Goal: Information Seeking & Learning: Learn about a topic

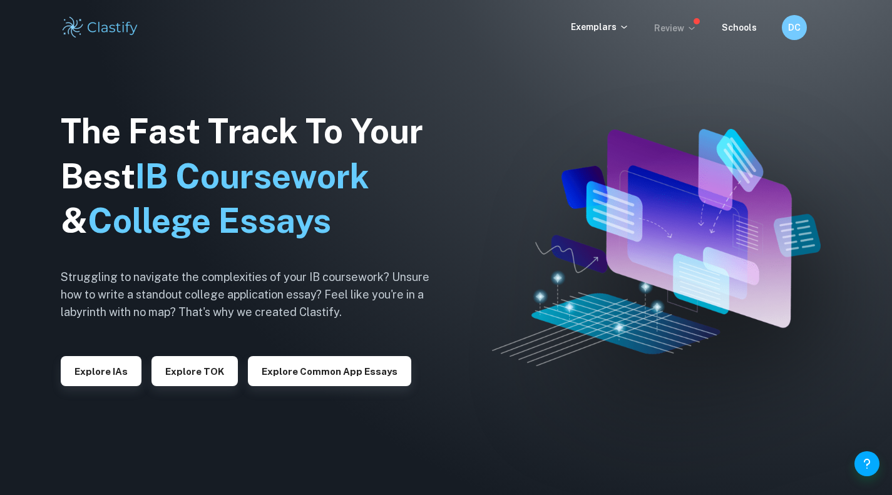
click at [692, 28] on icon at bounding box center [691, 28] width 6 height 3
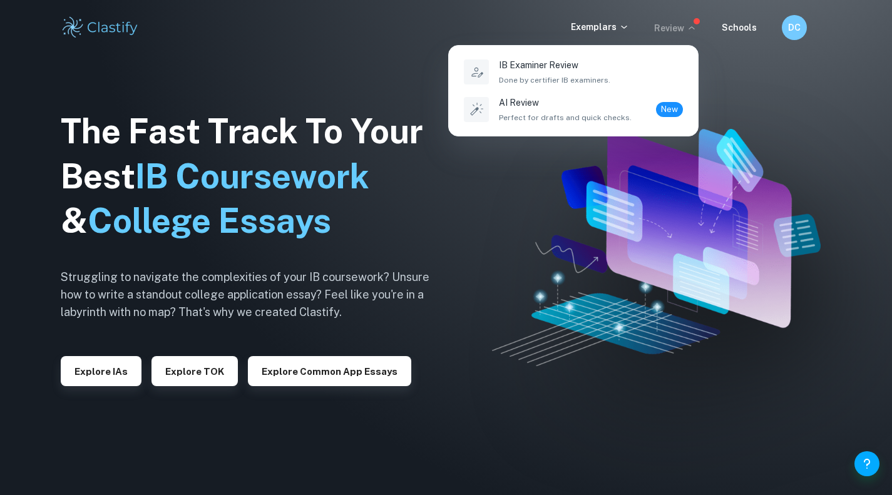
click at [607, 39] on div at bounding box center [446, 247] width 892 height 495
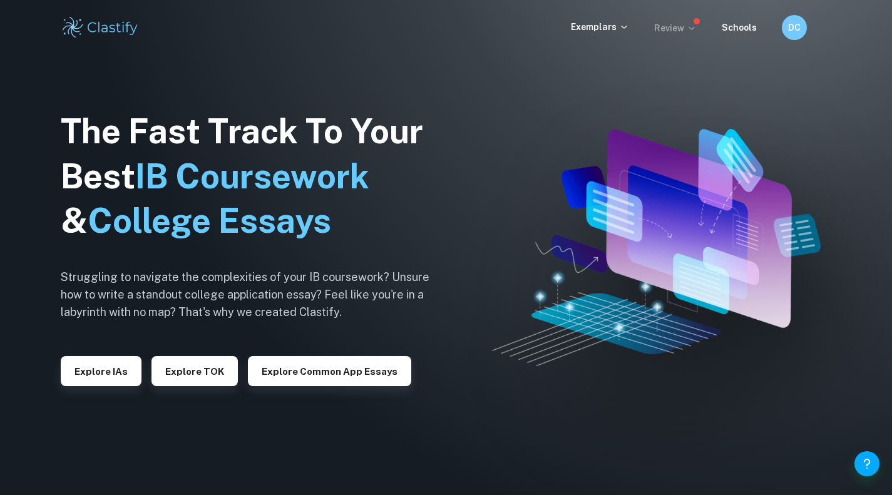
click at [596, 22] on p "Exemplars" at bounding box center [600, 27] width 58 height 14
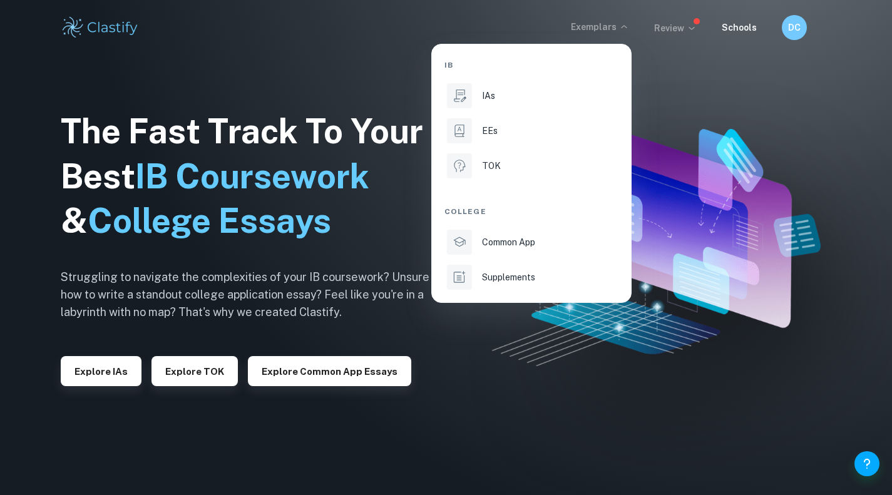
click at [325, 370] on div at bounding box center [446, 247] width 892 height 495
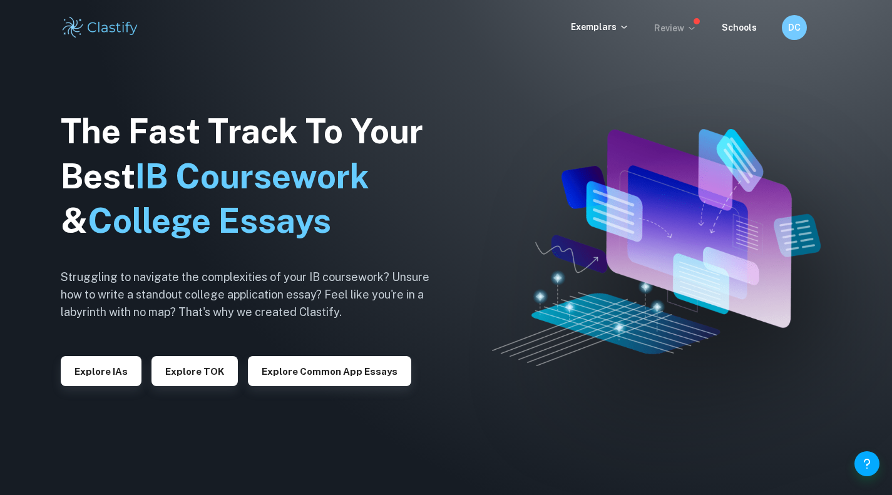
click at [414, 385] on div "Explore IAs Explore TOK Explore Common App essays" at bounding box center [260, 366] width 398 height 40
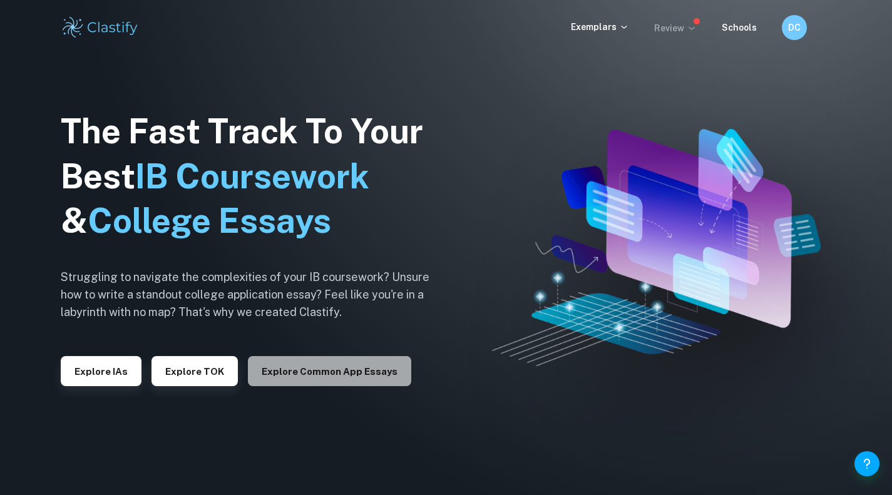
click at [385, 373] on button "Explore Common App essays" at bounding box center [329, 371] width 163 height 30
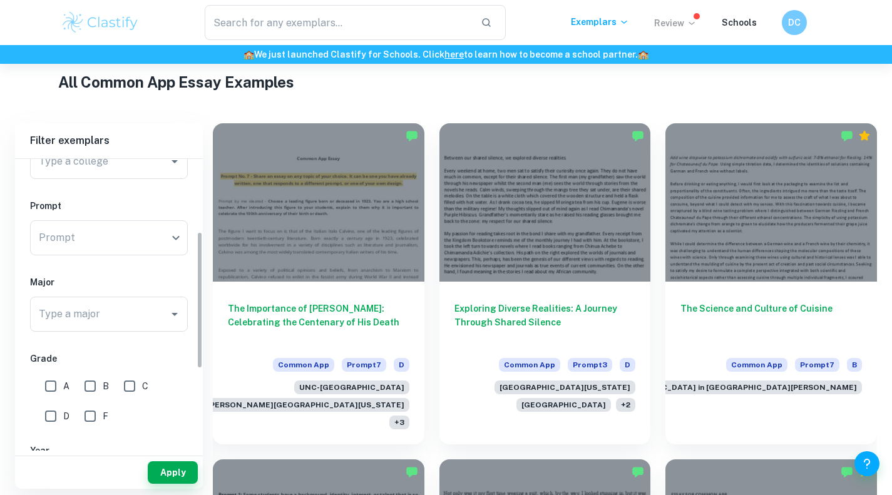
scroll to position [160, 0]
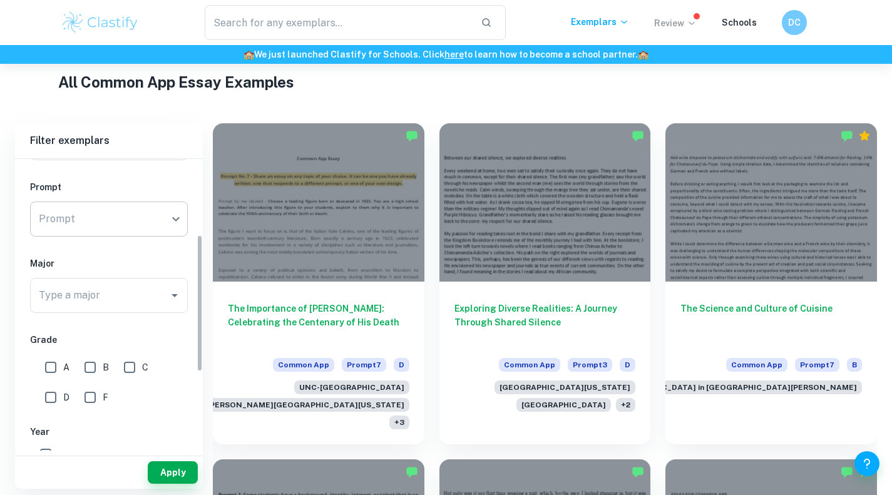
click at [133, 208] on body "We value your privacy We use cookies to enhance your browsing experience, serve…" at bounding box center [446, 12] width 892 height 495
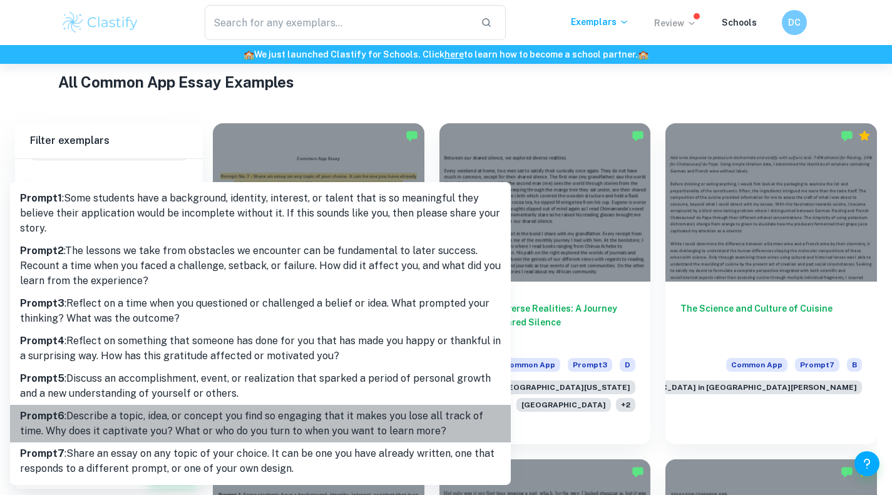
click at [113, 435] on p "Prompt 6 : Describe a topic, idea, or concept you find so engaging that it make…" at bounding box center [260, 424] width 481 height 30
type input "6"
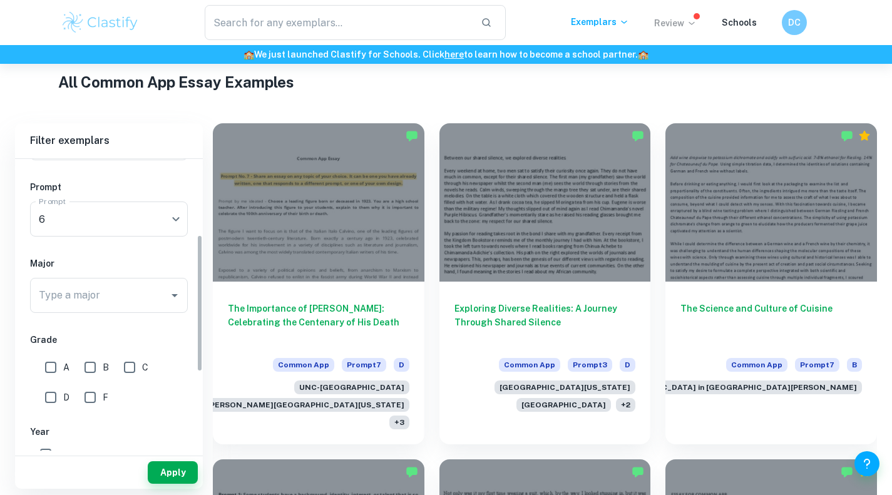
click at [48, 362] on input "A" at bounding box center [50, 367] width 25 height 25
checkbox input "true"
click at [186, 477] on button "Apply" at bounding box center [173, 472] width 50 height 23
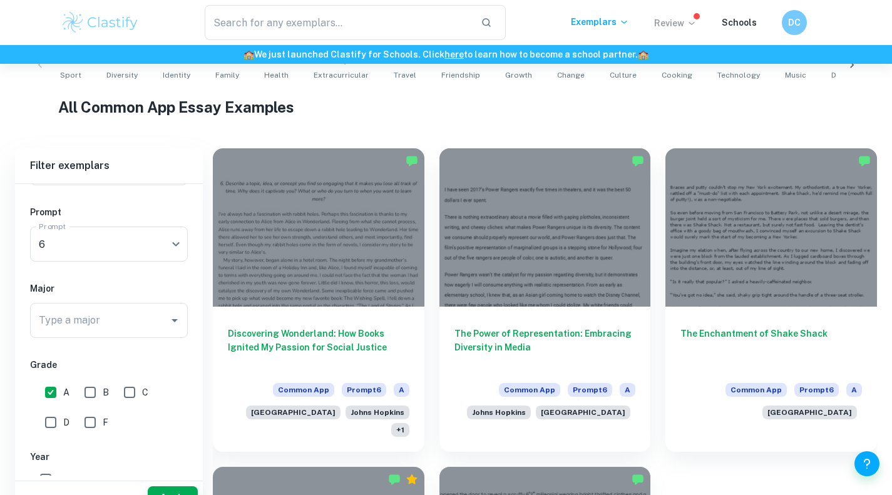
scroll to position [299, 0]
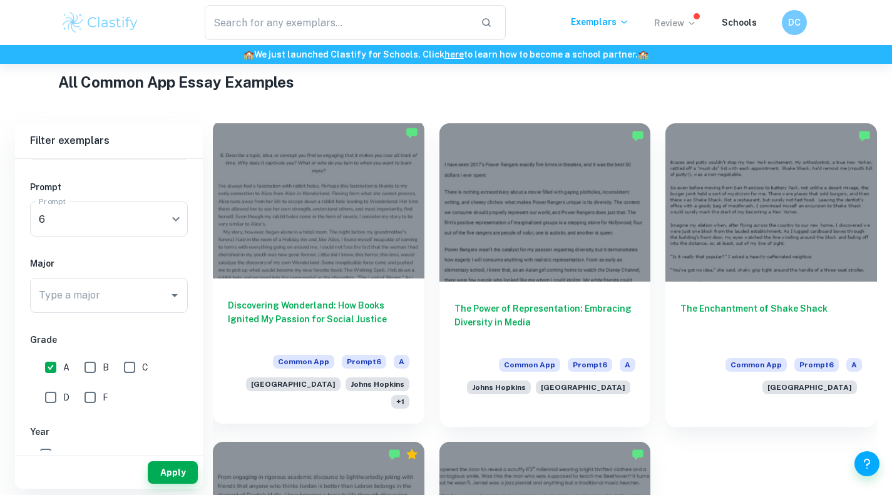
click at [319, 306] on h6 "Discovering Wonderland: How Books Ignited My Passion for Social Justice" at bounding box center [318, 319] width 181 height 41
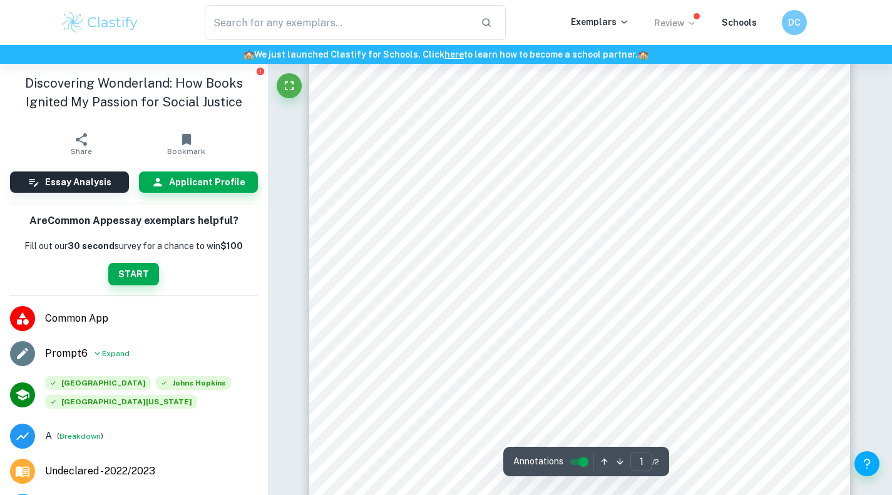
scroll to position [448, 0]
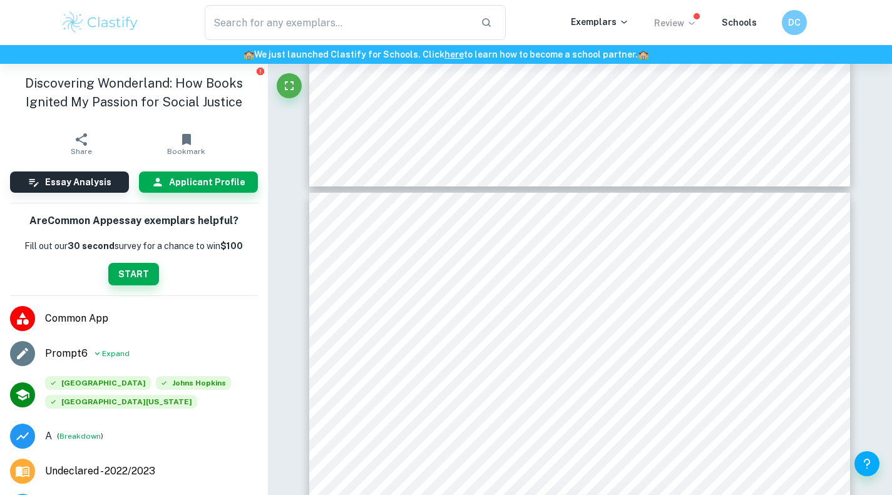
type input "2"
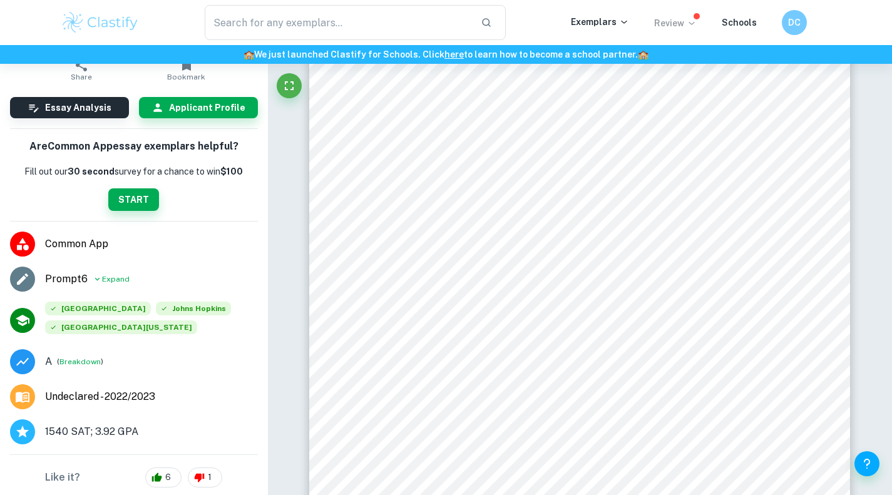
scroll to position [0, 0]
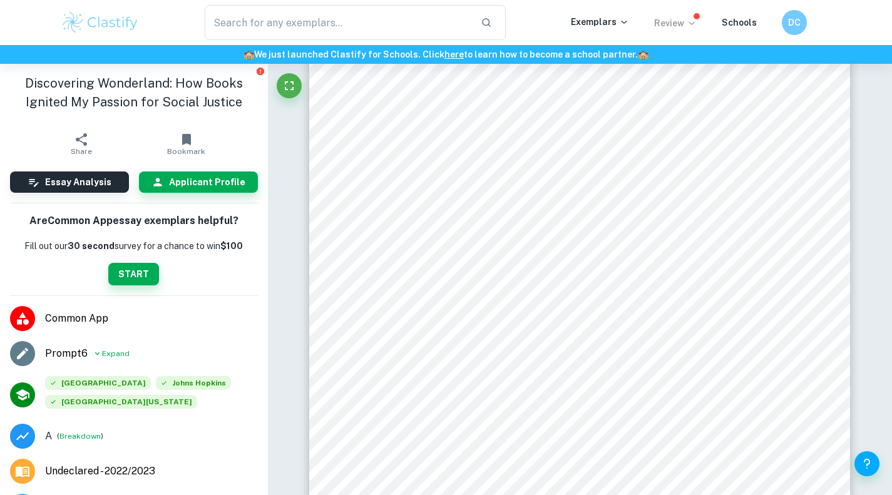
click at [690, 28] on icon at bounding box center [692, 23] width 10 height 10
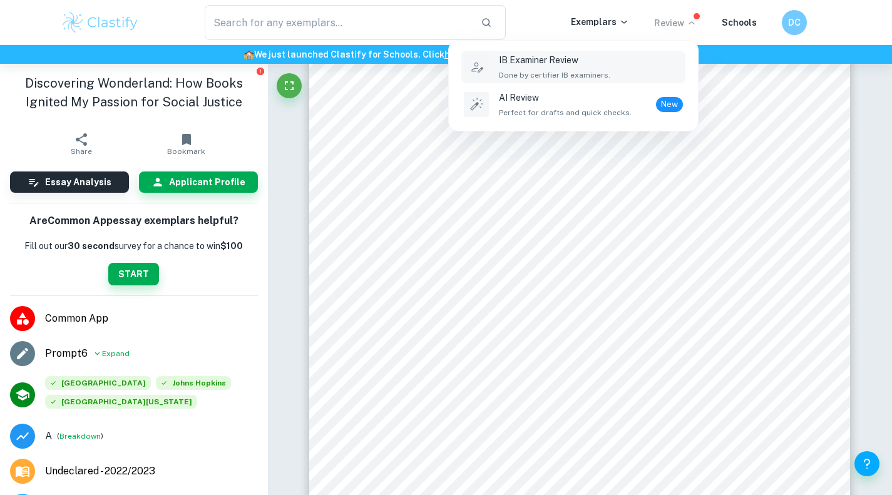
click at [658, 67] on div "IB Examiner Review Done by certifier IB examiners." at bounding box center [591, 67] width 184 height 28
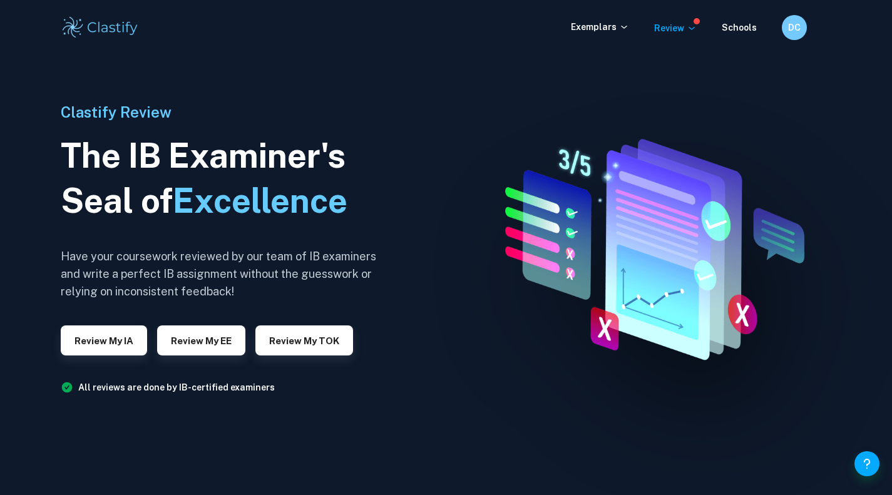
click at [685, 41] on div "Exemplars Review Schools DC" at bounding box center [446, 27] width 892 height 55
click at [691, 37] on div "Exemplars Review Schools DC" at bounding box center [446, 27] width 801 height 25
click at [693, 32] on icon at bounding box center [692, 28] width 10 height 10
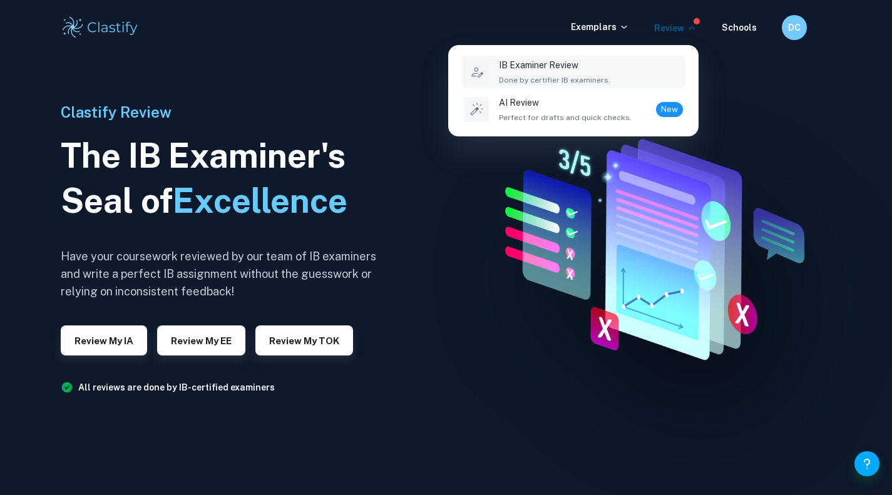
click at [779, 26] on div at bounding box center [446, 247] width 892 height 495
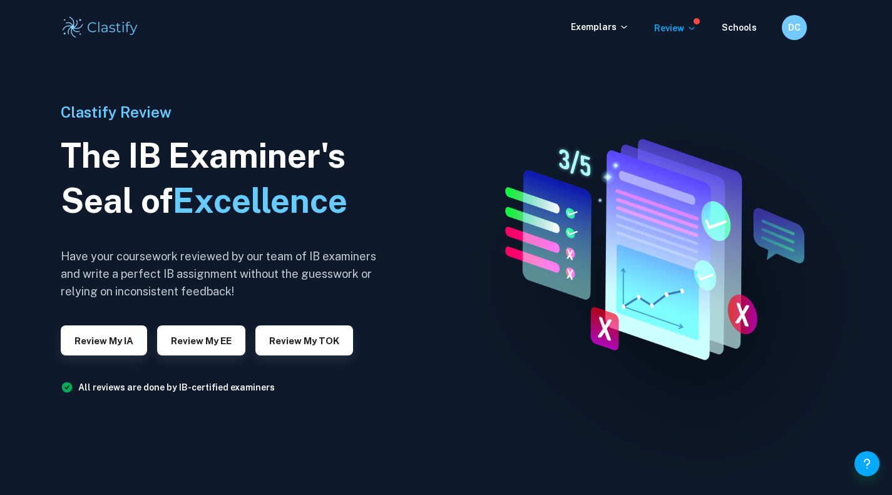
click at [785, 29] on div "DC" at bounding box center [794, 27] width 25 height 25
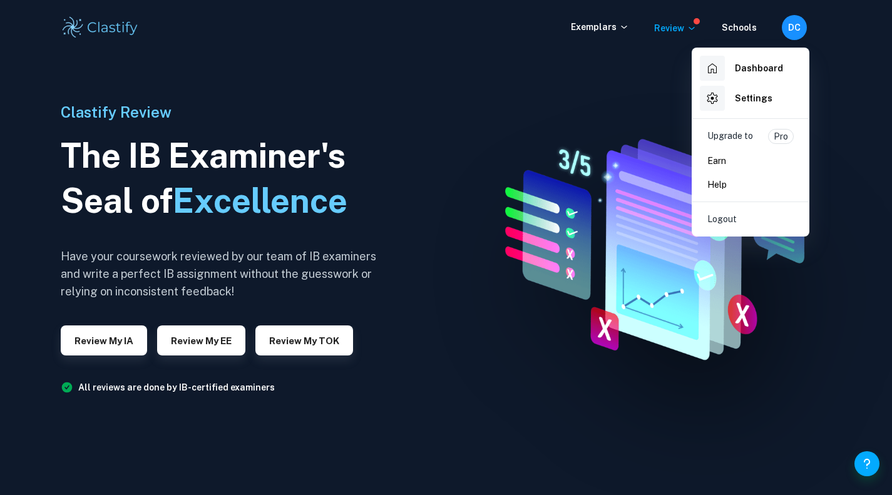
click at [743, 72] on h6 "Dashboard" at bounding box center [759, 68] width 48 height 14
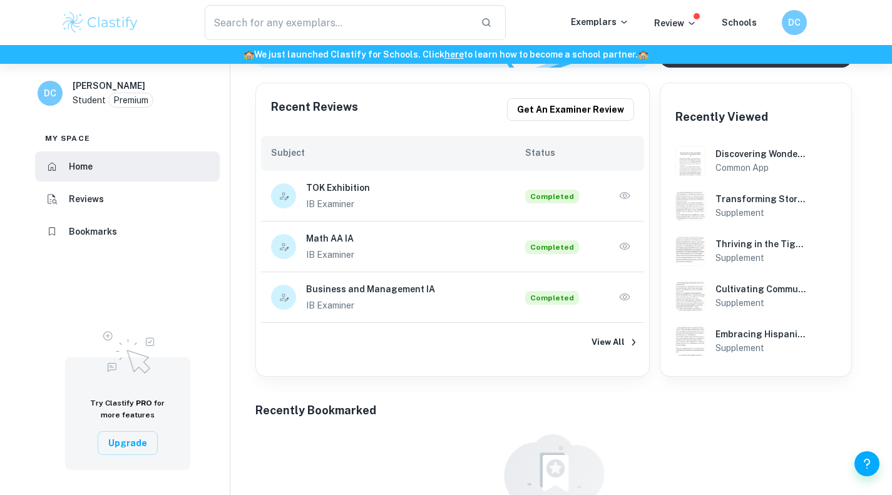
scroll to position [242, 0]
click at [474, 210] on p "IB Examiner" at bounding box center [415, 204] width 219 height 14
click at [431, 197] on p "IB Examiner" at bounding box center [415, 204] width 219 height 14
click at [320, 200] on p "IB Examiner" at bounding box center [415, 204] width 219 height 14
click at [615, 334] on button "View All" at bounding box center [608, 341] width 40 height 19
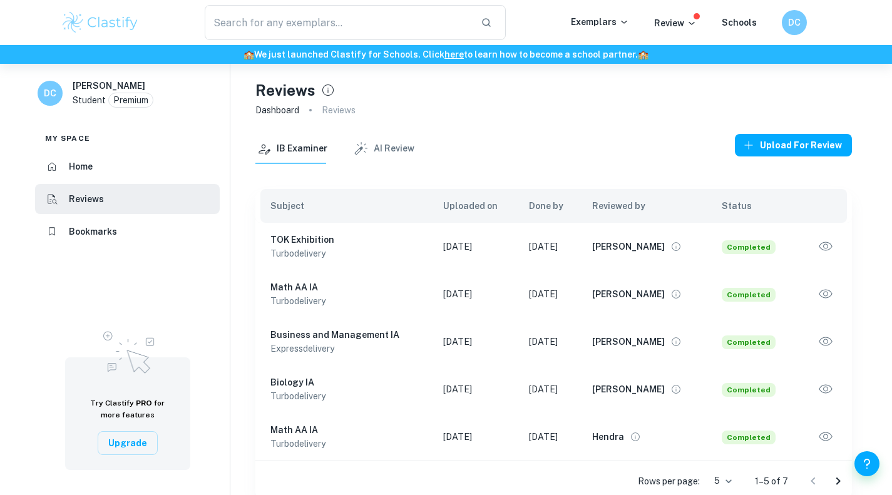
scroll to position [64, 0]
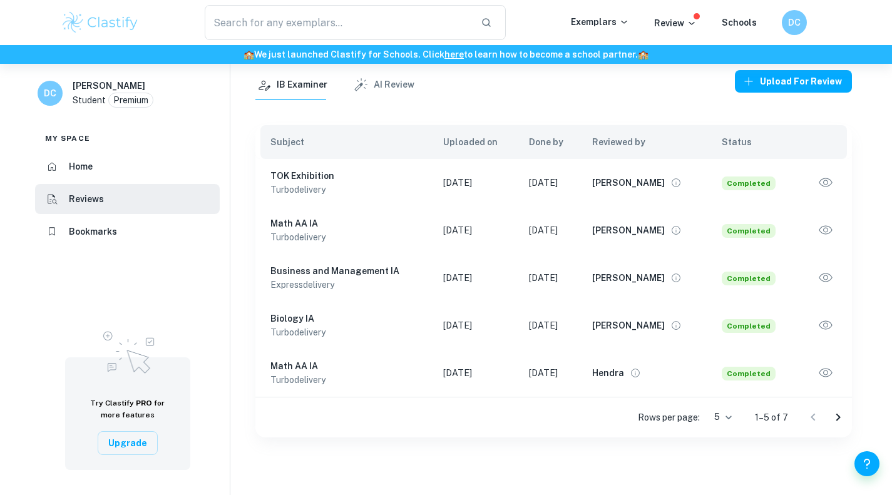
click at [692, 185] on div "Dan" at bounding box center [647, 183] width 110 height 18
click at [310, 227] on h6 "Math AA IA" at bounding box center [346, 224] width 153 height 14
click at [670, 230] on icon "View full profile" at bounding box center [675, 230] width 11 height 11
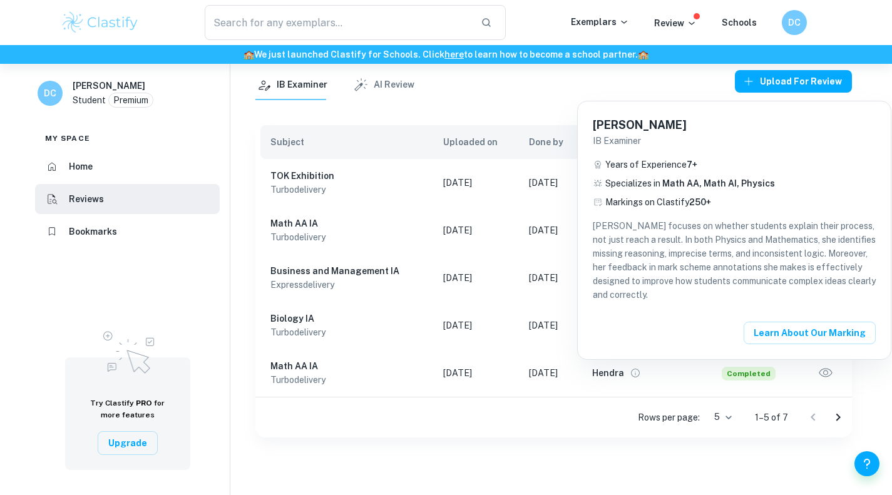
click at [532, 261] on div at bounding box center [446, 247] width 892 height 495
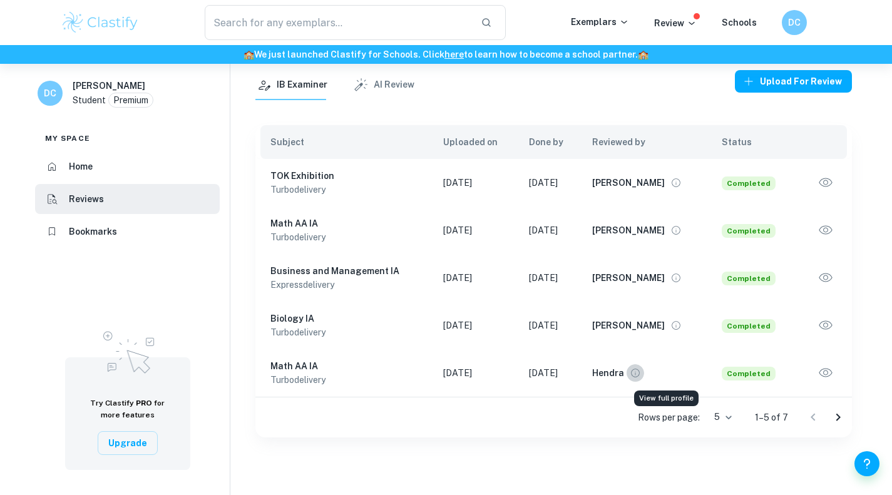
click at [641, 376] on icon "View full profile" at bounding box center [635, 372] width 11 height 11
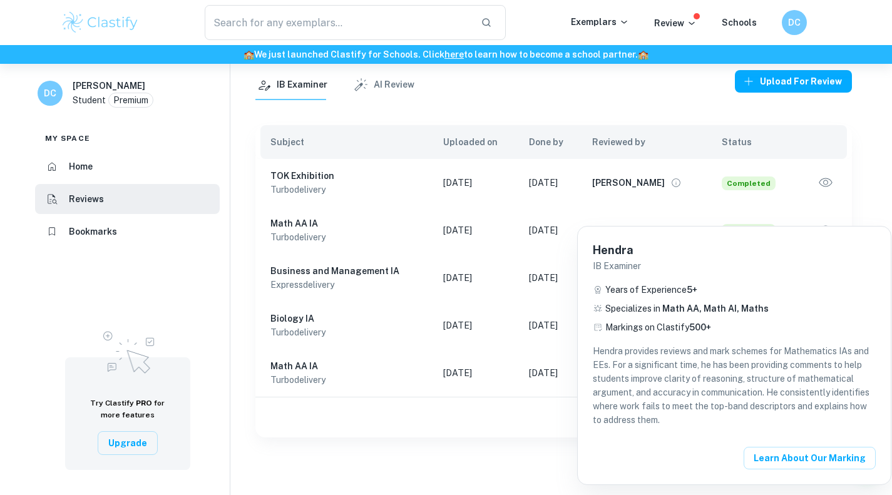
click at [535, 377] on div at bounding box center [446, 247] width 892 height 495
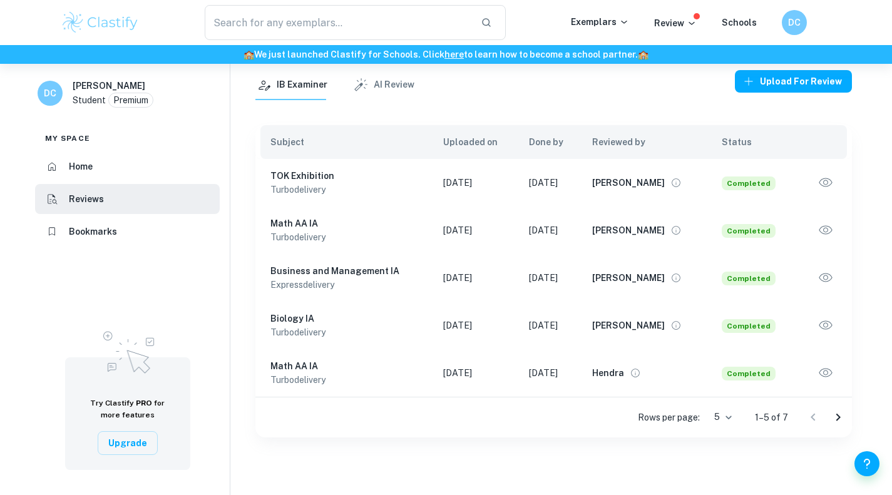
click at [641, 371] on icon "View full profile" at bounding box center [635, 372] width 11 height 11
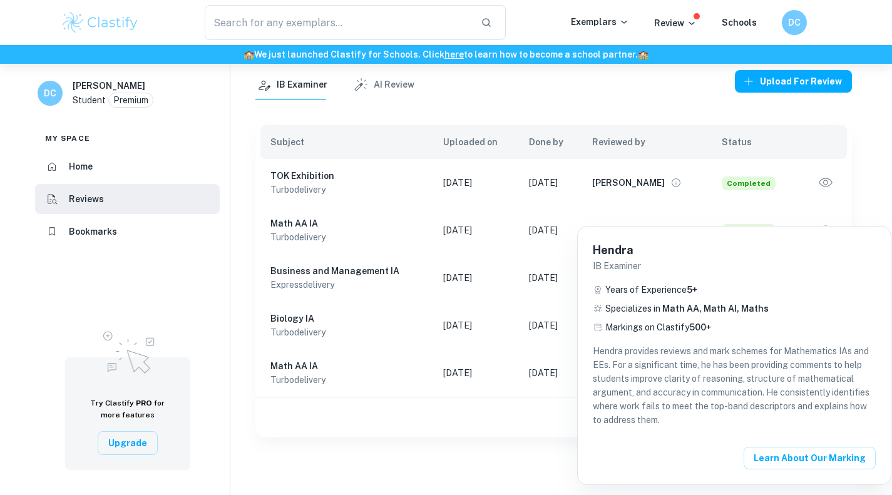
click at [563, 374] on div at bounding box center [446, 247] width 892 height 495
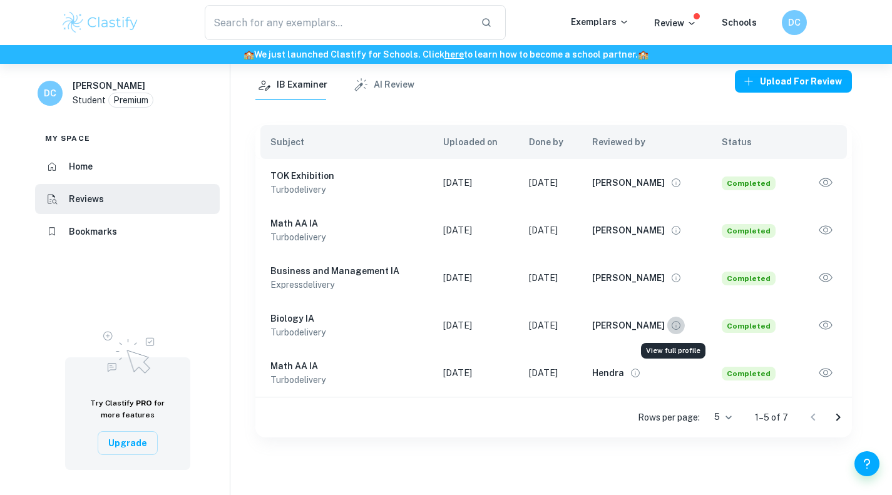
click at [671, 329] on icon "View full profile" at bounding box center [675, 325] width 9 height 9
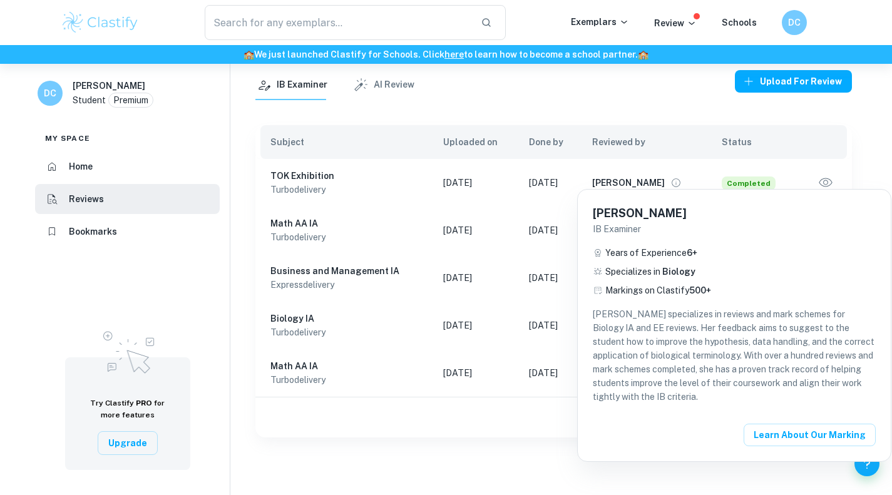
click at [559, 327] on div at bounding box center [446, 247] width 892 height 495
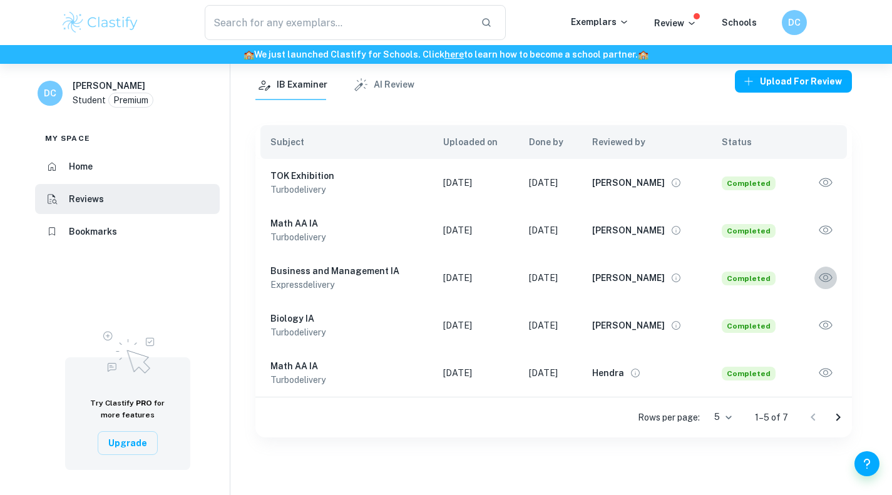
click at [822, 279] on icon "button" at bounding box center [825, 278] width 16 height 16
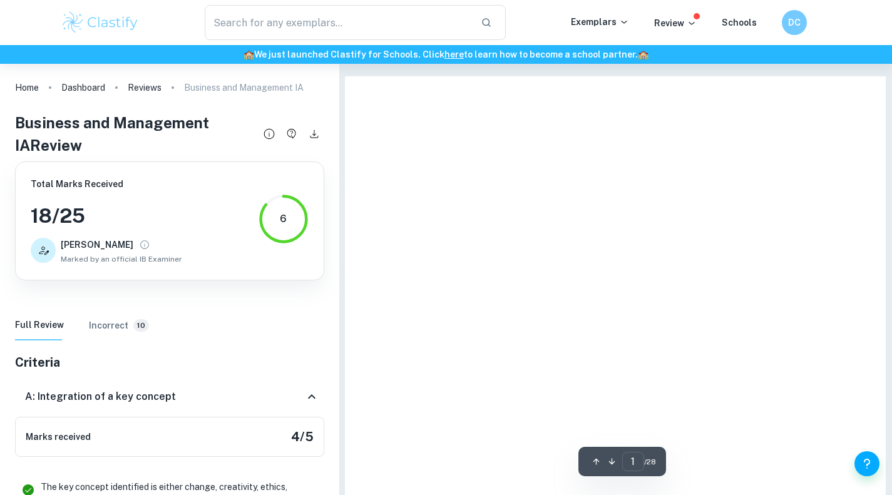
scroll to position [64, 0]
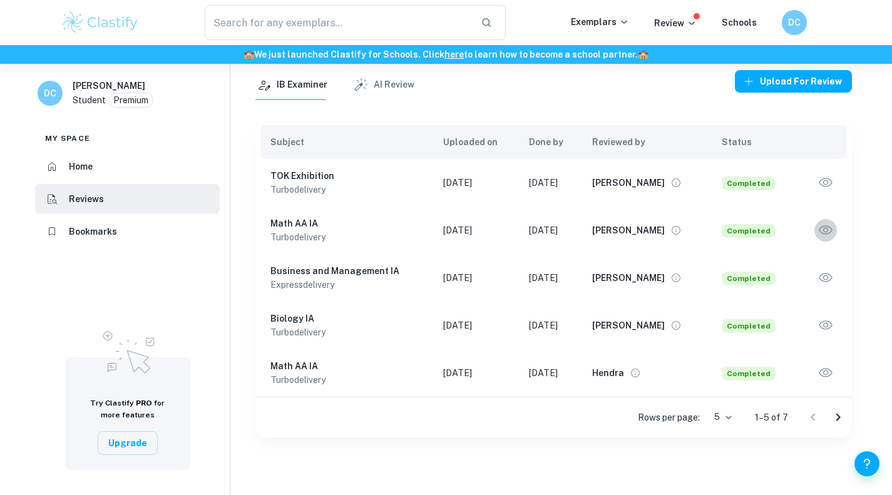
click at [829, 227] on icon "button" at bounding box center [825, 229] width 13 height 9
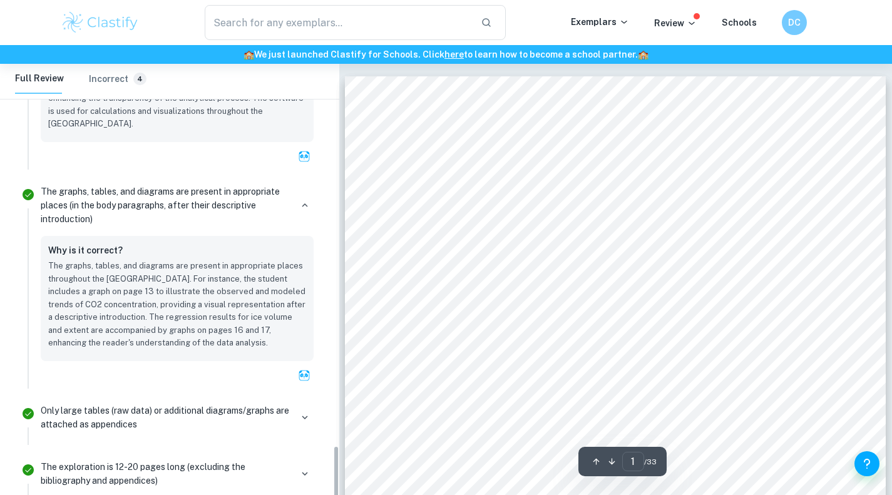
scroll to position [2499, 0]
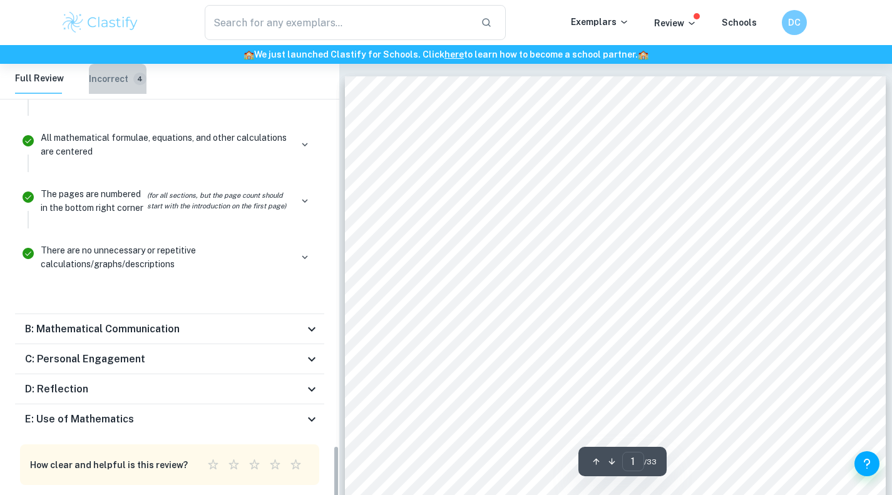
click at [117, 78] on h6 "Incorrect" at bounding box center [108, 79] width 39 height 14
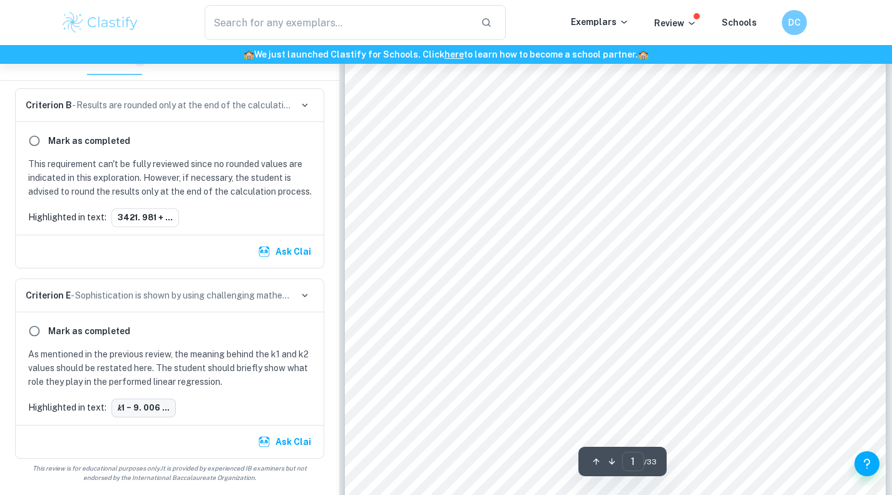
click at [138, 408] on button "𝑘1 − 9. 006 ..." at bounding box center [143, 408] width 64 height 19
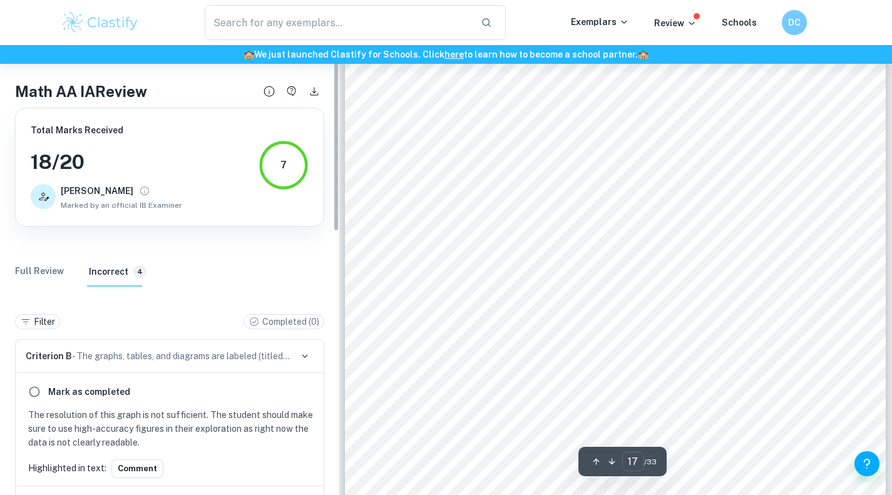
scroll to position [12, 0]
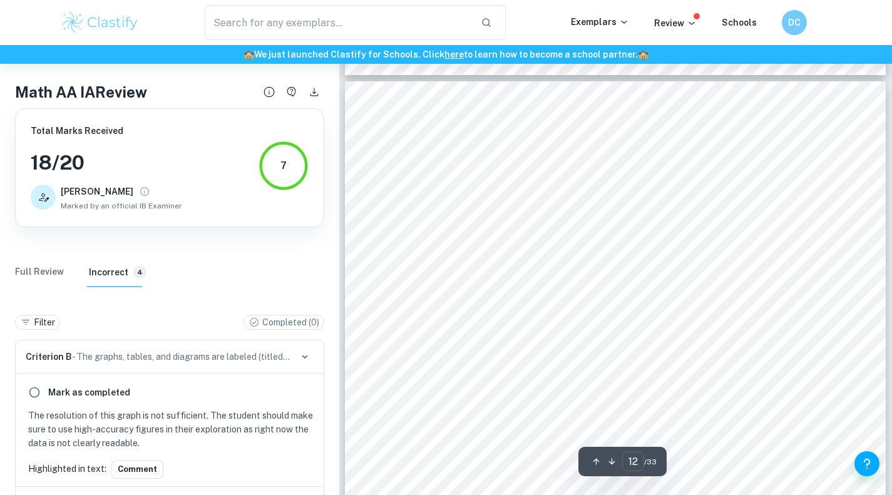
type input "11"
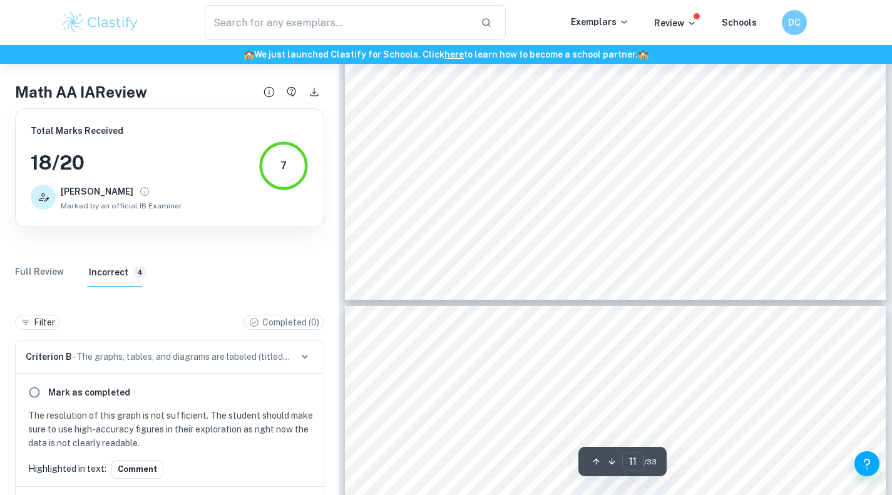
scroll to position [7398, 0]
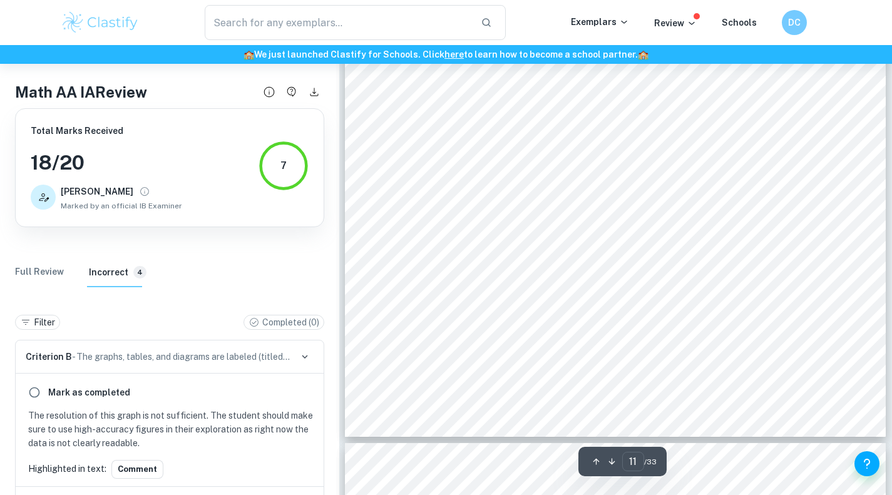
click at [279, 168] on div "7" at bounding box center [283, 166] width 50 height 50
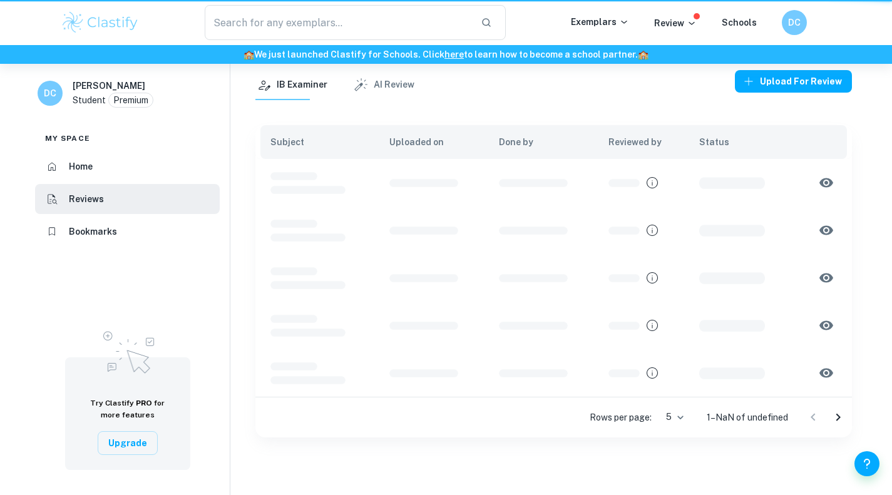
scroll to position [64, 0]
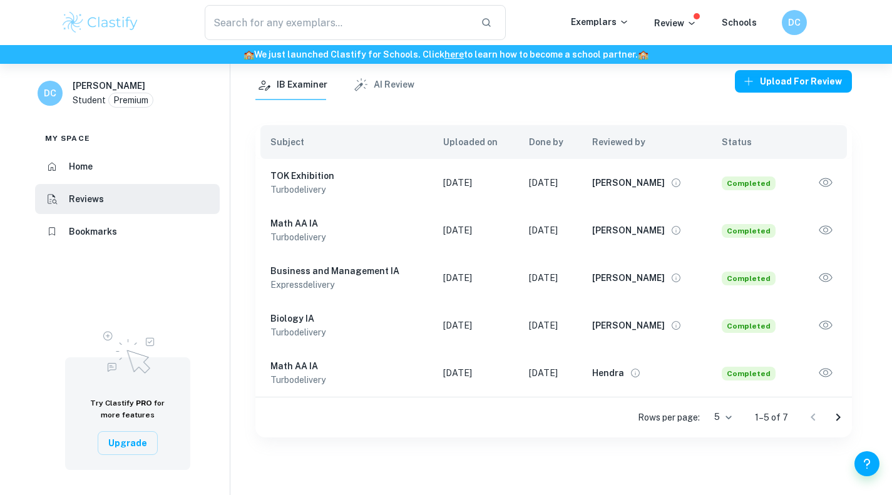
click at [754, 328] on span "Completed" at bounding box center [749, 326] width 54 height 14
click at [828, 321] on icon "button" at bounding box center [825, 325] width 16 height 16
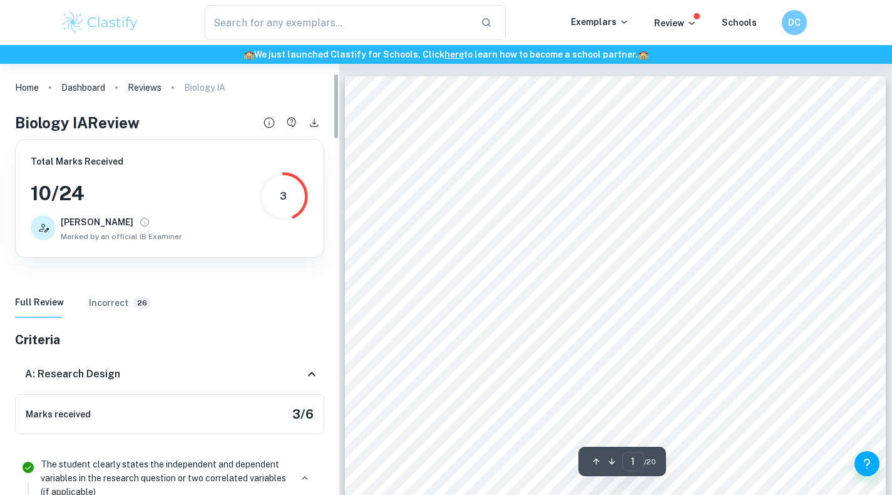
scroll to position [64, 0]
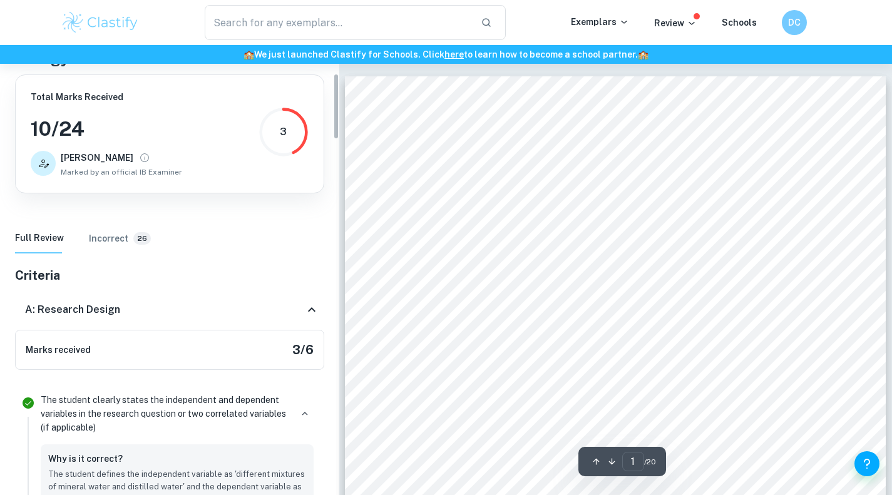
click at [111, 227] on button "Incorrect 26" at bounding box center [120, 238] width 62 height 30
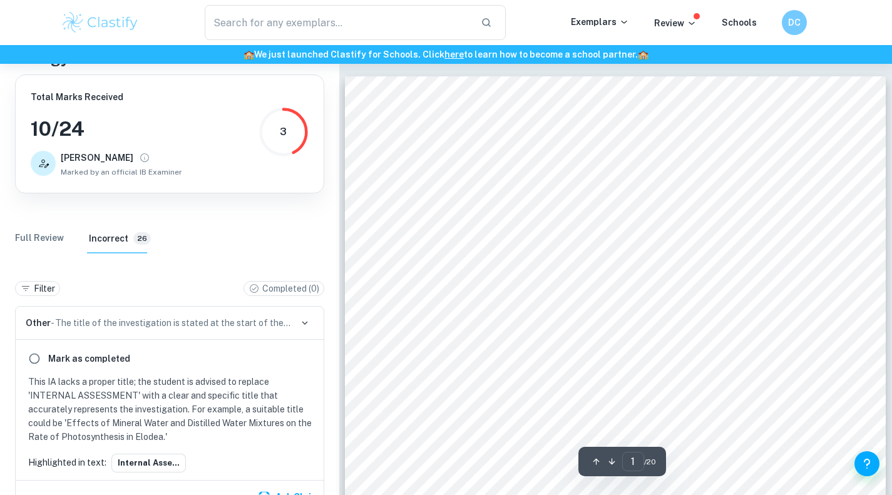
click at [46, 242] on Review "Full Review" at bounding box center [39, 238] width 49 height 30
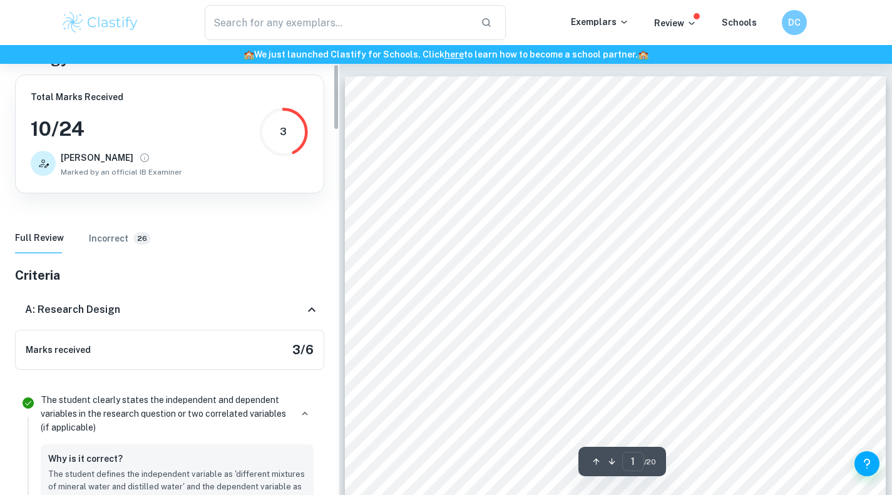
scroll to position [0, 0]
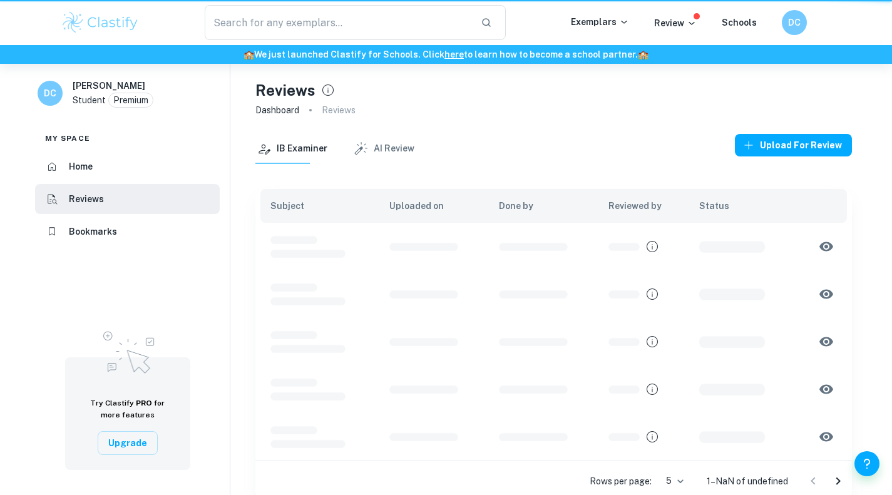
scroll to position [64, 0]
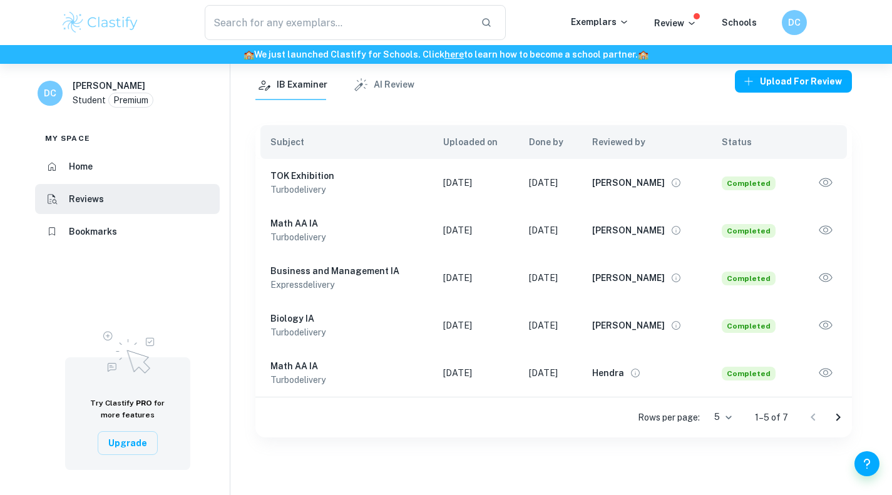
click at [844, 424] on icon "Go to next page" at bounding box center [837, 417] width 15 height 15
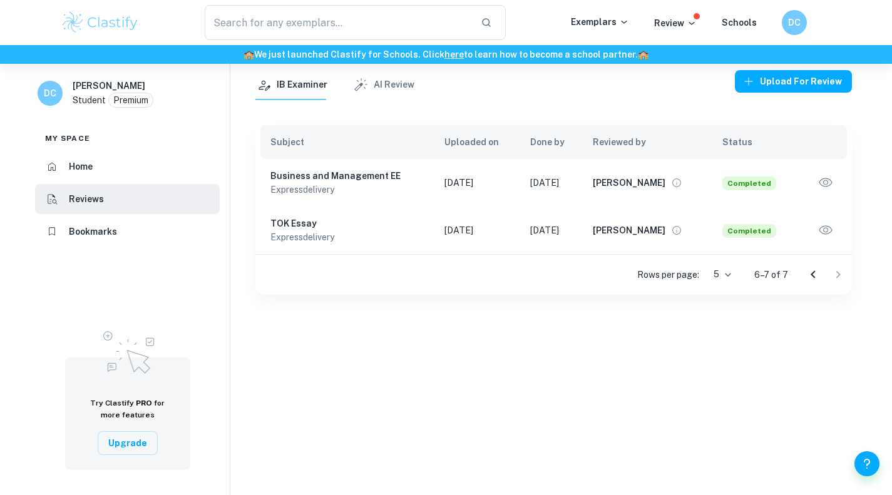
click at [830, 183] on icon "button" at bounding box center [825, 183] width 16 height 16
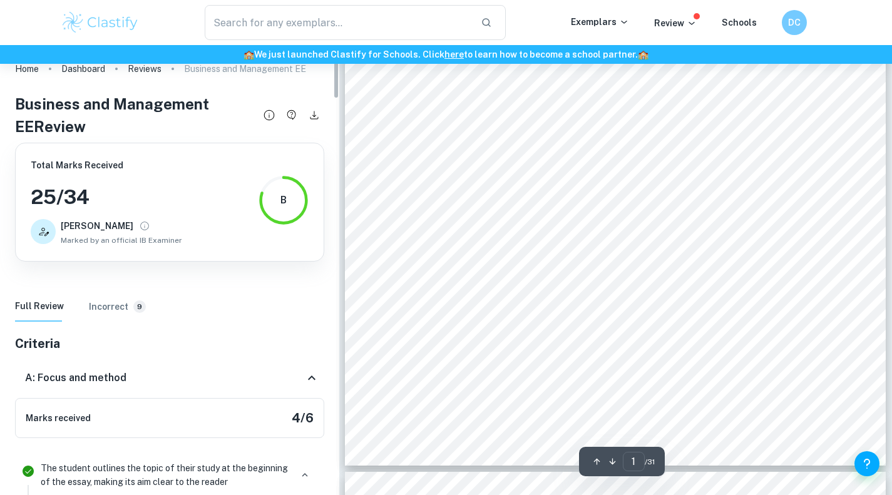
scroll to position [377, 0]
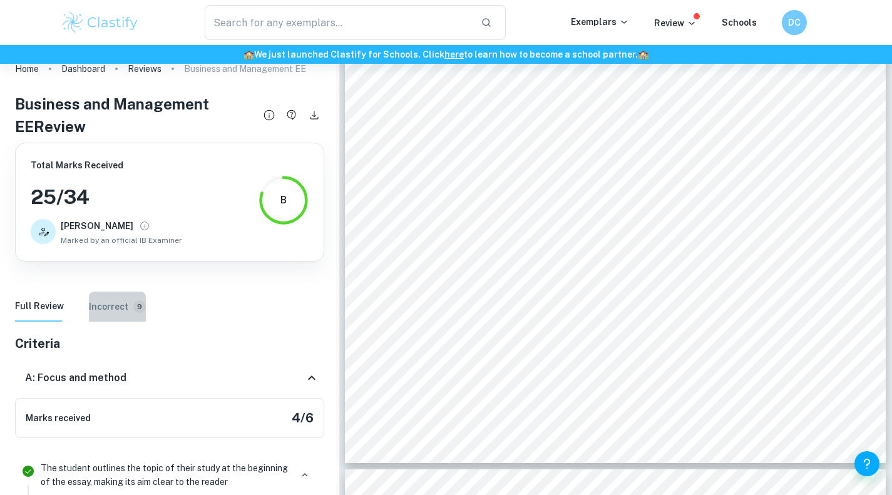
click at [99, 309] on h6 "Incorrect" at bounding box center [108, 307] width 39 height 14
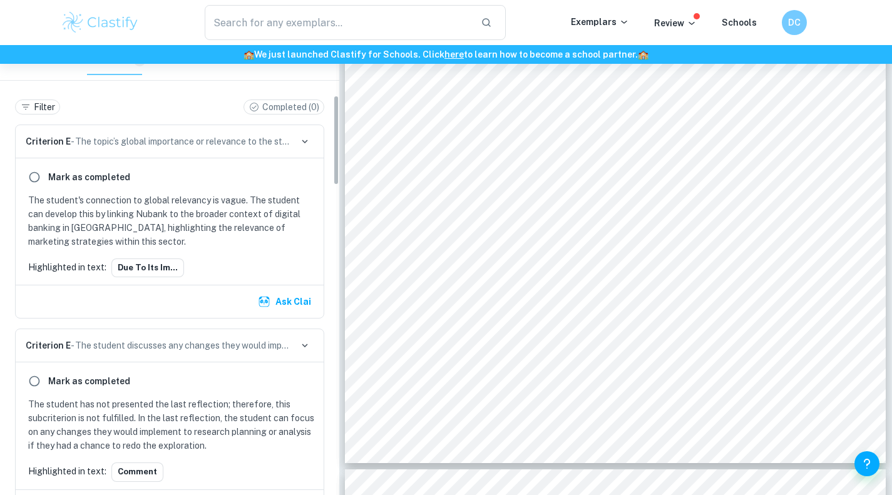
scroll to position [251, 0]
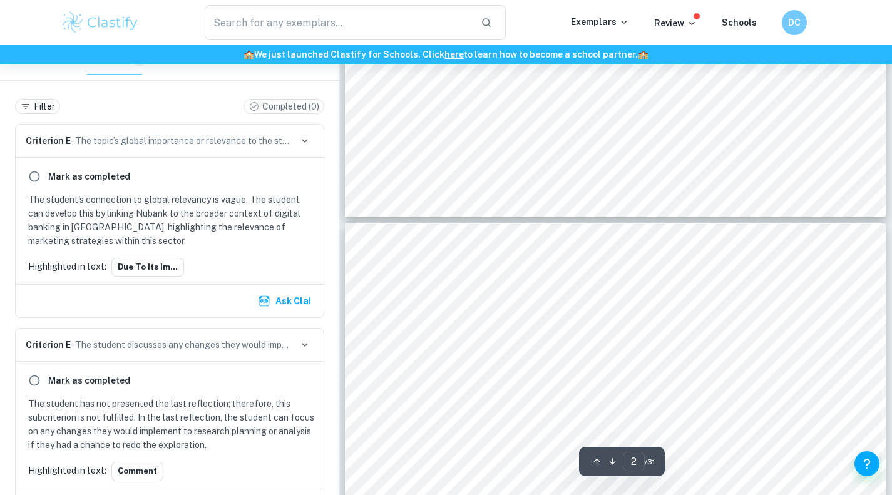
type input "1"
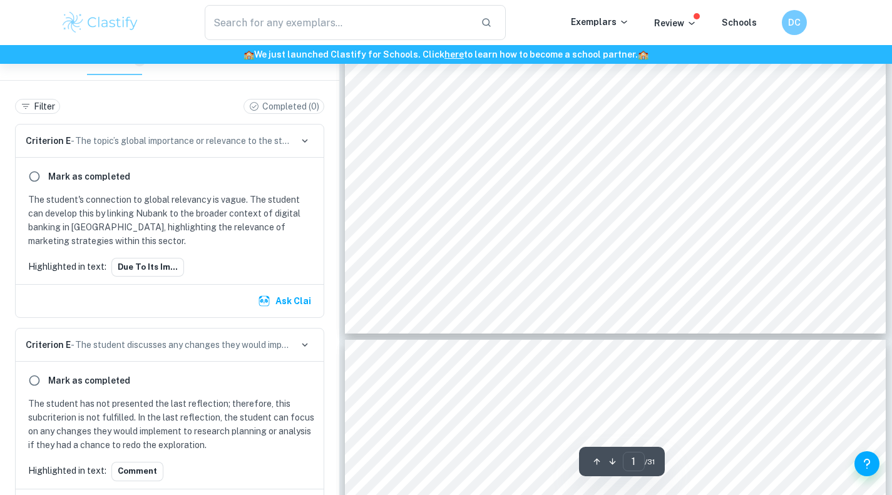
scroll to position [507, 0]
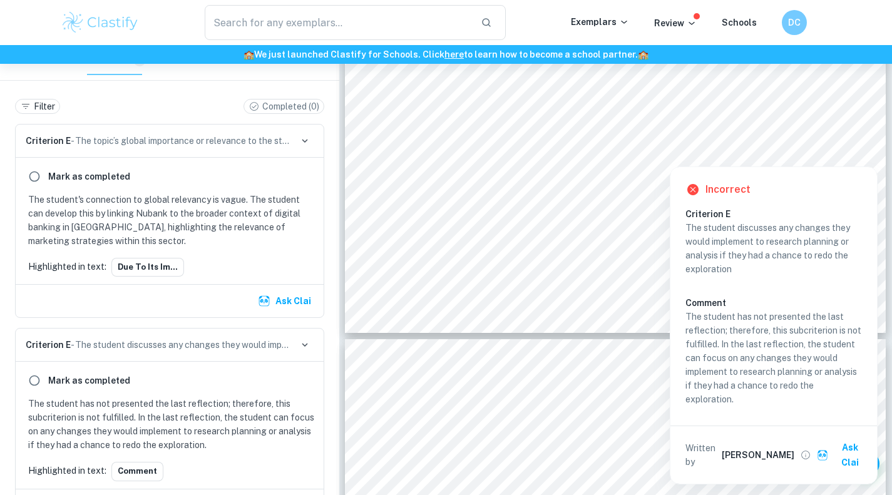
click at [843, 153] on div at bounding box center [844, 152] width 19 height 21
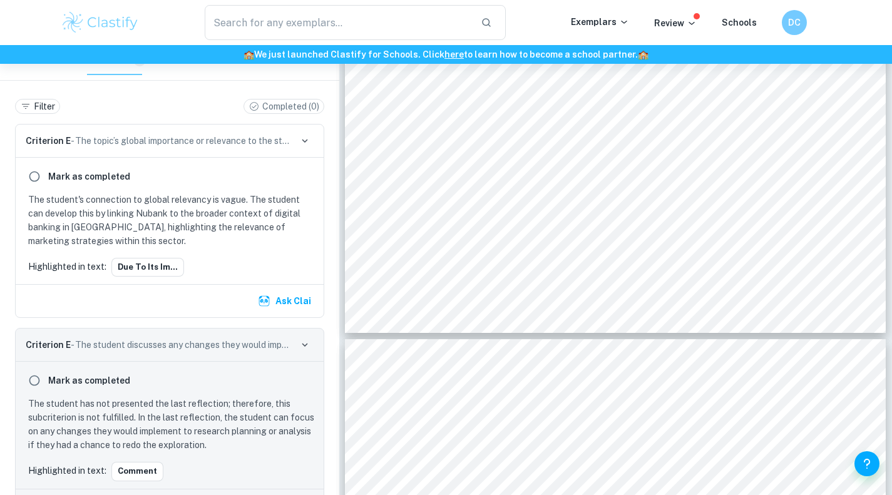
scroll to position [406, 0]
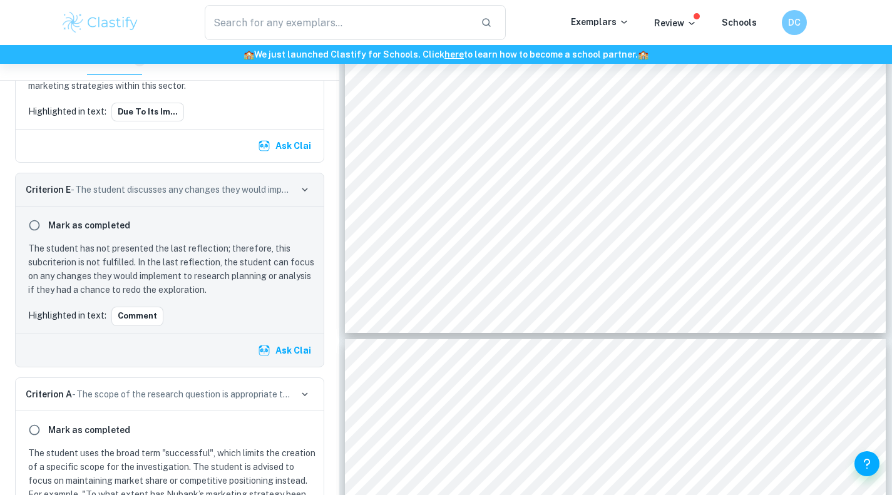
click at [206, 193] on p "Criterion E - The student discusses any changes they would implement to researc…" at bounding box center [158, 190] width 265 height 14
click at [301, 195] on icon "button" at bounding box center [304, 189] width 11 height 11
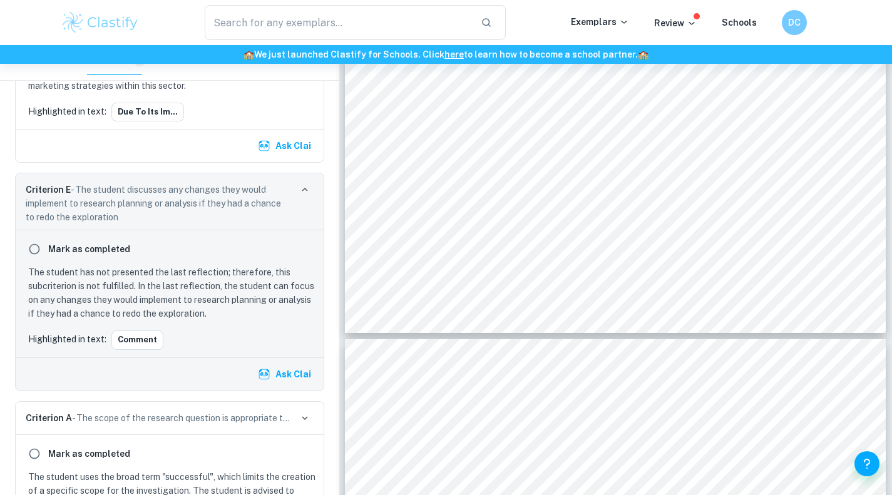
click at [301, 191] on icon "button" at bounding box center [304, 189] width 11 height 11
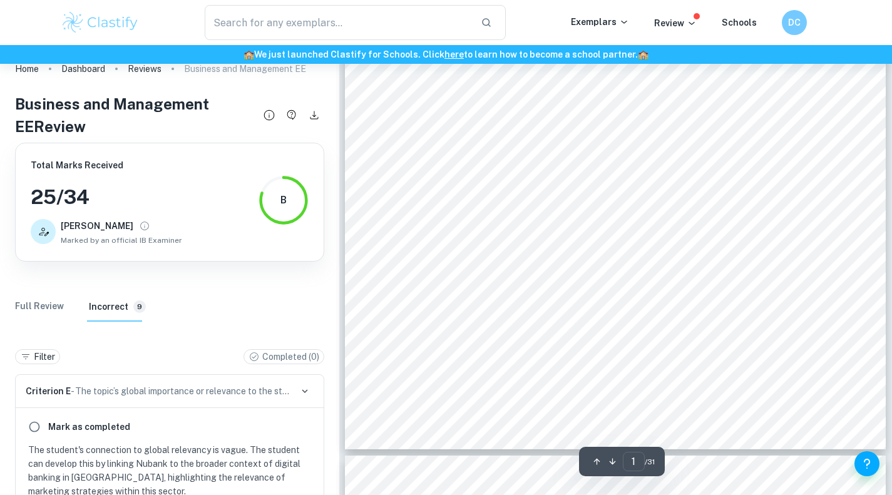
scroll to position [390, 0]
click at [39, 304] on Review "Full Review" at bounding box center [39, 307] width 49 height 30
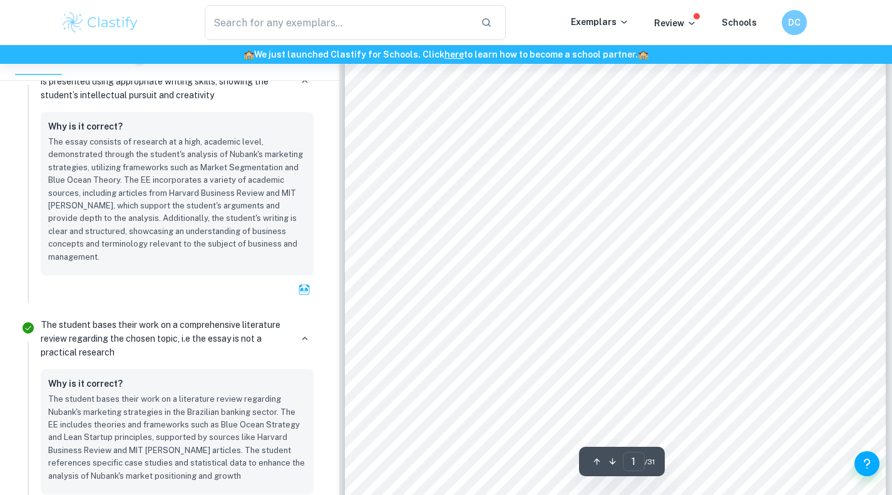
scroll to position [0, 0]
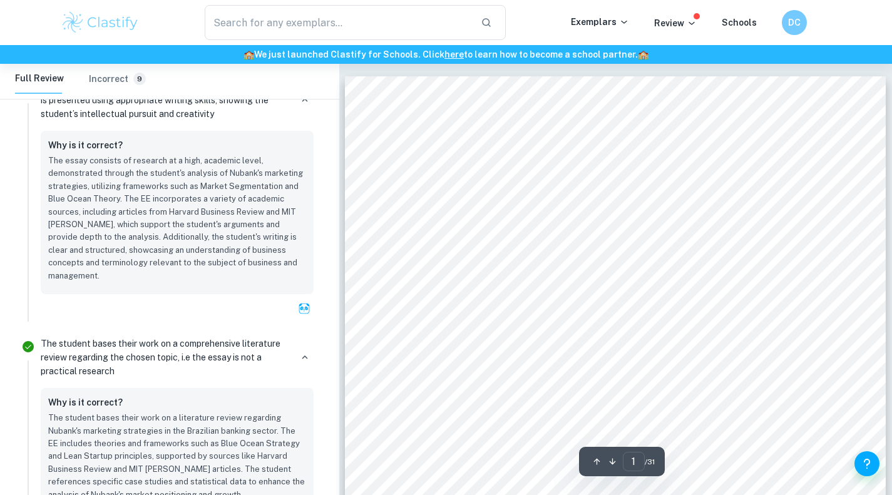
click at [673, 39] on div "​ Exemplars Review Schools DC" at bounding box center [446, 22] width 801 height 35
click at [601, 24] on p "Exemplars" at bounding box center [600, 22] width 58 height 14
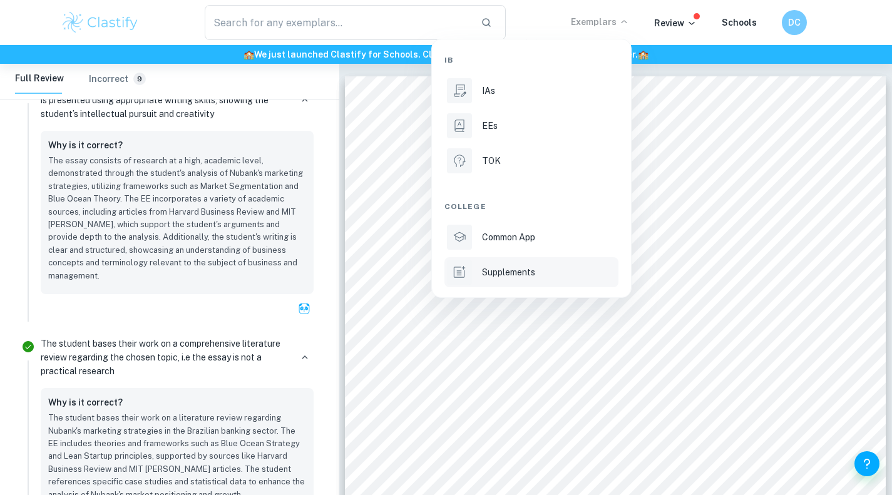
click at [534, 283] on li "Supplements" at bounding box center [531, 272] width 174 height 30
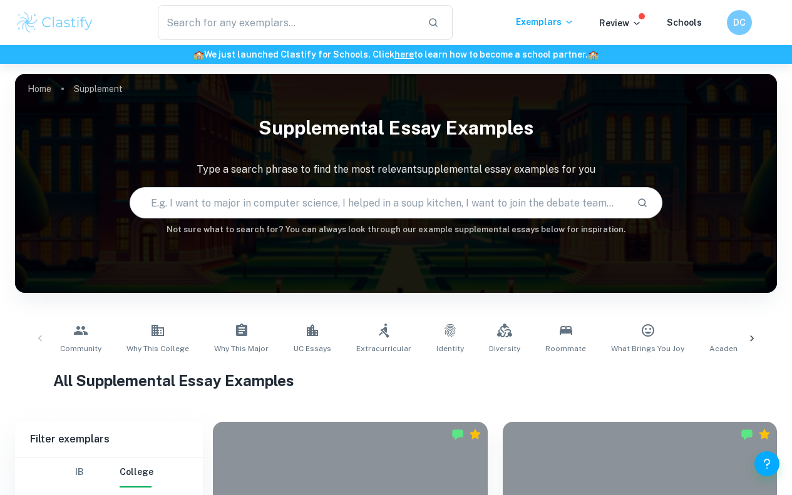
scroll to position [355, 0]
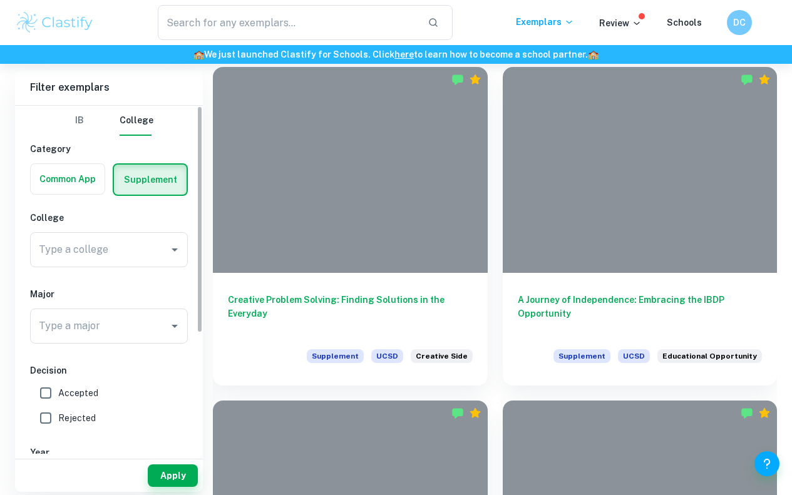
click at [103, 252] on div "Type a college Type a college" at bounding box center [109, 249] width 158 height 35
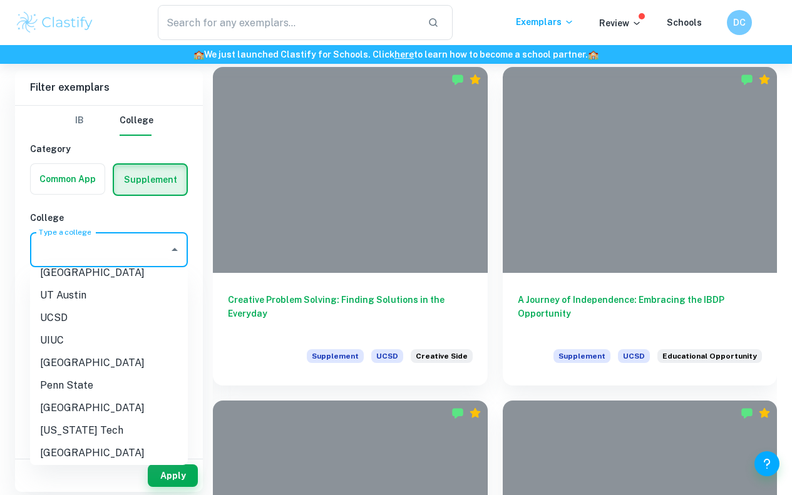
scroll to position [439, 0]
click at [88, 351] on li "[GEOGRAPHIC_DATA]" at bounding box center [109, 362] width 158 height 23
type input "[GEOGRAPHIC_DATA]"
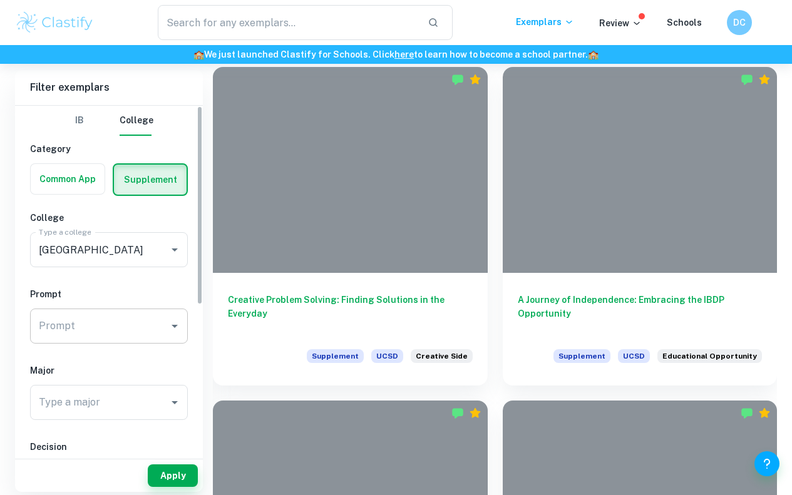
click at [115, 339] on div "Prompt" at bounding box center [109, 326] width 158 height 35
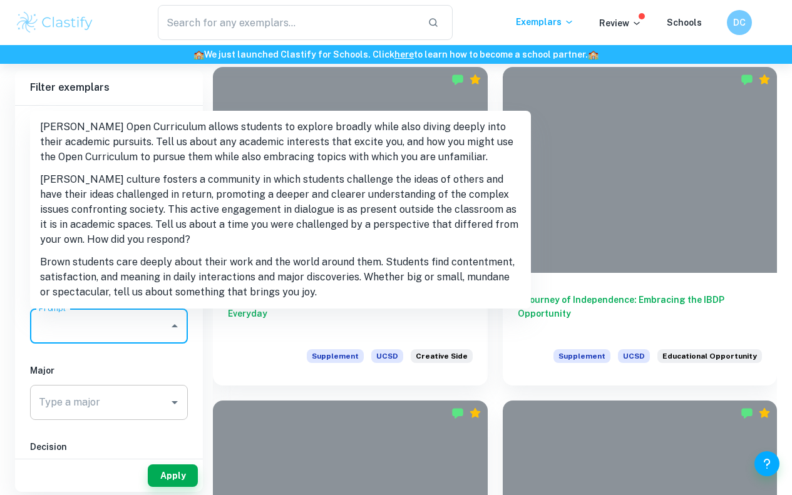
click at [124, 414] on div "Type a major" at bounding box center [109, 402] width 158 height 35
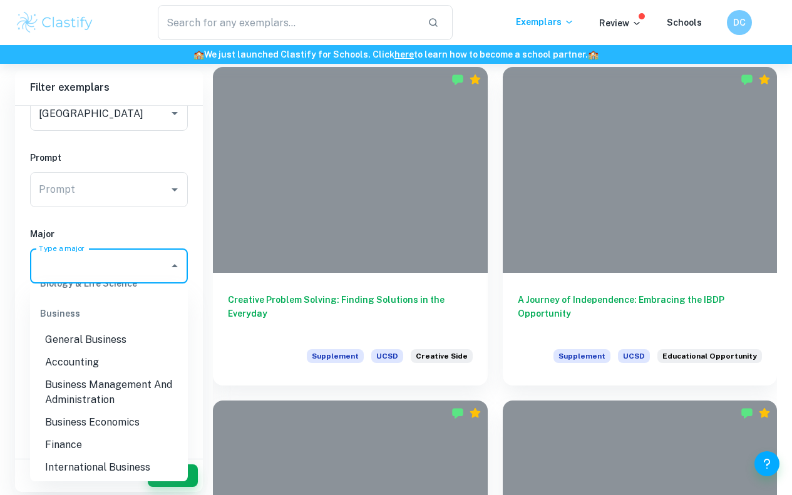
scroll to position [276, 0]
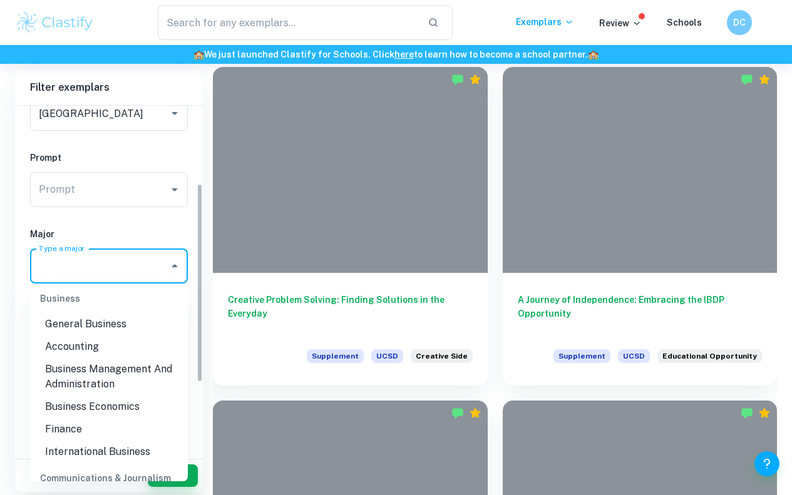
click at [69, 223] on div "IB College Category Common App Supplement College Type a college Brown Universi…" at bounding box center [109, 273] width 188 height 608
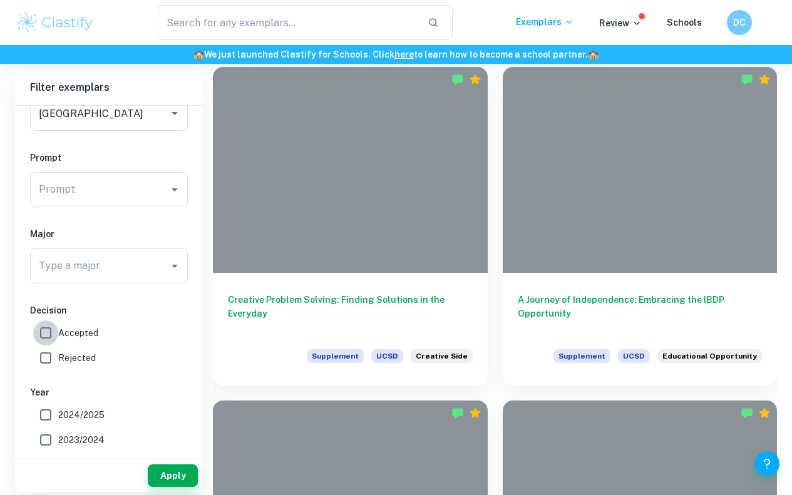
click at [46, 330] on input "Accepted" at bounding box center [45, 332] width 25 height 25
checkbox input "true"
click at [38, 412] on input "2024/2025" at bounding box center [45, 414] width 25 height 25
checkbox input "true"
click at [170, 478] on button "Apply" at bounding box center [173, 475] width 50 height 23
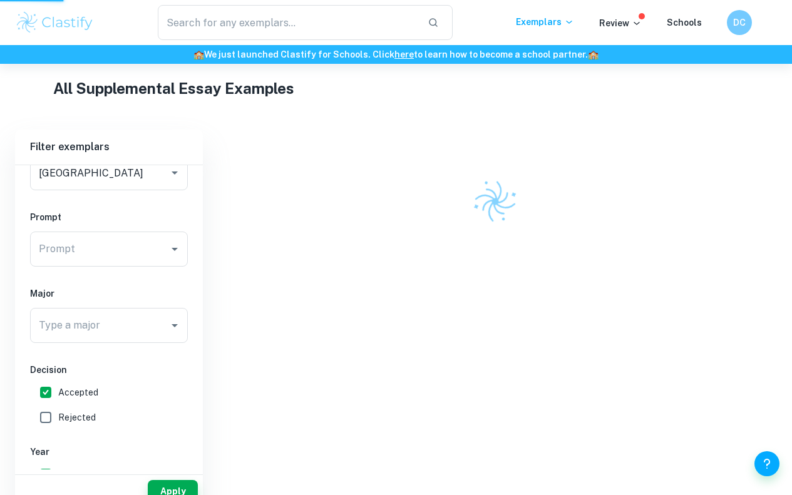
scroll to position [255, 0]
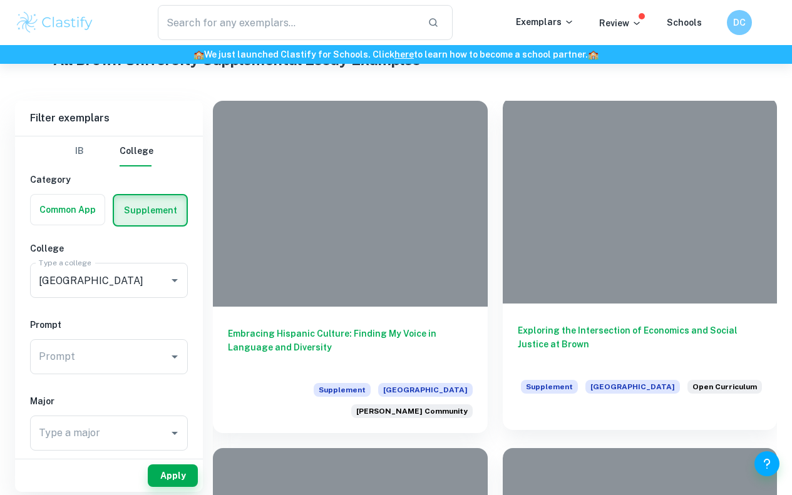
scroll to position [263, 0]
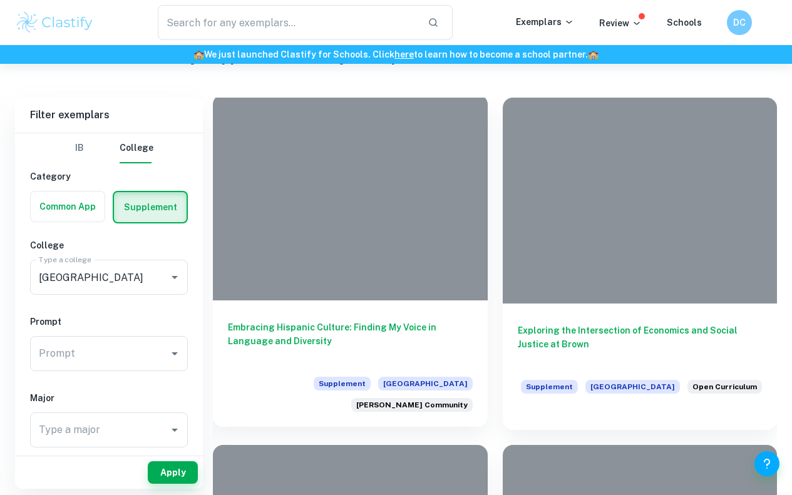
click at [307, 320] on h6 "Embracing Hispanic Culture: Finding My Voice in Language and Diversity" at bounding box center [350, 340] width 245 height 41
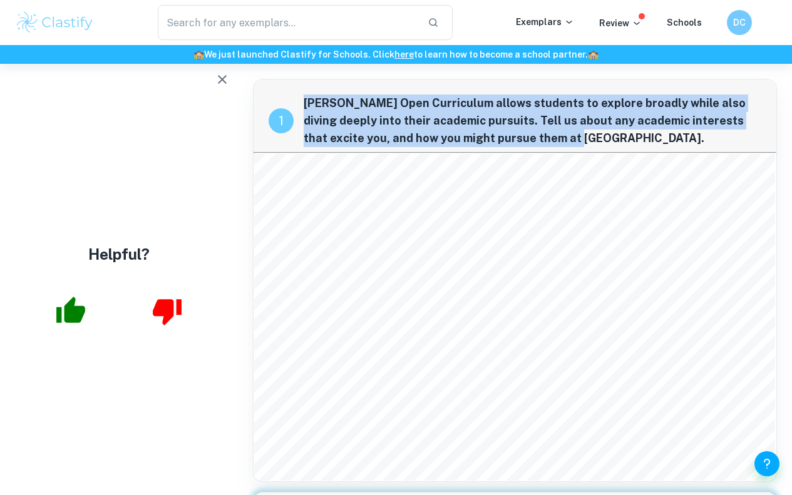
drag, startPoint x: 523, startPoint y: 131, endPoint x: 279, endPoint y: 105, distance: 245.5
click at [279, 105] on div "1 Brown's Open Curriculum allows students to explore broadly while also diving …" at bounding box center [514, 115] width 523 height 73
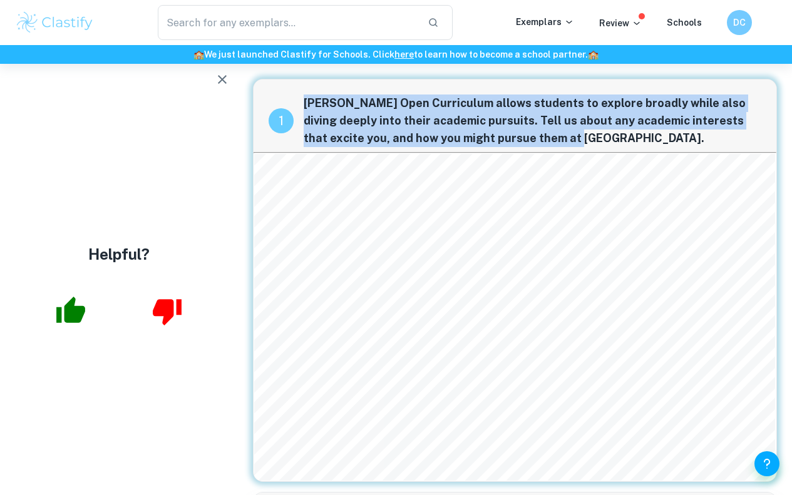
scroll to position [1, 0]
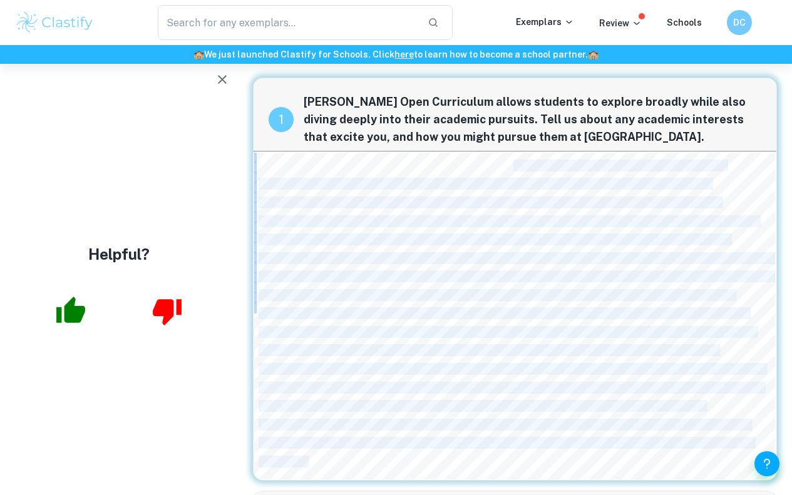
drag, startPoint x: 511, startPoint y: 161, endPoint x: 494, endPoint y: 192, distance: 35.9
click at [494, 192] on div "I love Economics. But it needs a rebranding. Defamed as the origin of all selos…" at bounding box center [514, 316] width 521 height 327
click at [547, 219] on span "contribute to the betterment of our society. I was always impressed by mathemat…" at bounding box center [507, 222] width 499 height 11
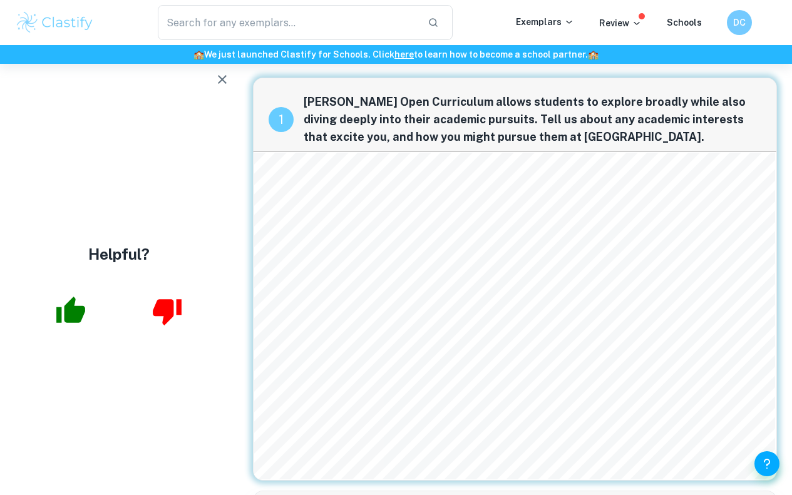
click at [344, 372] on span "Economics as a tool which we have the responsible desire to apply in the most h…" at bounding box center [511, 369] width 506 height 11
click at [372, 339] on div "I love Economics. But it needs a rebranding. Defamed as the origin of all selos…" at bounding box center [514, 316] width 521 height 327
click at [223, 73] on icon "button" at bounding box center [222, 79] width 15 height 15
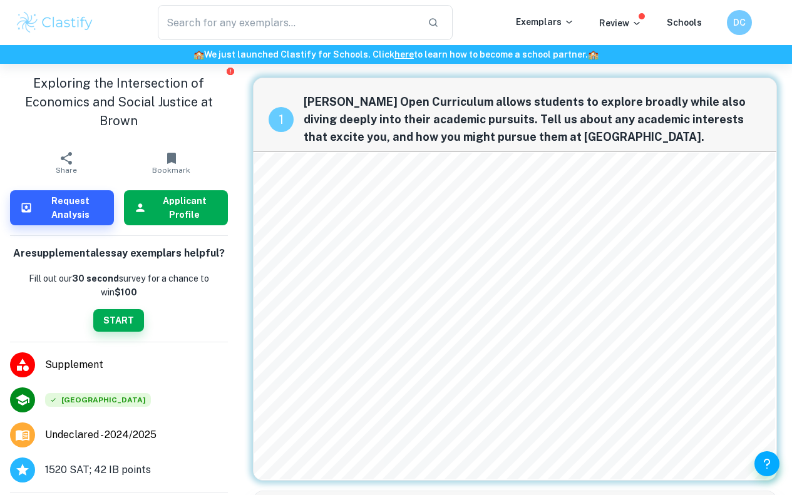
click at [185, 214] on h6 "Applicant Profile" at bounding box center [184, 208] width 66 height 28
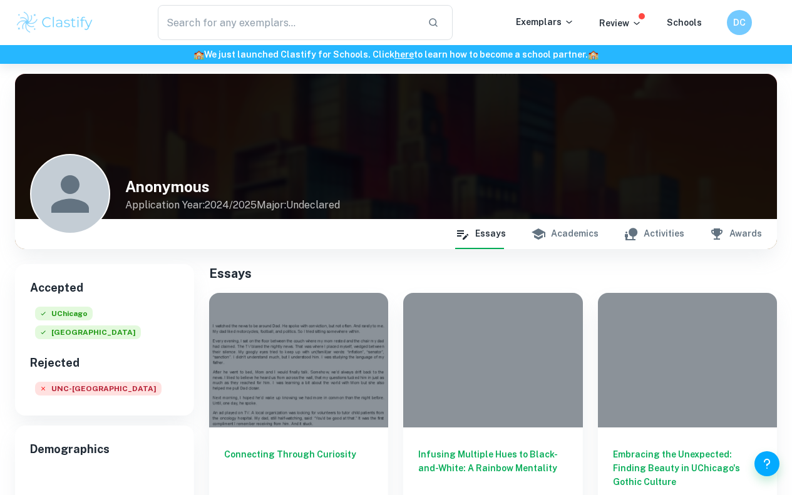
click at [590, 233] on button "Academics" at bounding box center [565, 234] width 68 height 30
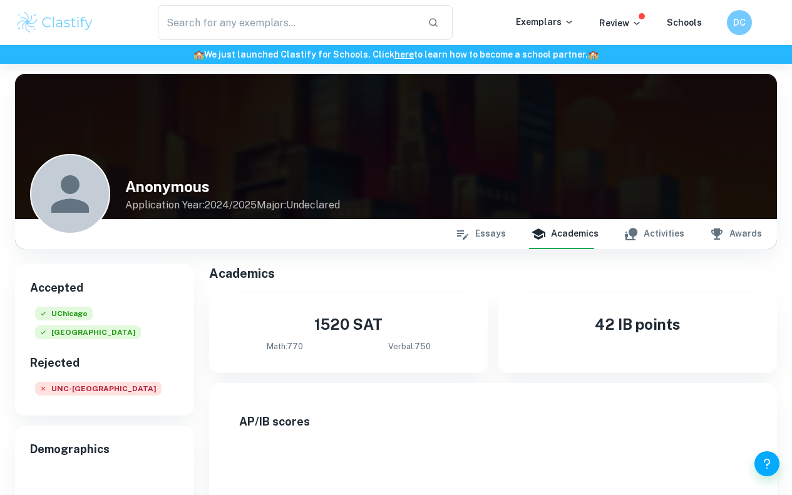
click at [668, 230] on button "Activities" at bounding box center [653, 234] width 61 height 30
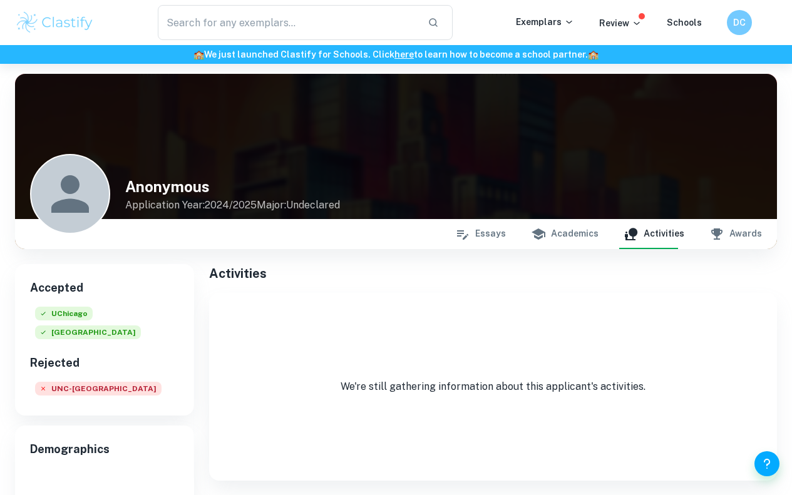
click at [738, 227] on button "Awards" at bounding box center [735, 234] width 53 height 30
click at [655, 233] on button "Activities" at bounding box center [653, 234] width 61 height 30
click at [585, 240] on button "Academics" at bounding box center [565, 234] width 68 height 30
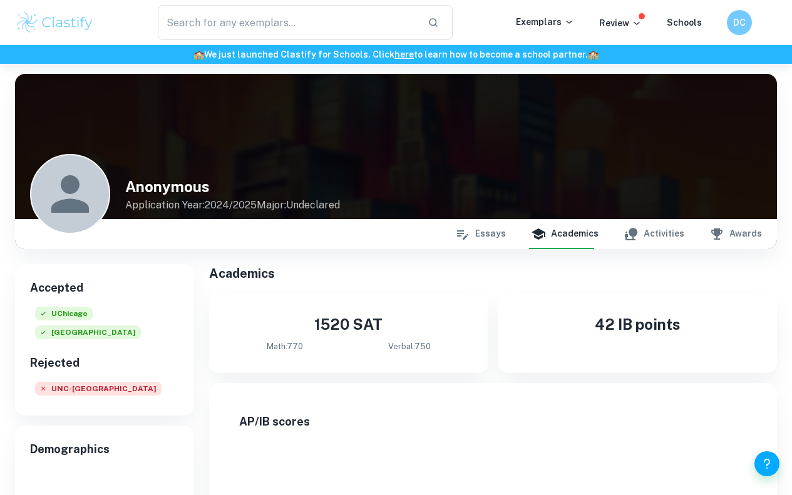
click at [470, 228] on icon "button" at bounding box center [462, 234] width 15 height 15
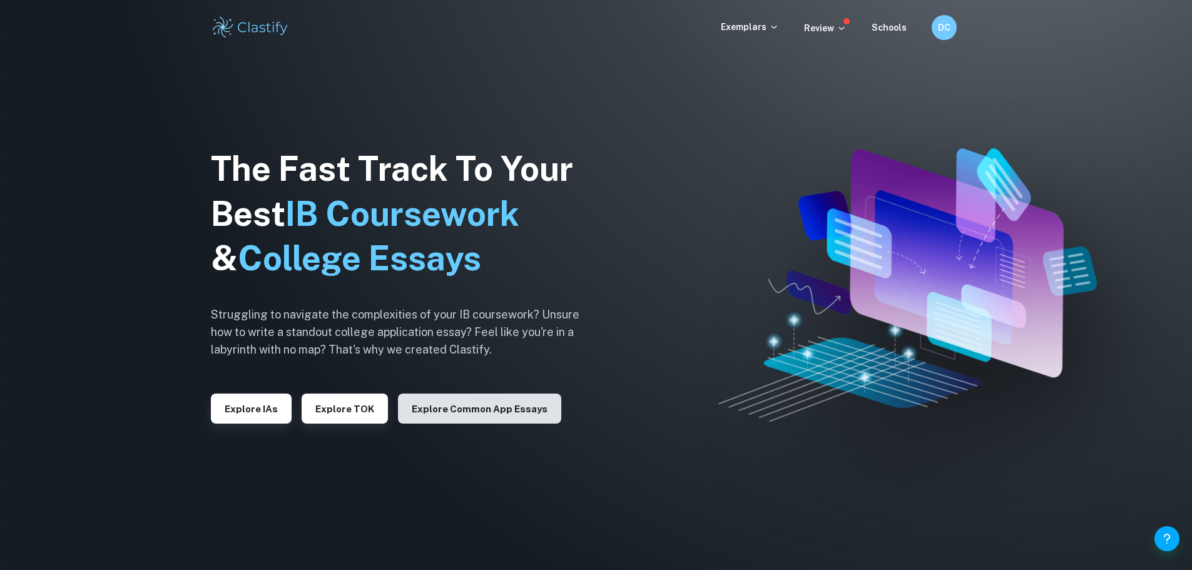
click at [514, 411] on button "Explore Common App essays" at bounding box center [479, 409] width 163 height 30
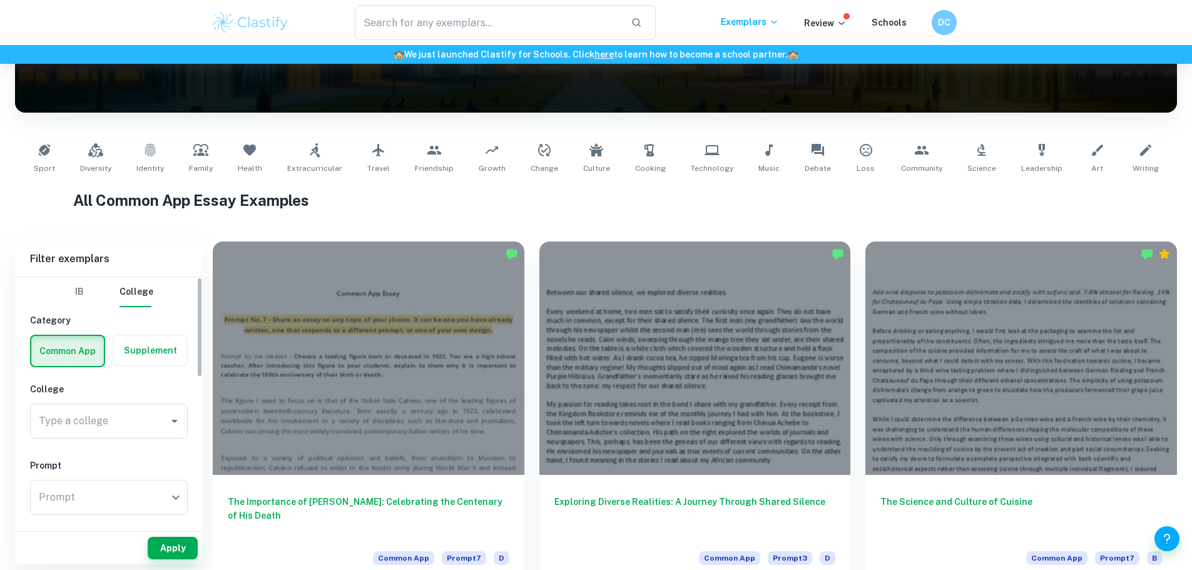
scroll to position [181, 0]
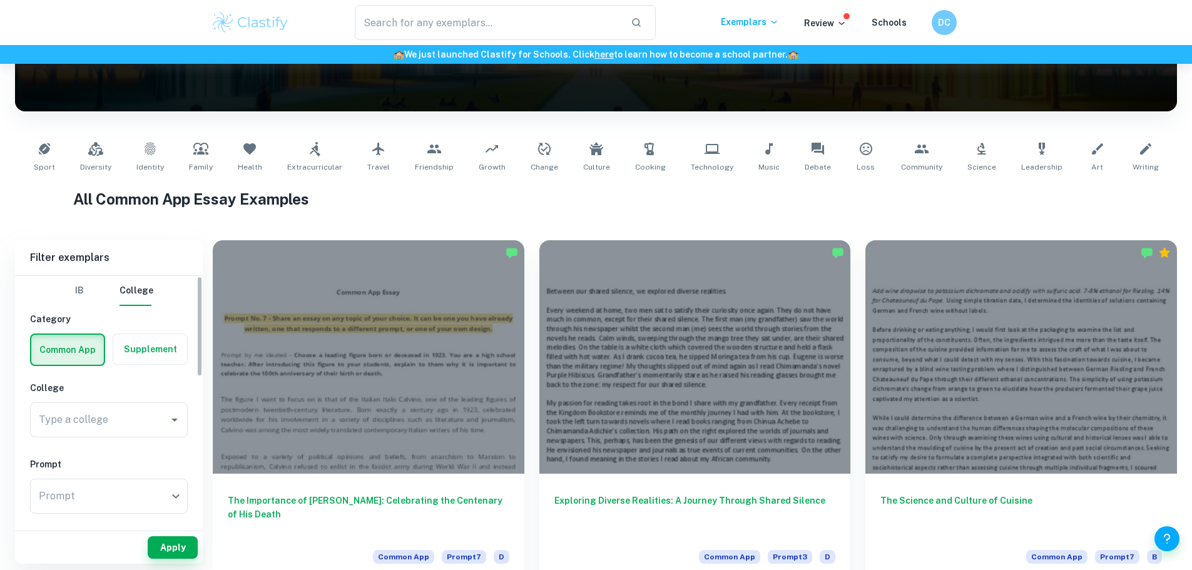
click at [137, 355] on label "button" at bounding box center [150, 349] width 74 height 30
click at [0, 0] on input "radio" at bounding box center [0, 0] width 0 height 0
click at [107, 422] on input "Type a college" at bounding box center [91, 420] width 111 height 24
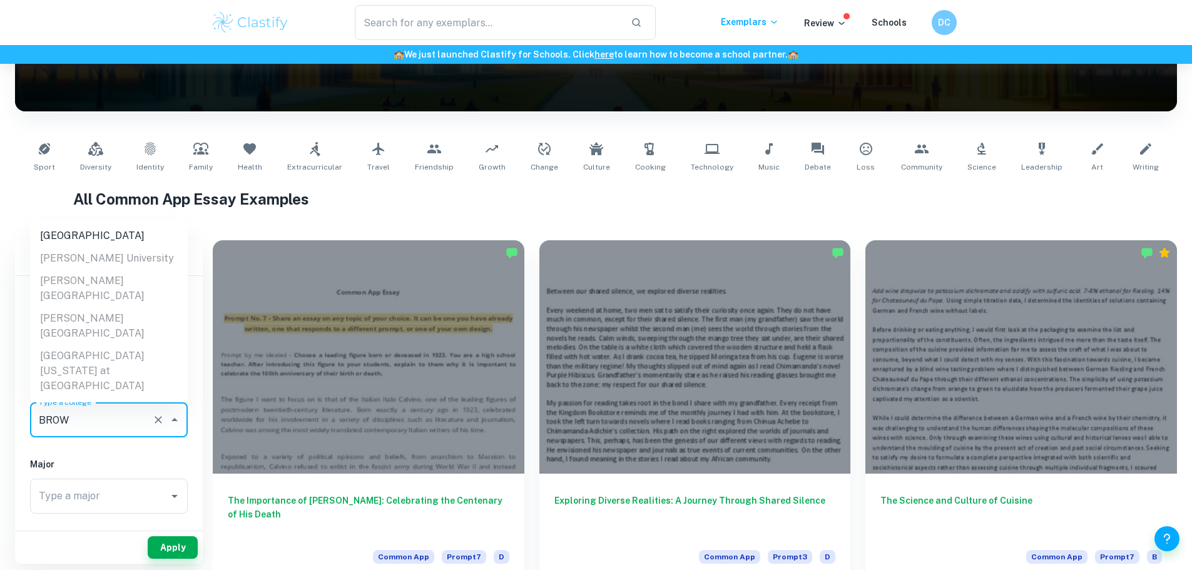
click at [112, 247] on li "[GEOGRAPHIC_DATA]" at bounding box center [109, 236] width 158 height 23
type input "[GEOGRAPHIC_DATA]"
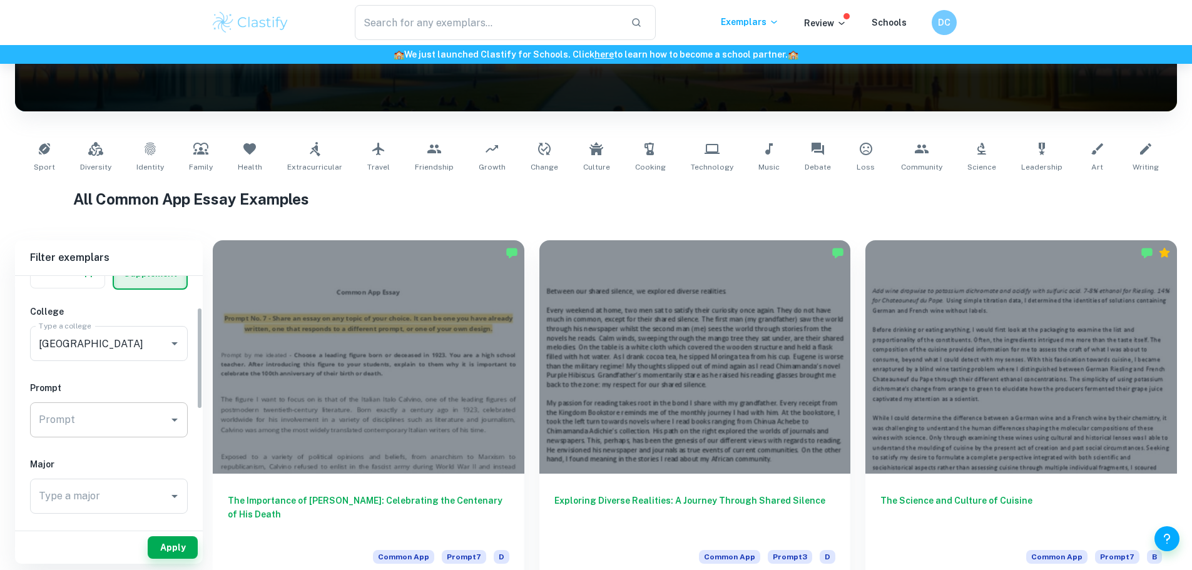
scroll to position [77, 0]
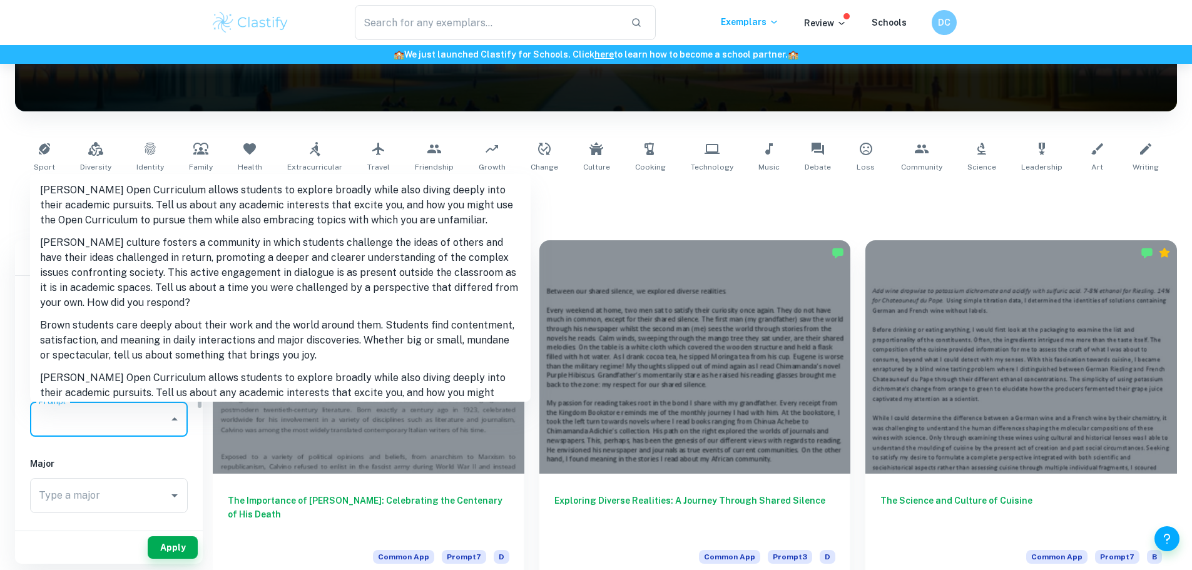
click at [108, 419] on input "Prompt" at bounding box center [100, 419] width 128 height 24
click at [115, 218] on li "[PERSON_NAME] Open Curriculum allows students to explore broadly while also div…" at bounding box center [280, 205] width 501 height 53
type input "[PERSON_NAME] Open Curriculum allows students to explore broadly while also div…"
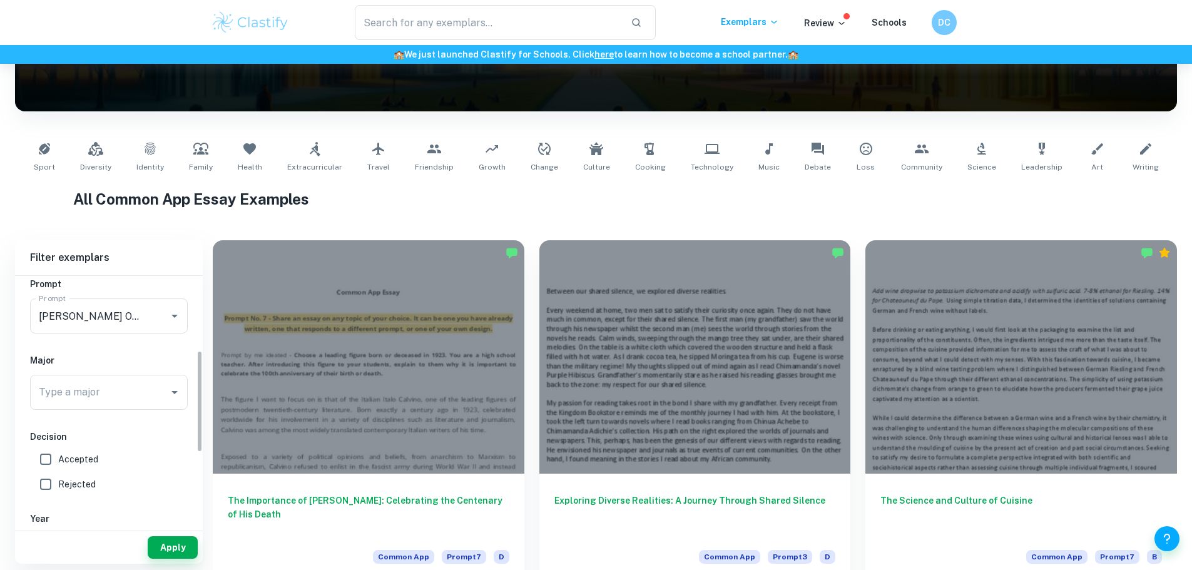
scroll to position [181, 0]
click at [71, 392] on input "Type a major" at bounding box center [100, 392] width 128 height 24
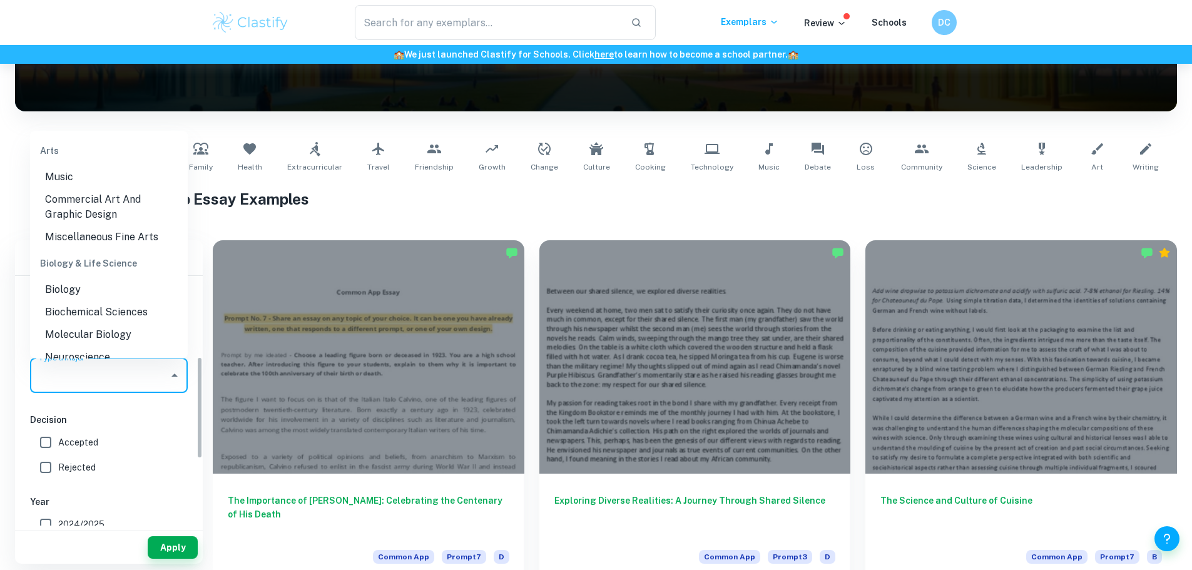
click at [48, 437] on input "Accepted" at bounding box center [45, 442] width 25 height 25
checkbox input "true"
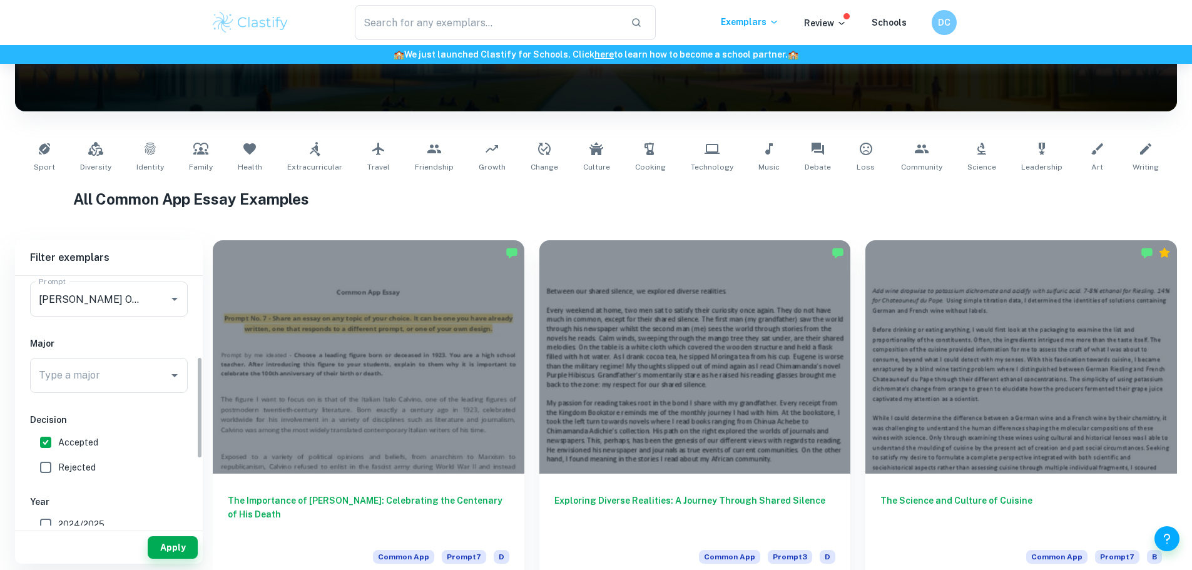
scroll to position [248, 0]
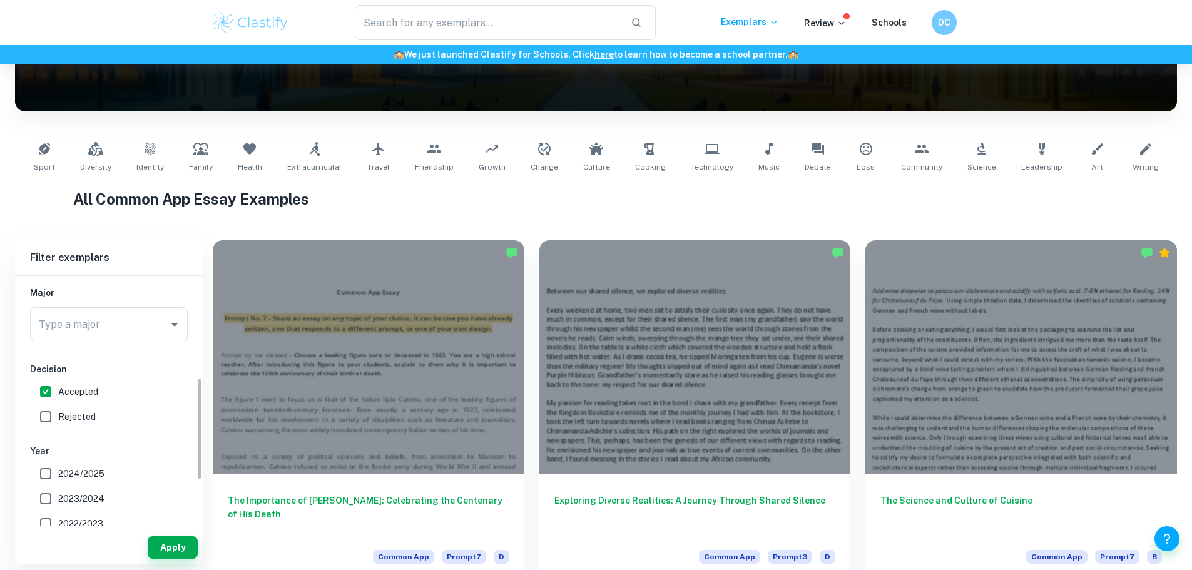
click at [37, 486] on input "2024/2025" at bounding box center [45, 473] width 25 height 25
checkbox input "true"
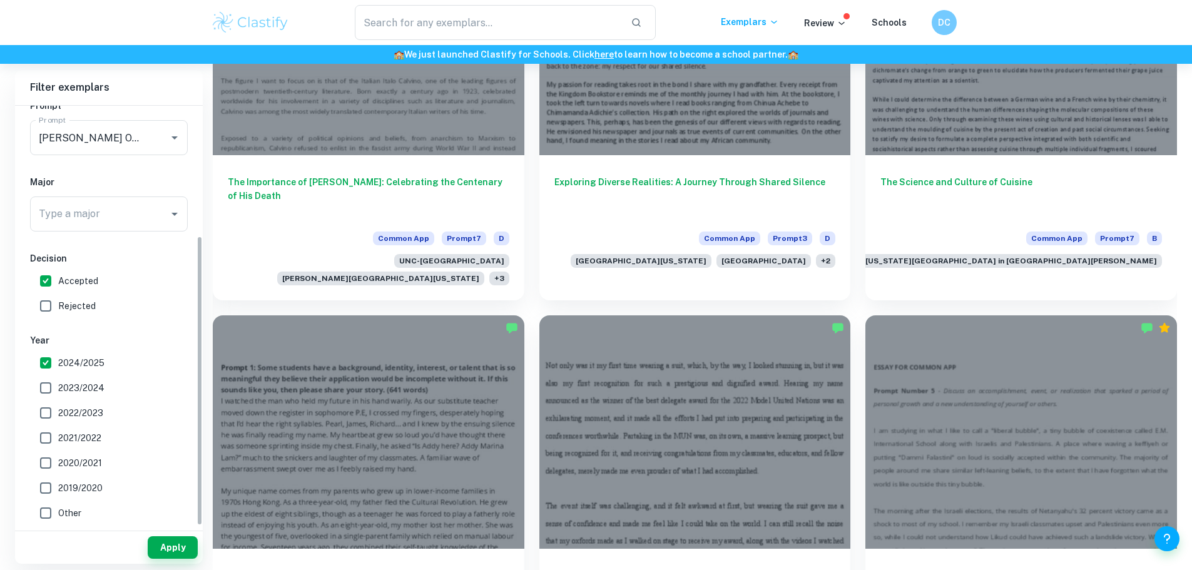
scroll to position [188, 0]
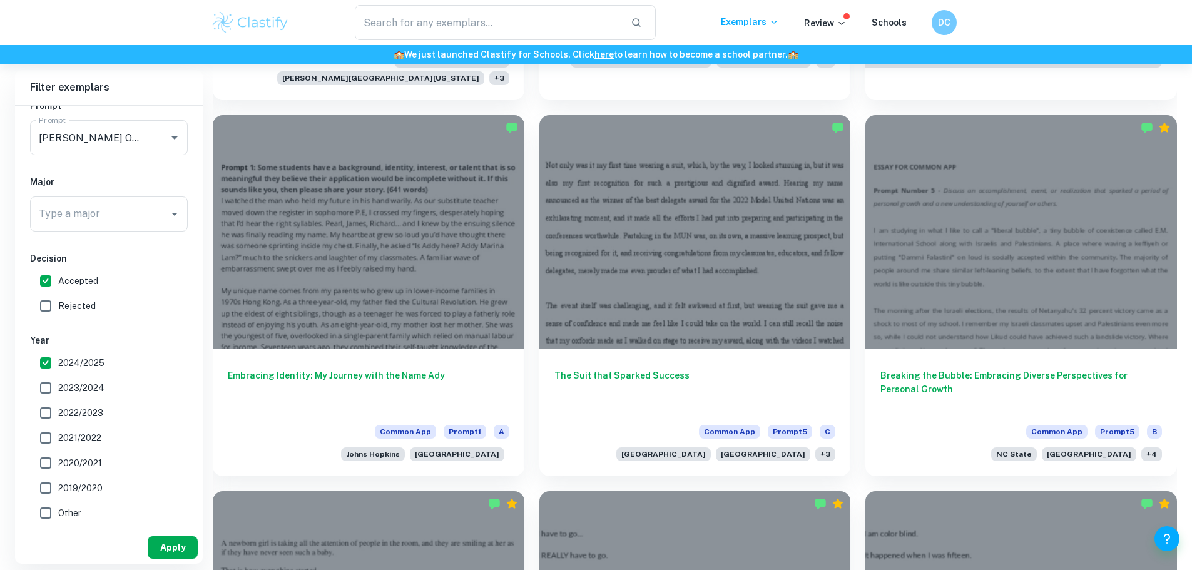
click at [183, 548] on button "Apply" at bounding box center [173, 547] width 50 height 23
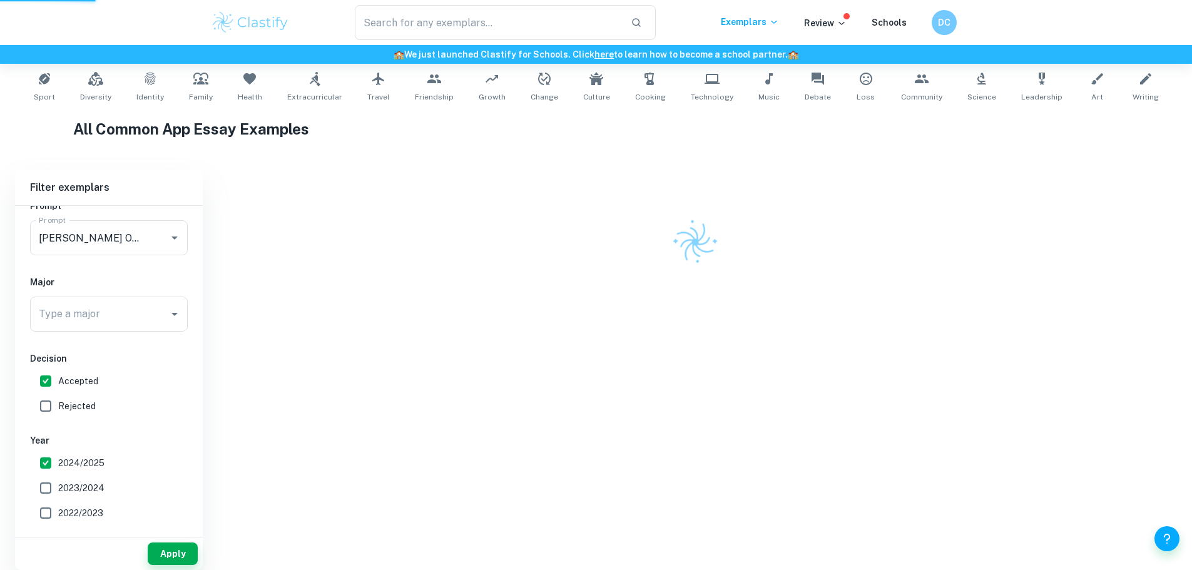
scroll to position [233, 0]
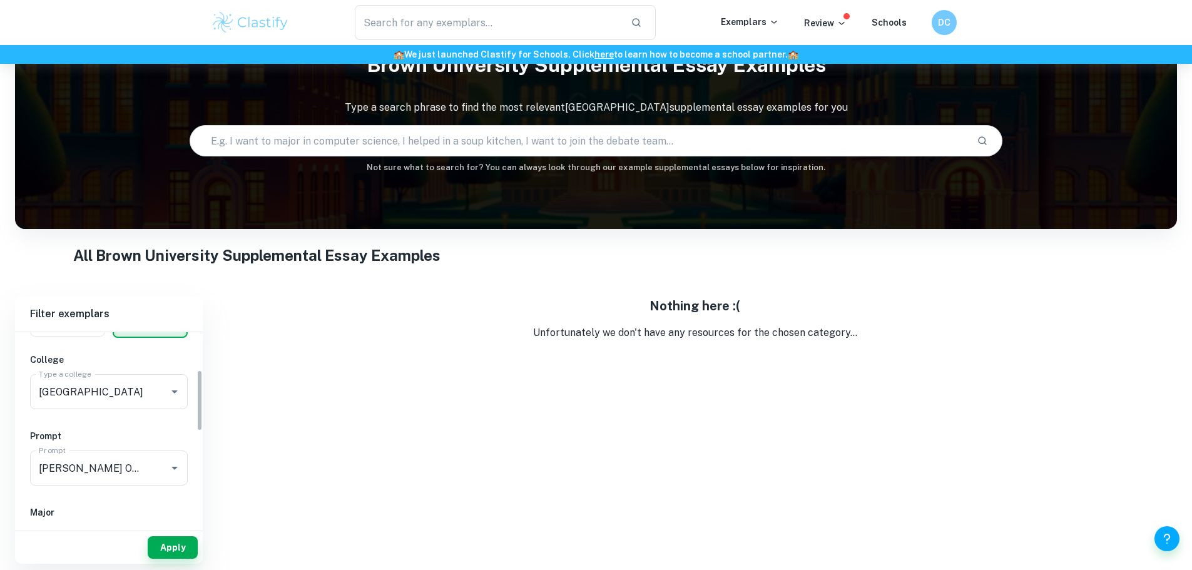
scroll to position [120, 0]
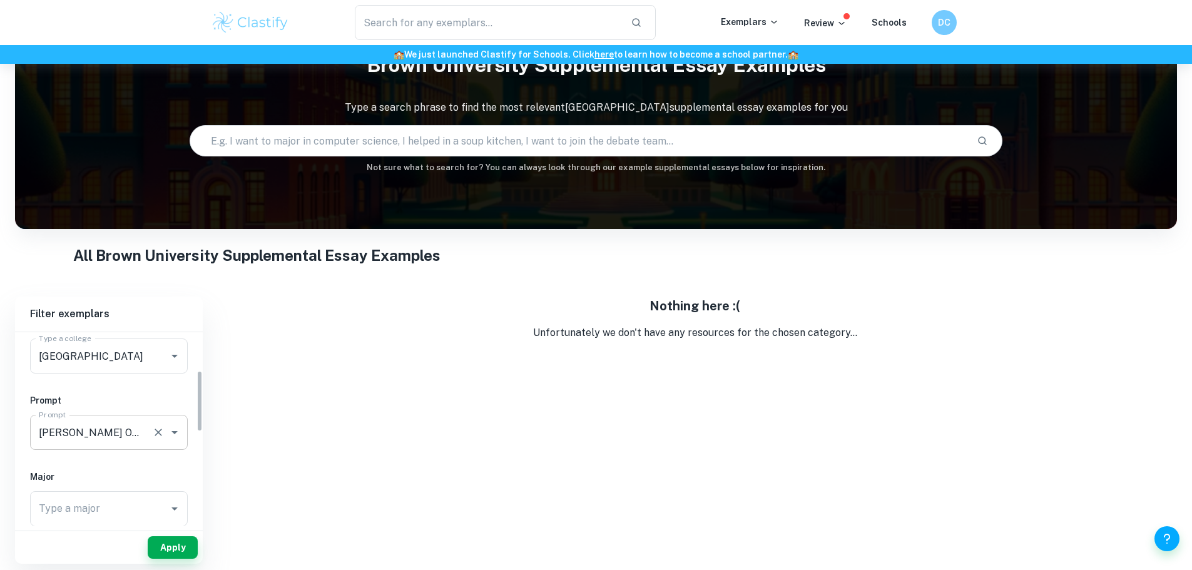
click at [121, 431] on input "Brown’s Open Curriculum allows students to explore broadly while also diving de…" at bounding box center [91, 433] width 111 height 24
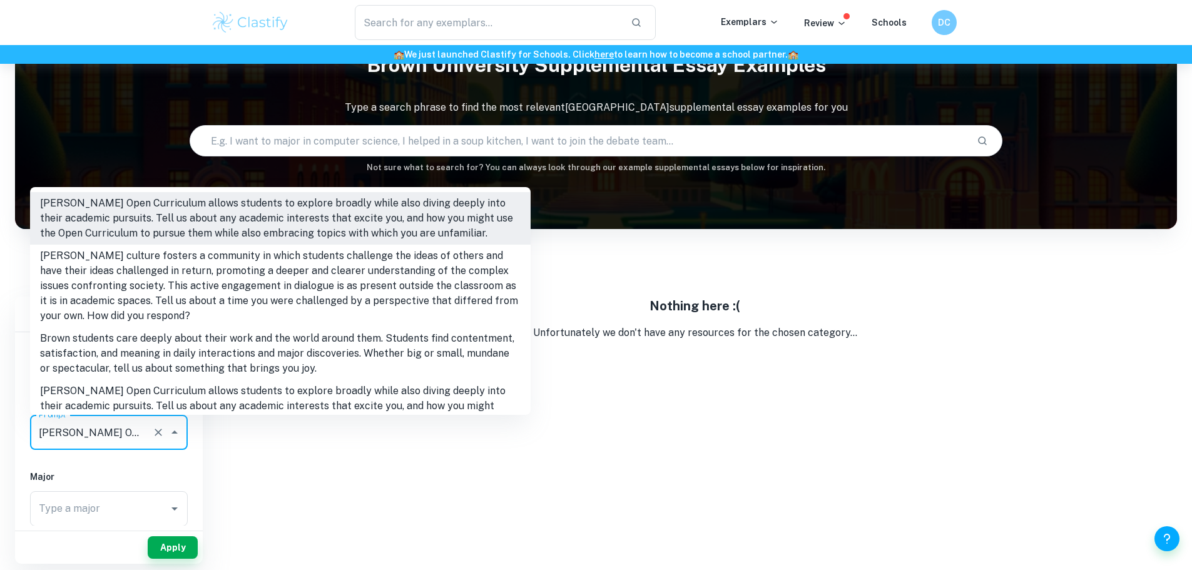
click at [156, 433] on icon "Clear" at bounding box center [158, 432] width 13 height 13
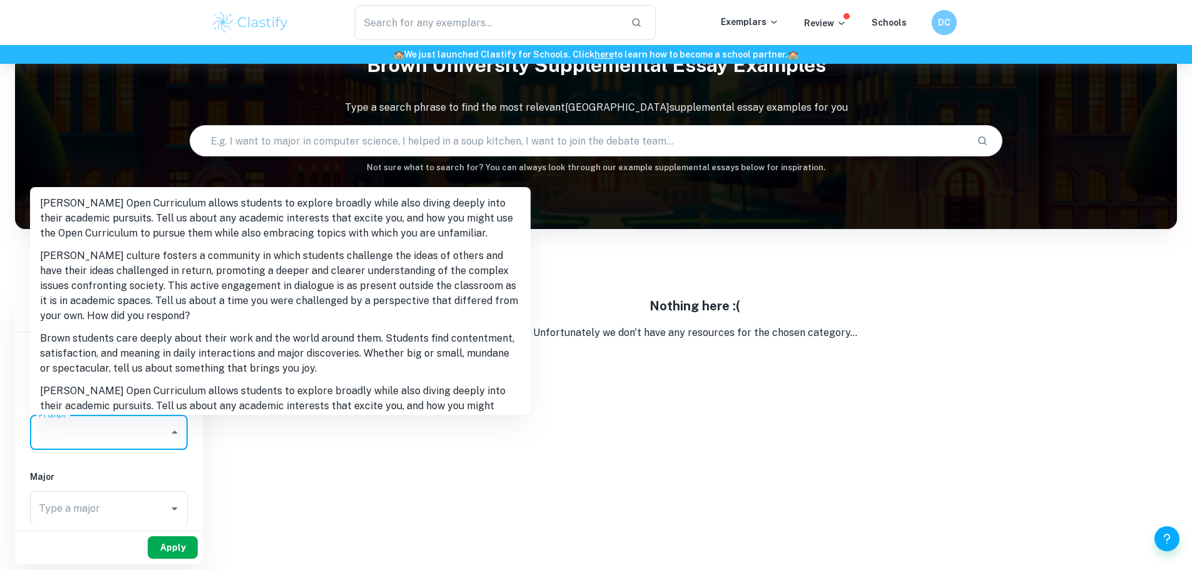
click at [173, 541] on button "Apply" at bounding box center [173, 547] width 50 height 23
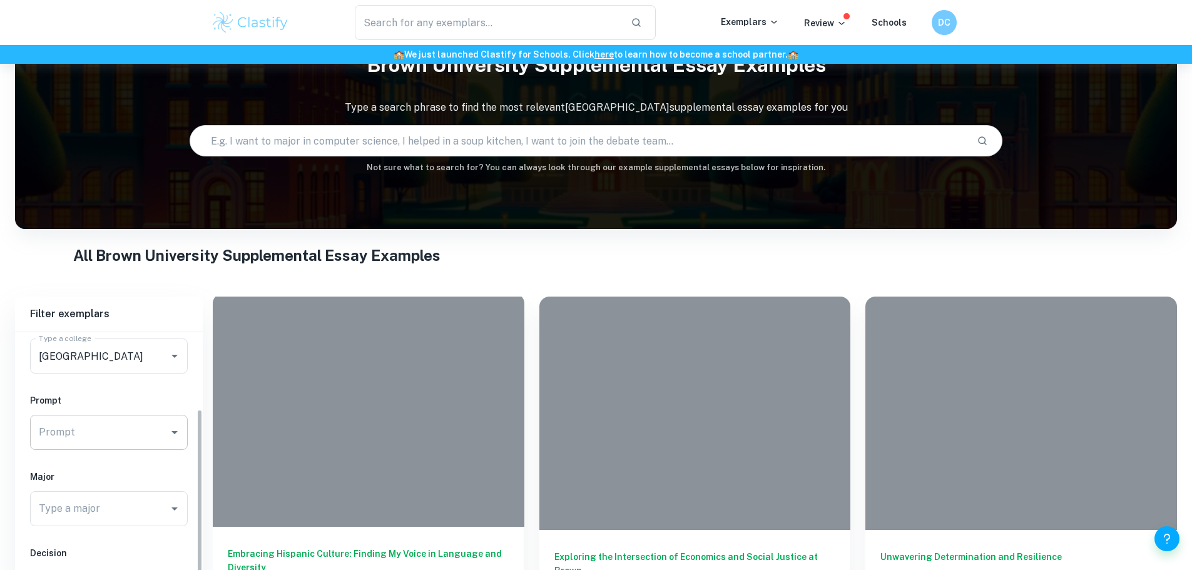
scroll to position [269, 0]
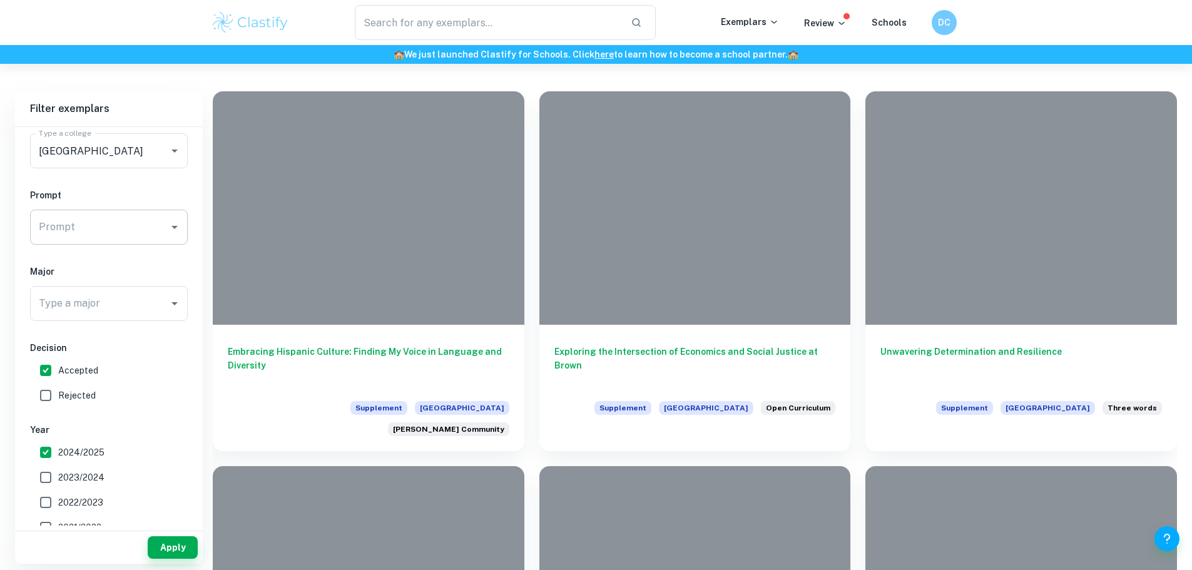
click at [93, 238] on input "Prompt" at bounding box center [100, 227] width 128 height 24
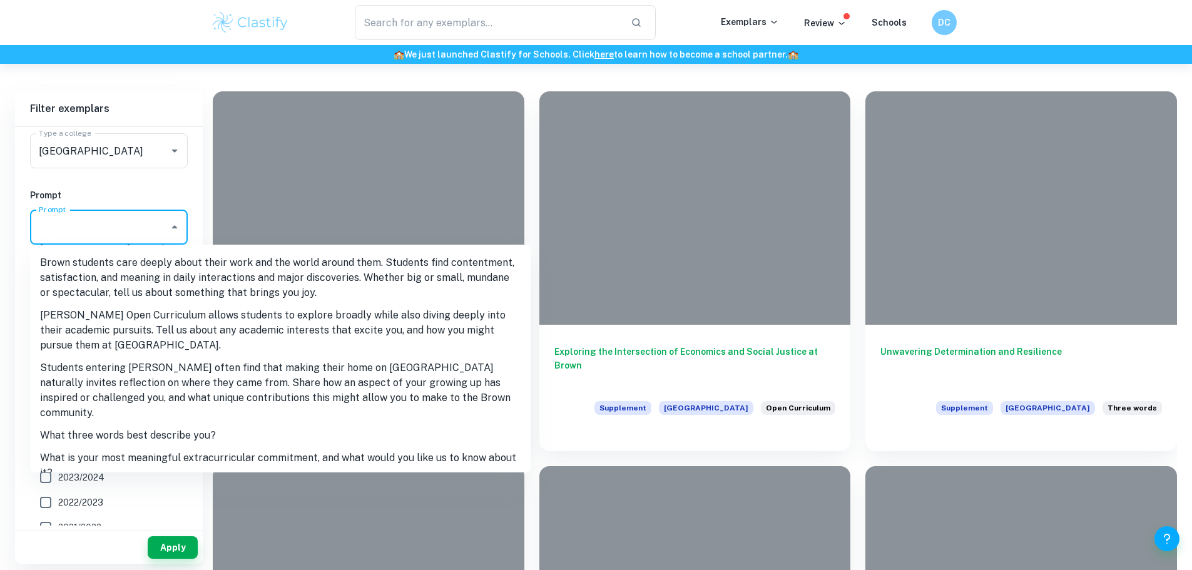
scroll to position [134, 0]
click at [180, 424] on li "What three words best describe you?" at bounding box center [280, 435] width 501 height 23
type input "What three words best describe you?"
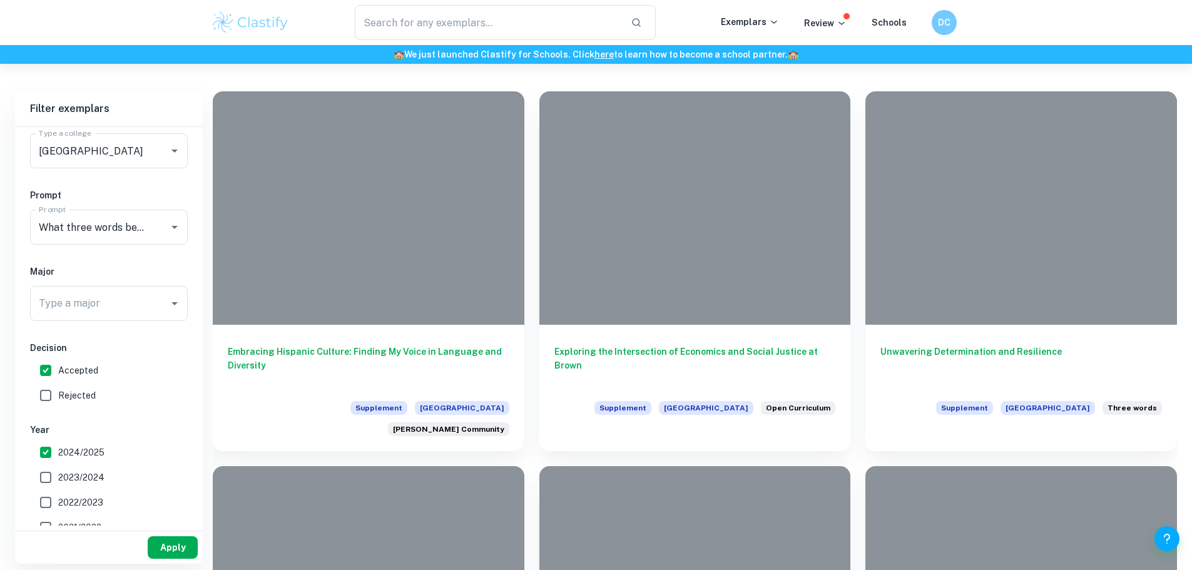
click at [183, 538] on button "Apply" at bounding box center [173, 547] width 50 height 23
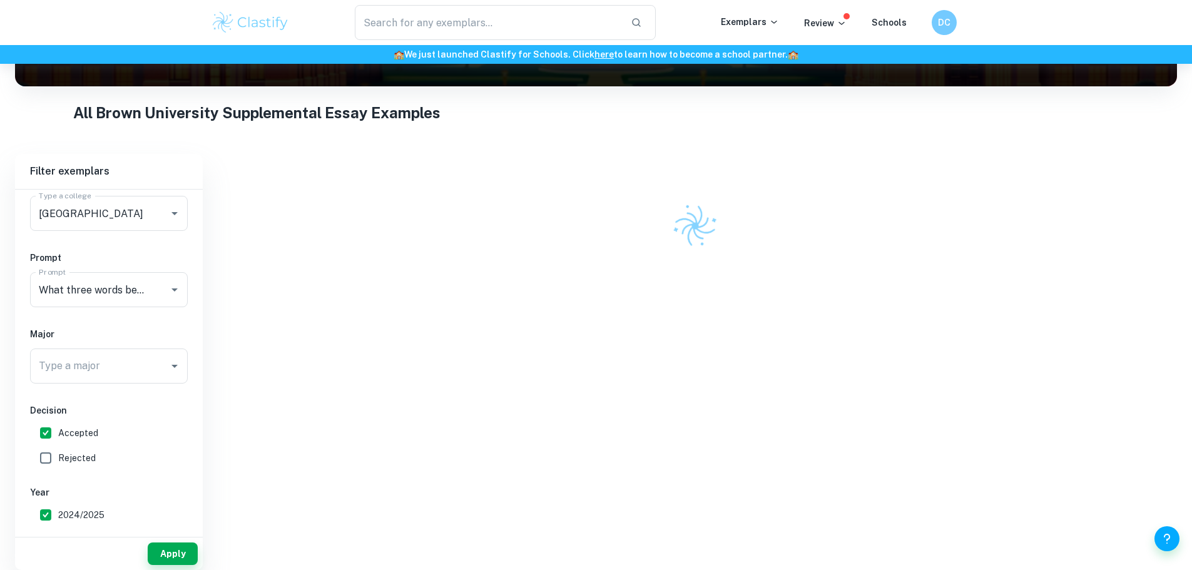
scroll to position [269, 0]
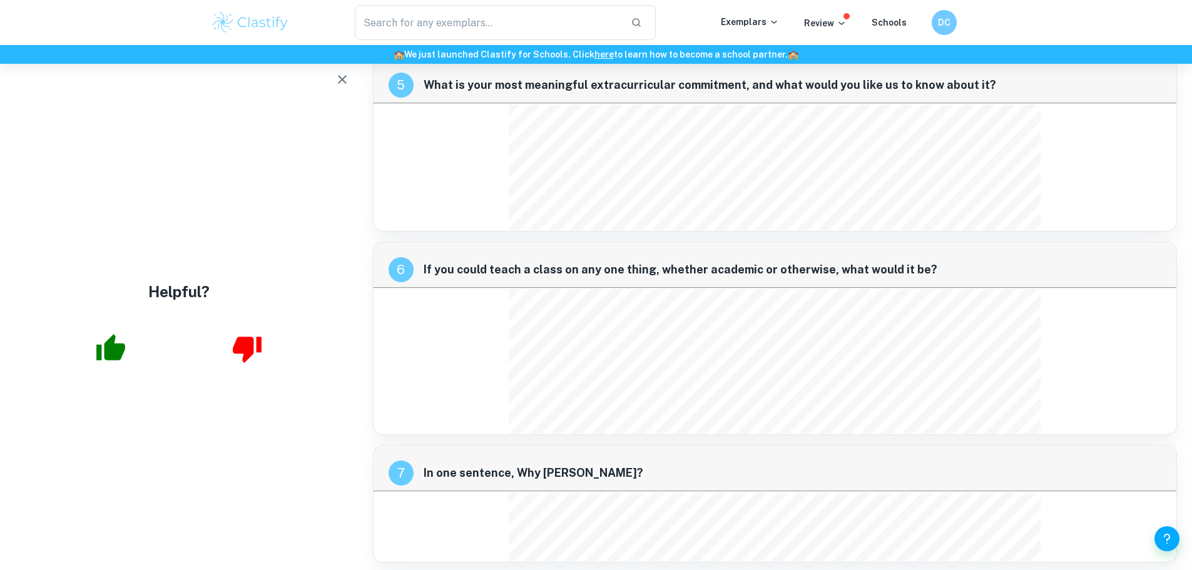
scroll to position [1369, 0]
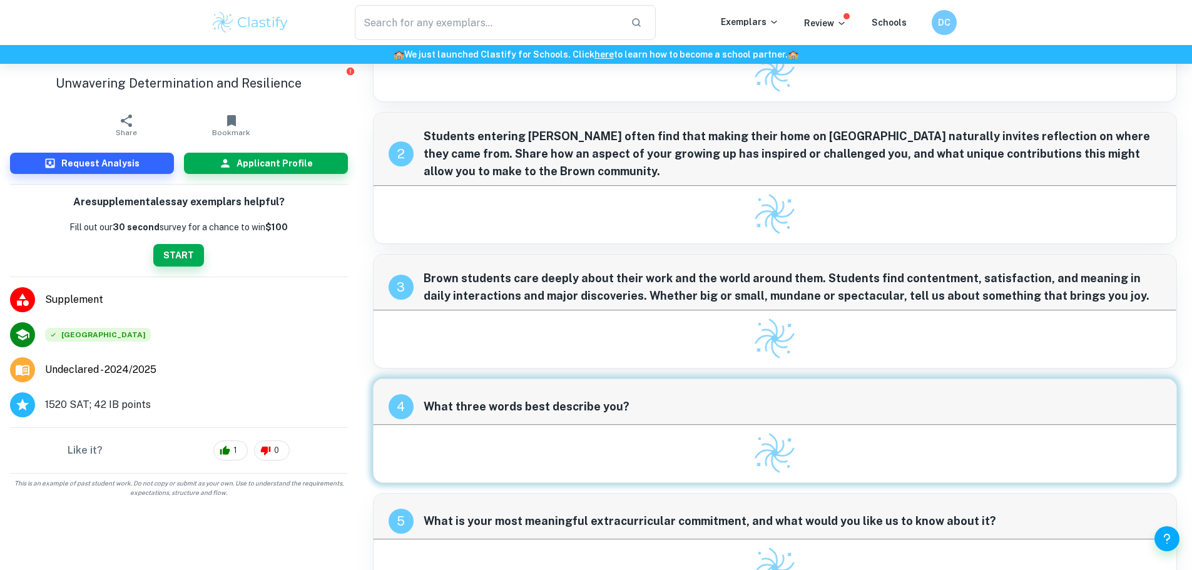
scroll to position [484, 0]
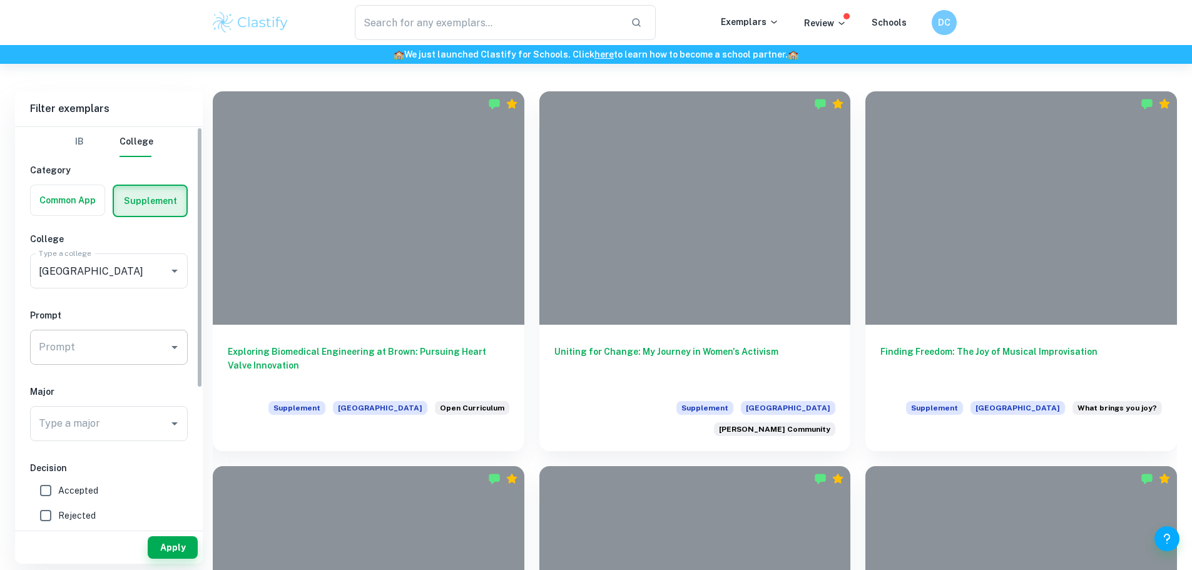
click at [137, 343] on input "Prompt" at bounding box center [100, 347] width 128 height 24
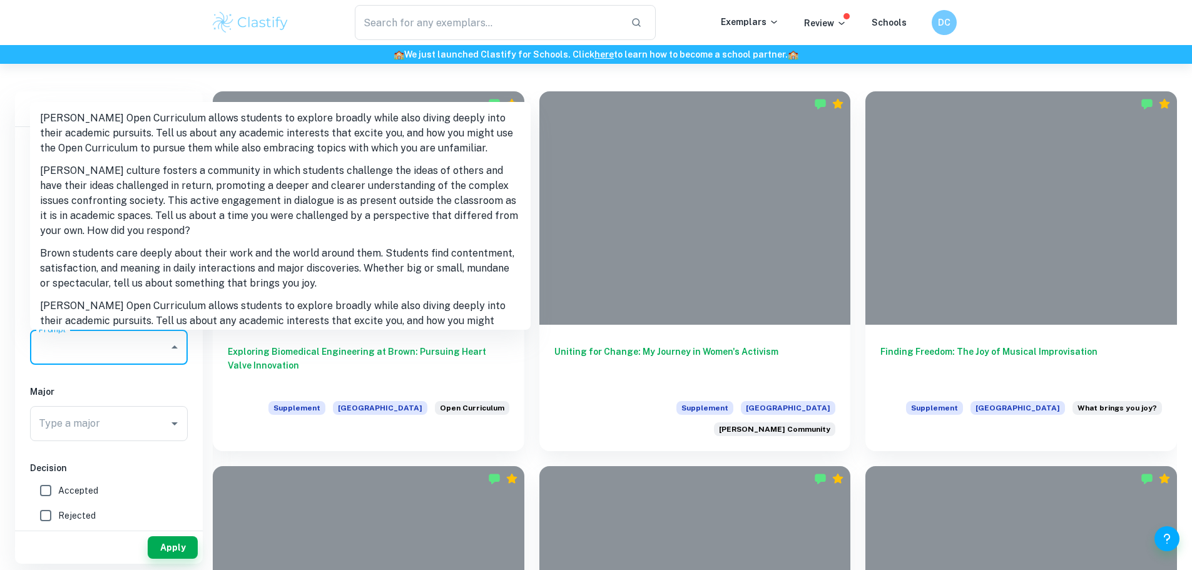
click at [79, 446] on div "IB College Category Common App Supplement College Type a college Brown Universi…" at bounding box center [109, 431] width 188 height 608
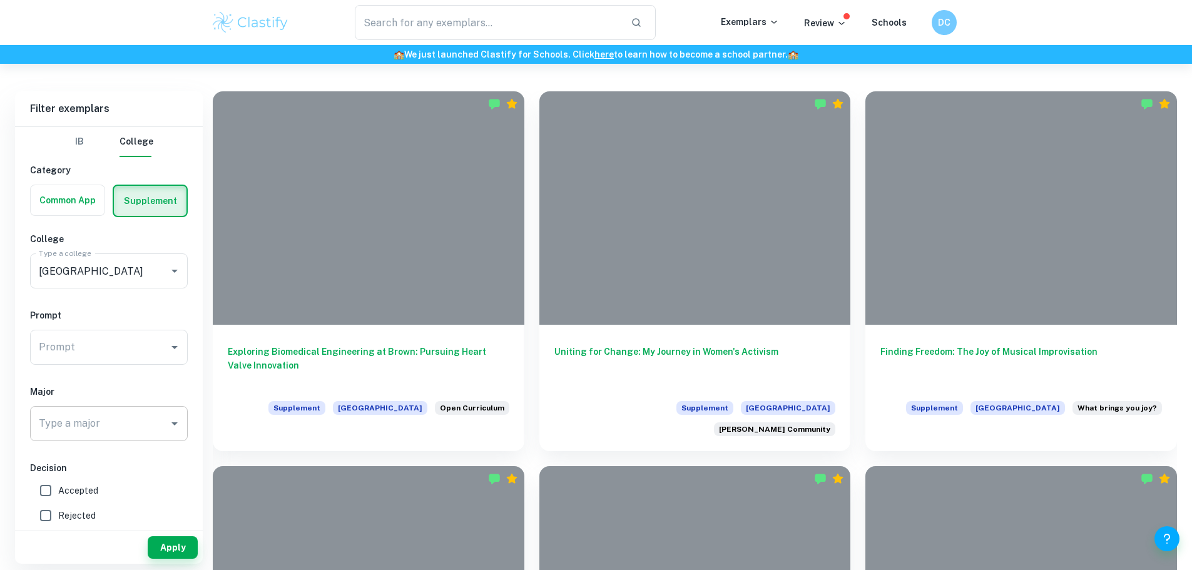
click at [96, 422] on input "Type a major" at bounding box center [100, 424] width 128 height 24
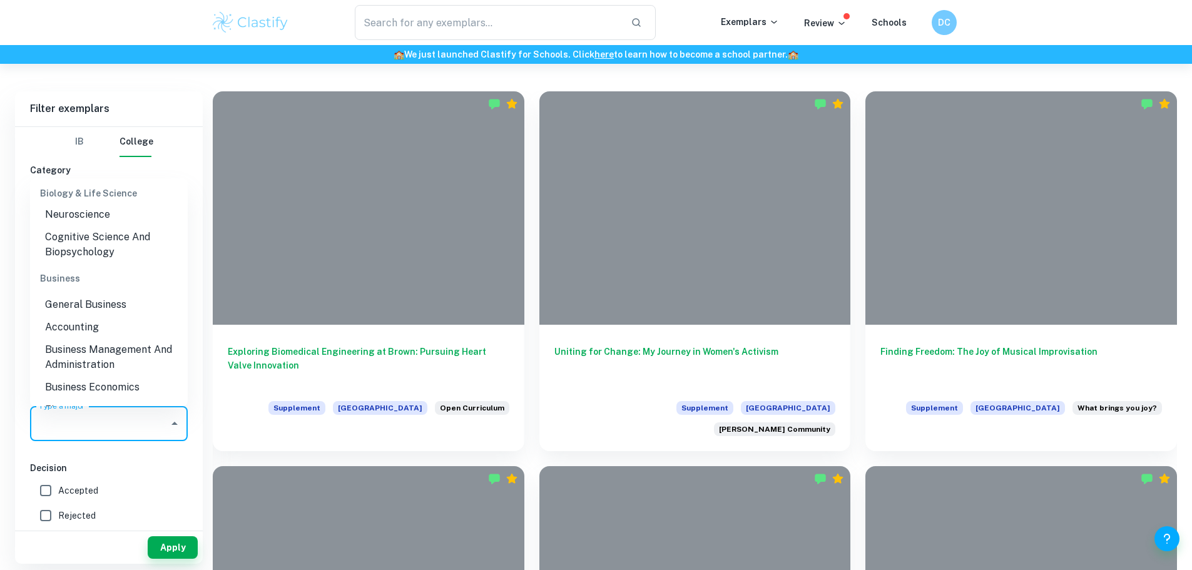
scroll to position [191, 0]
click at [44, 496] on input "Accepted" at bounding box center [45, 490] width 25 height 25
checkbox input "true"
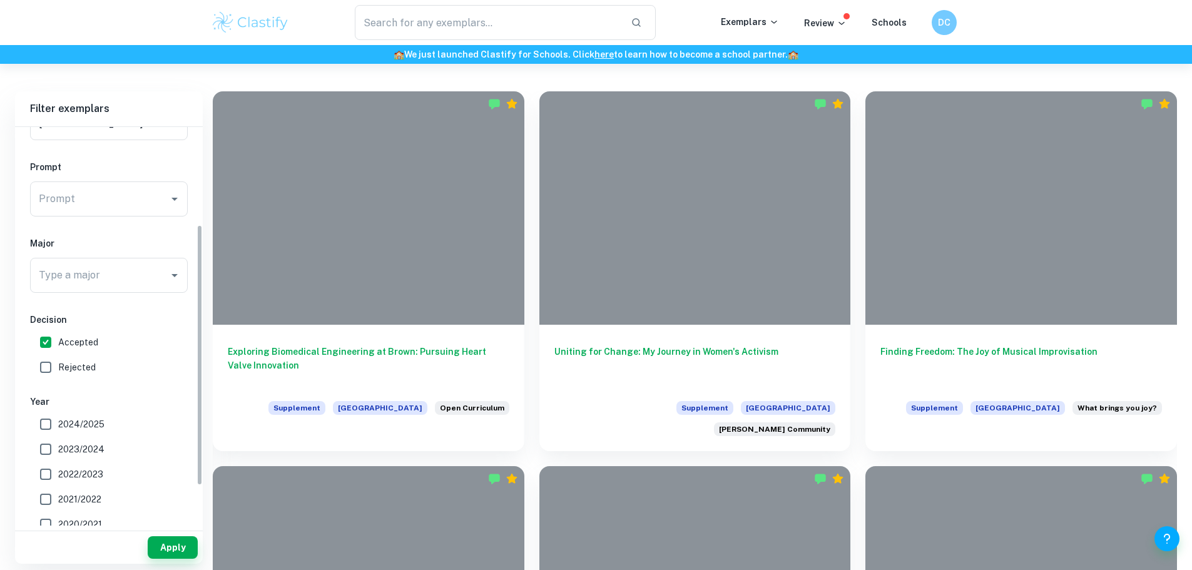
scroll to position [149, 0]
click at [33, 414] on input "2024/2025" at bounding box center [45, 423] width 25 height 25
checkbox input "true"
click at [84, 200] on input "Prompt" at bounding box center [100, 198] width 128 height 24
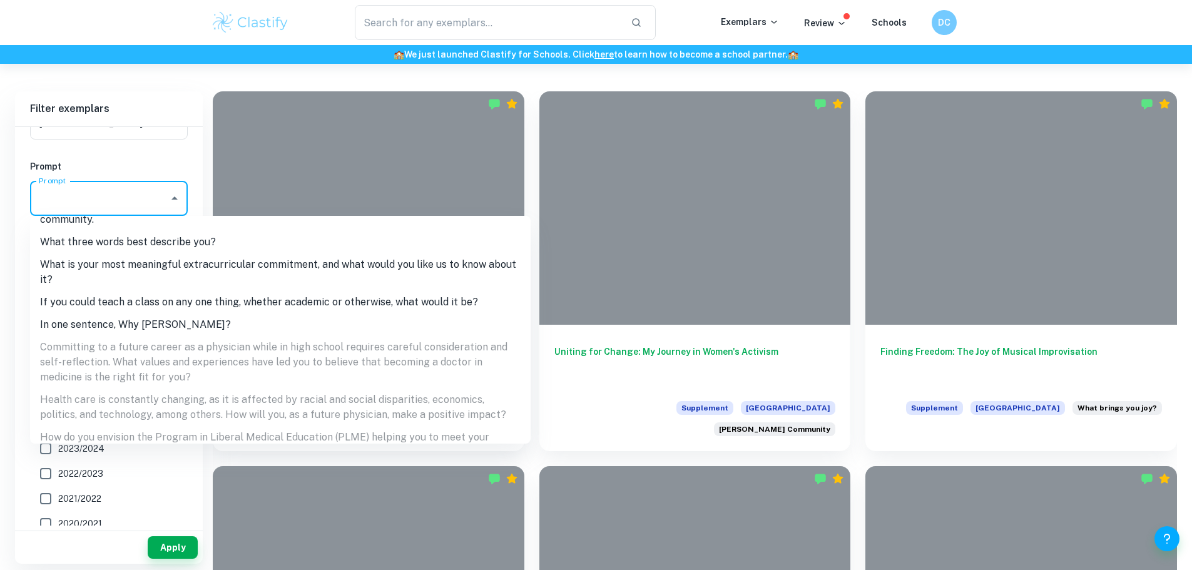
scroll to position [310, 0]
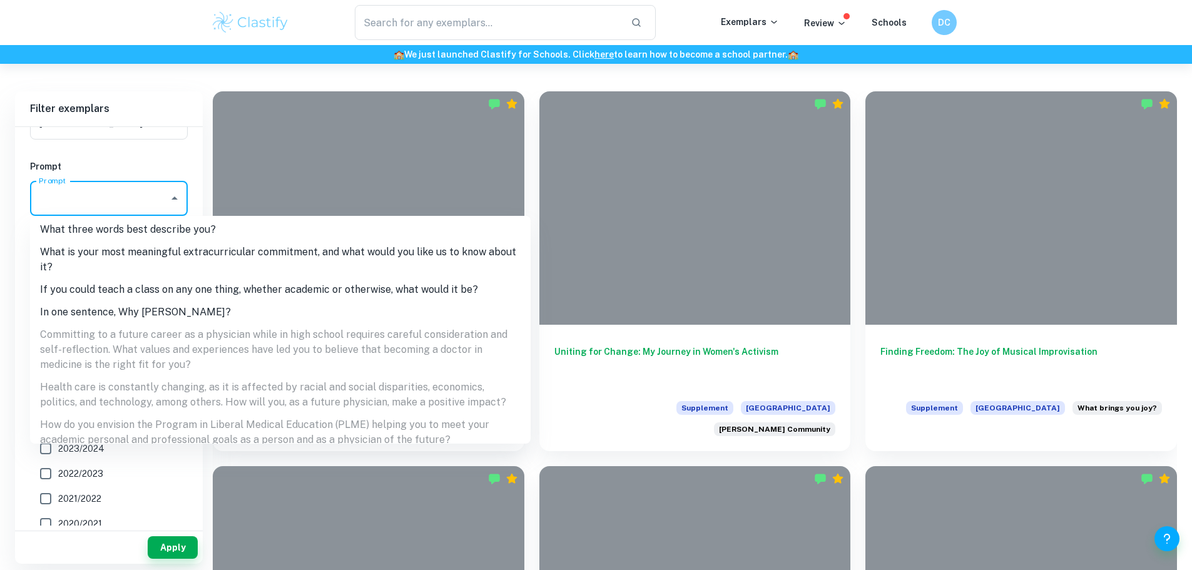
click at [222, 280] on li "If you could teach a class on any one thing, whether academic or otherwise, wha…" at bounding box center [280, 289] width 501 height 23
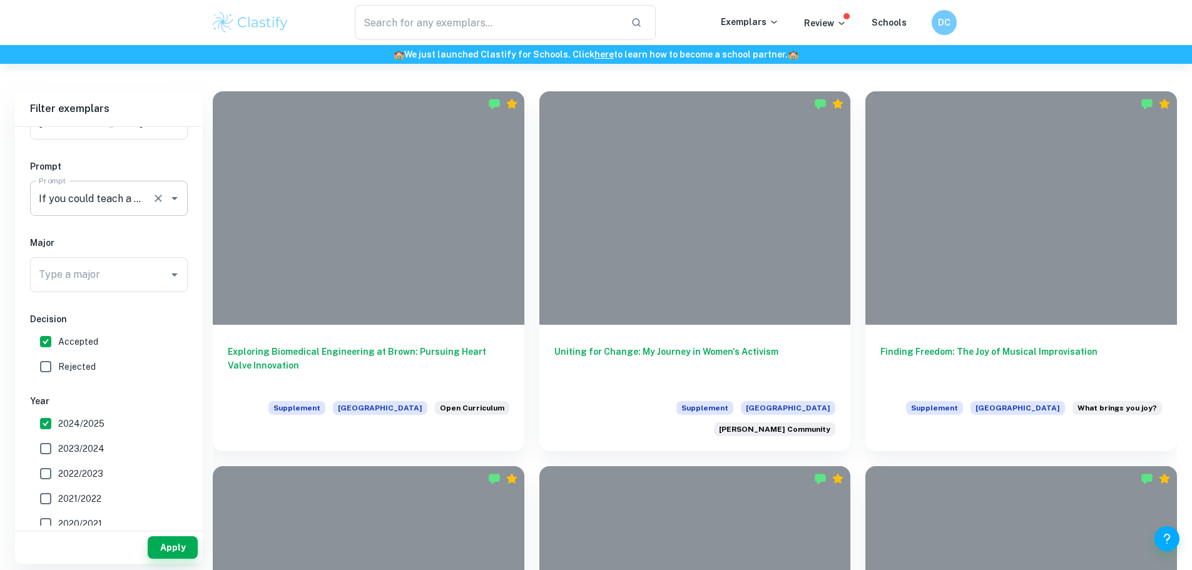
click at [116, 188] on input "Prompt" at bounding box center [91, 198] width 111 height 24
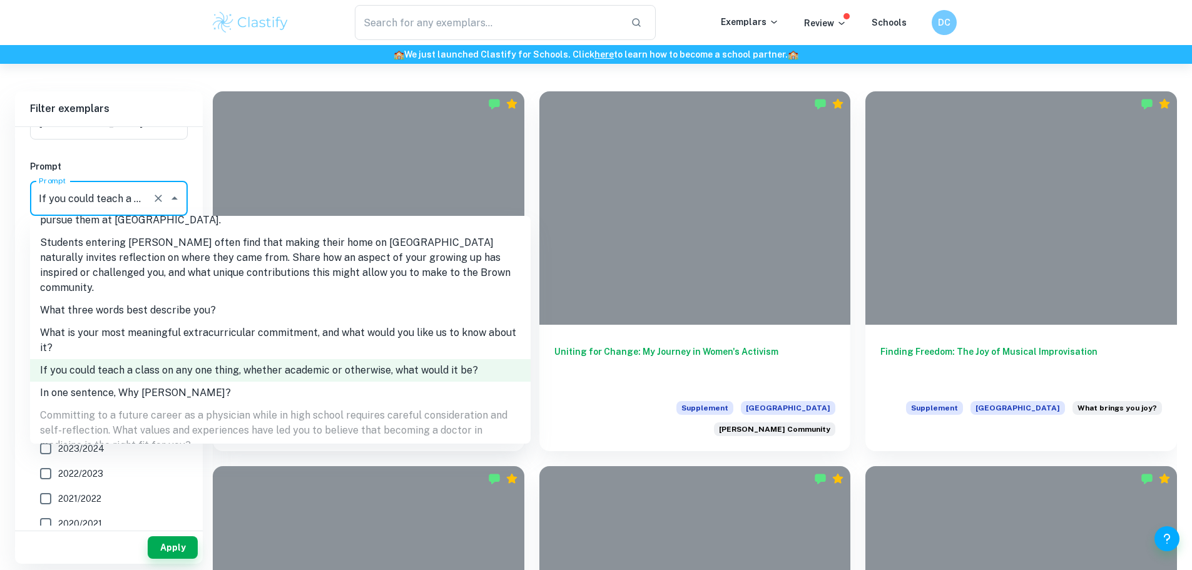
scroll to position [230, 0]
click at [185, 381] on li "In one sentence, Why [PERSON_NAME]?" at bounding box center [280, 392] width 501 height 23
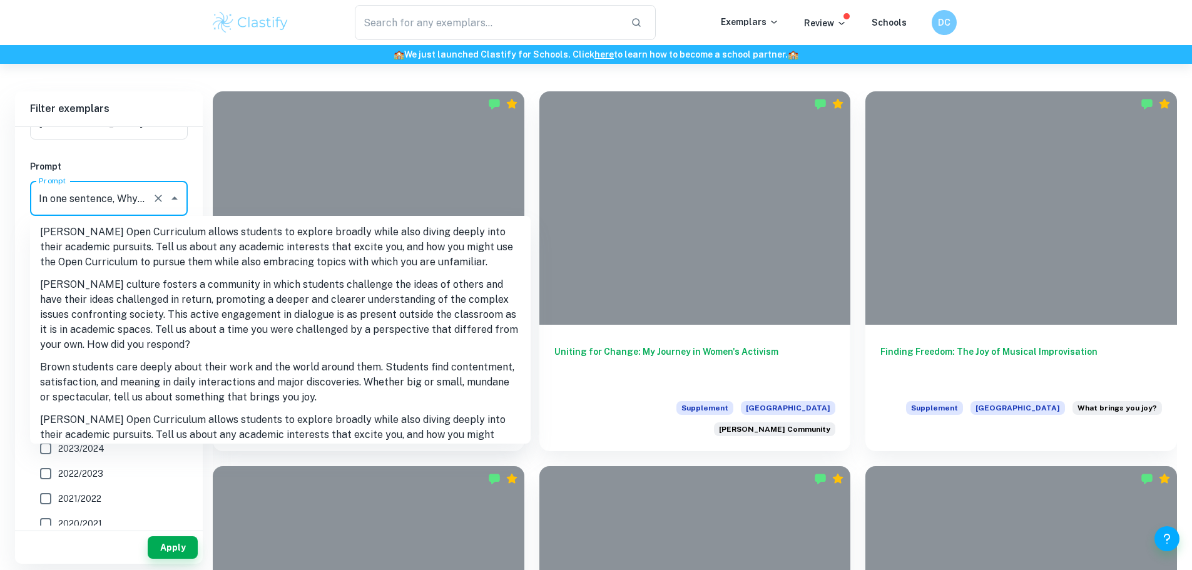
click at [108, 203] on input "Prompt" at bounding box center [91, 198] width 111 height 24
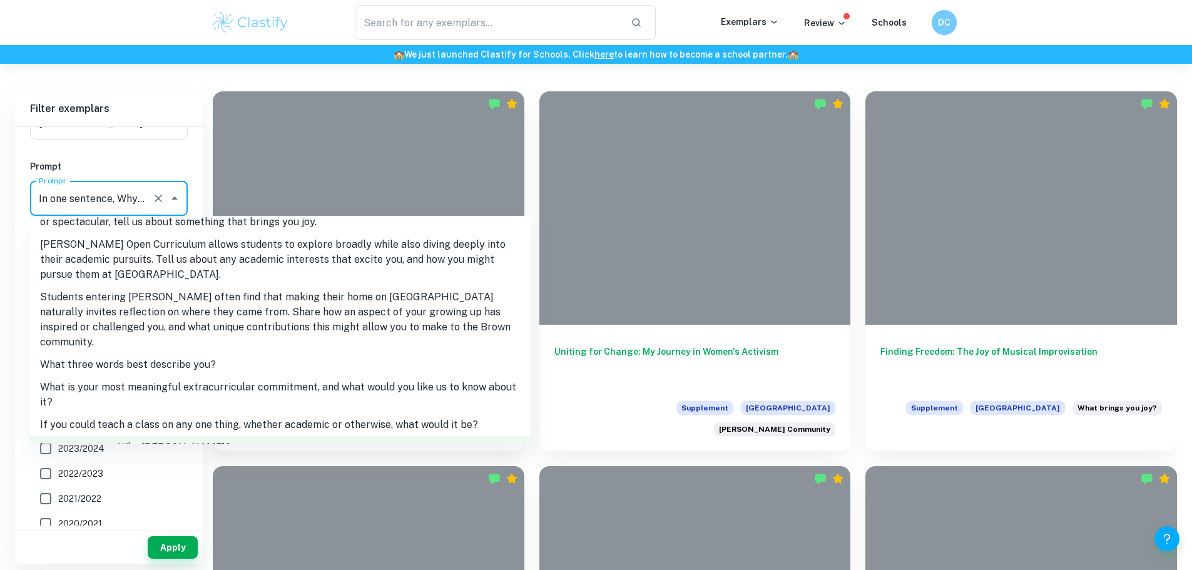
click at [114, 354] on li "What three words best describe you?" at bounding box center [280, 365] width 501 height 23
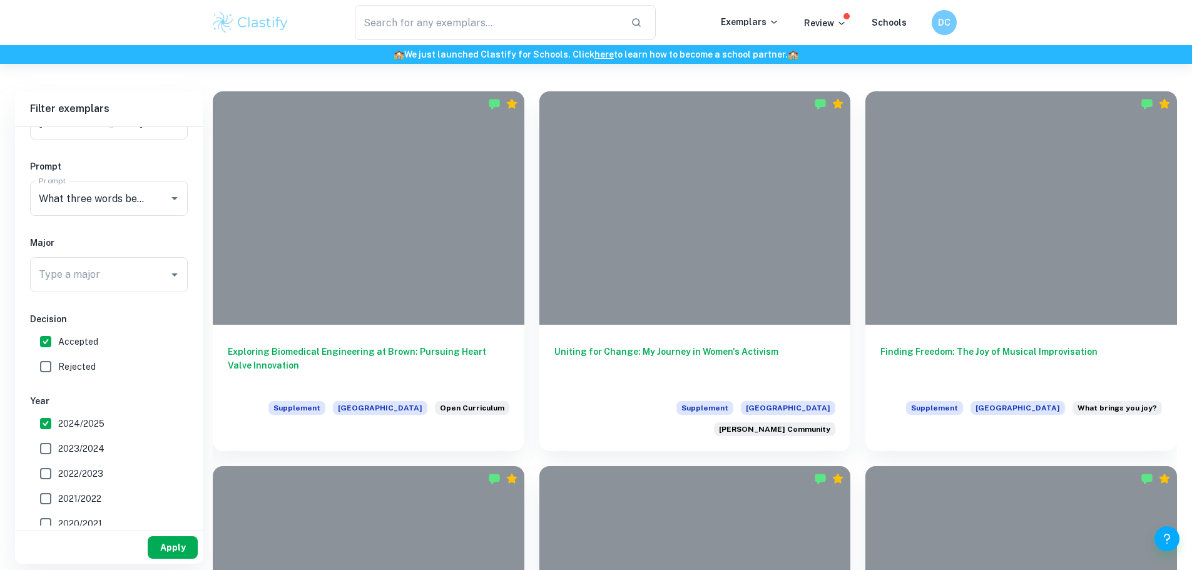
click at [171, 551] on button "Apply" at bounding box center [173, 547] width 50 height 23
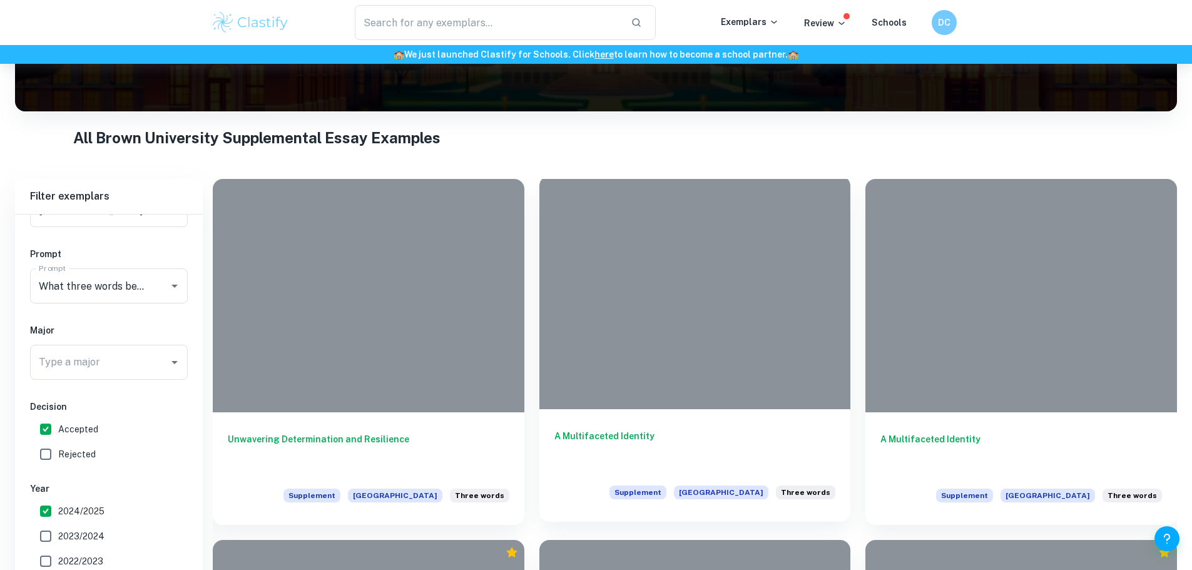
scroll to position [269, 0]
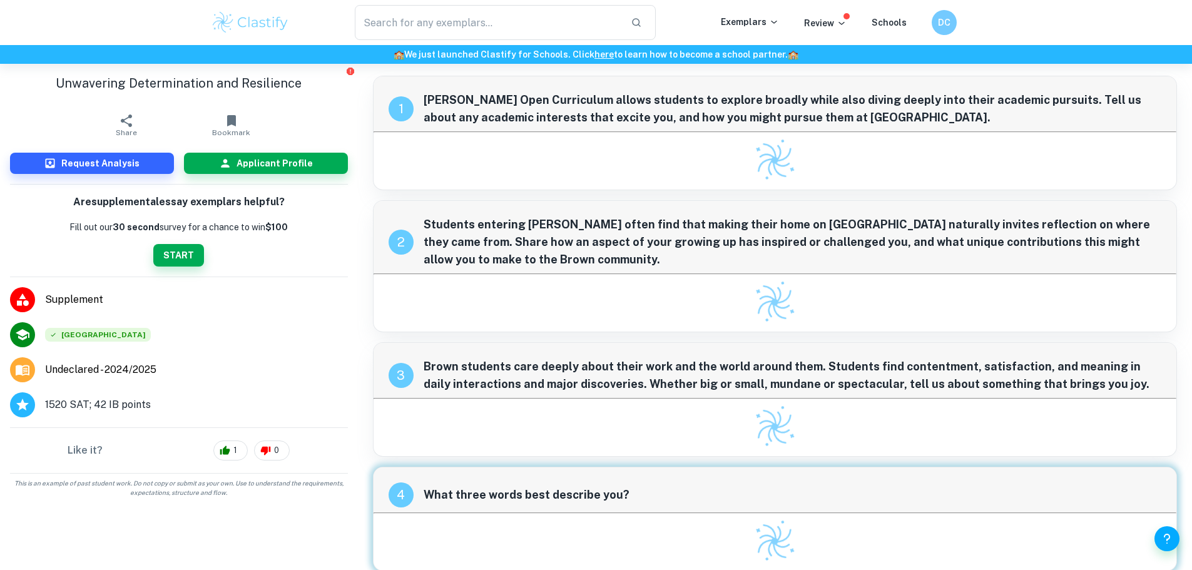
scroll to position [3, 0]
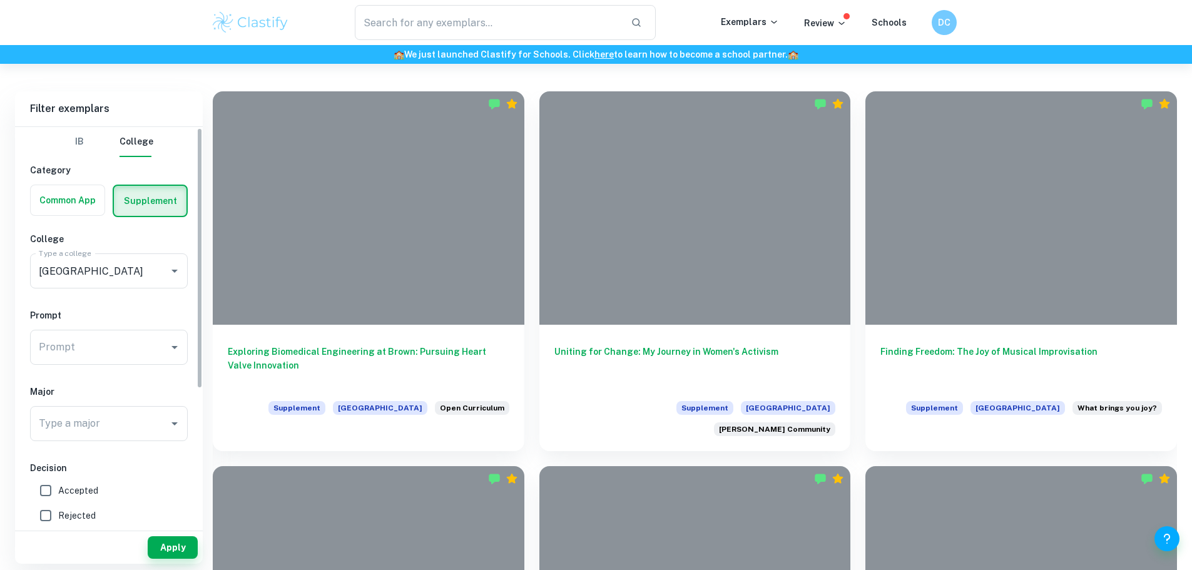
scroll to position [6, 0]
click at [43, 490] on input "Accepted" at bounding box center [45, 484] width 25 height 25
checkbox input "true"
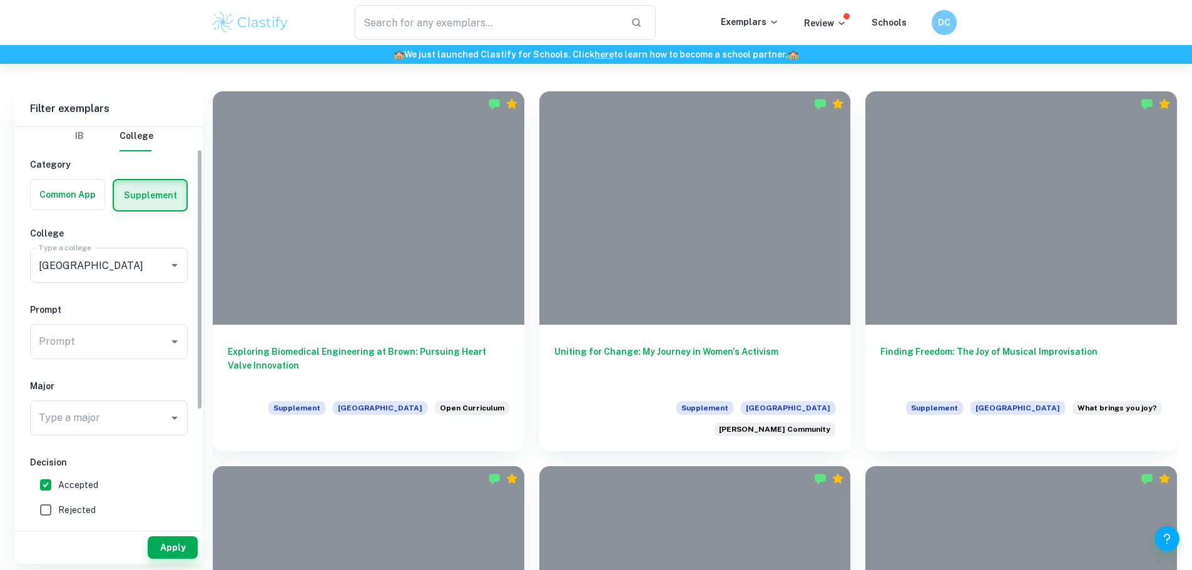
scroll to position [154, 0]
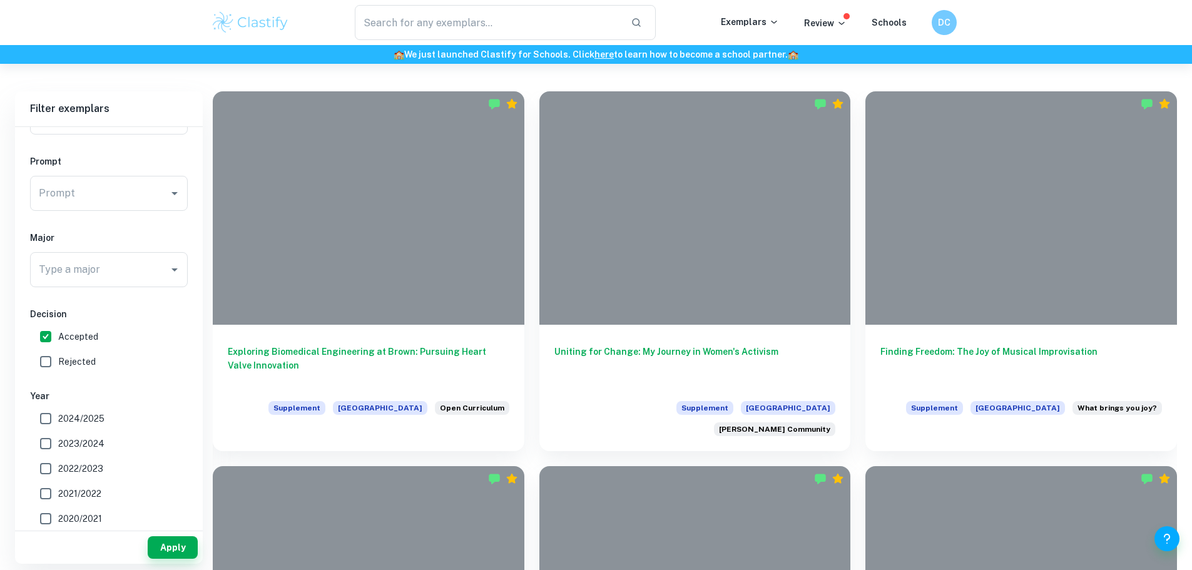
click at [52, 411] on input "2024/2025" at bounding box center [45, 418] width 25 height 25
checkbox input "true"
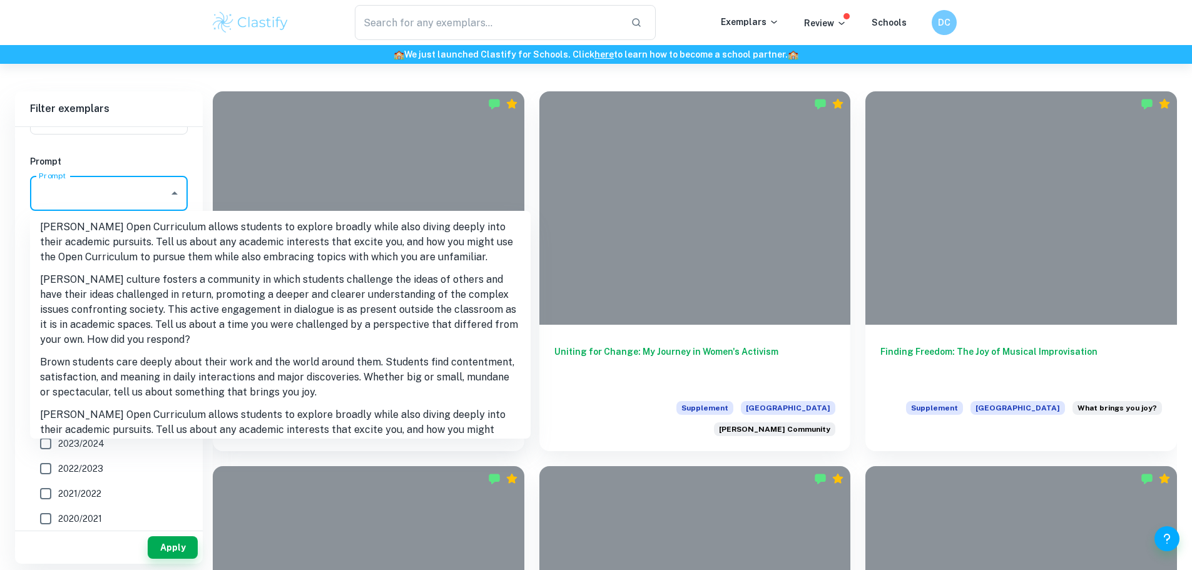
click at [77, 202] on input "Prompt" at bounding box center [100, 193] width 128 height 24
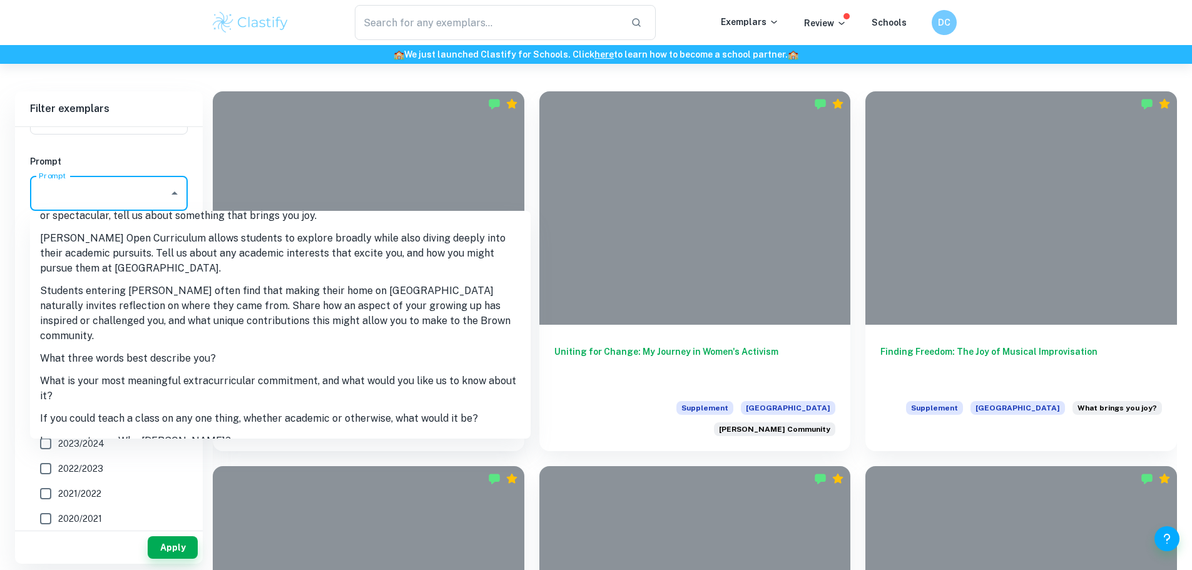
scroll to position [191, 0]
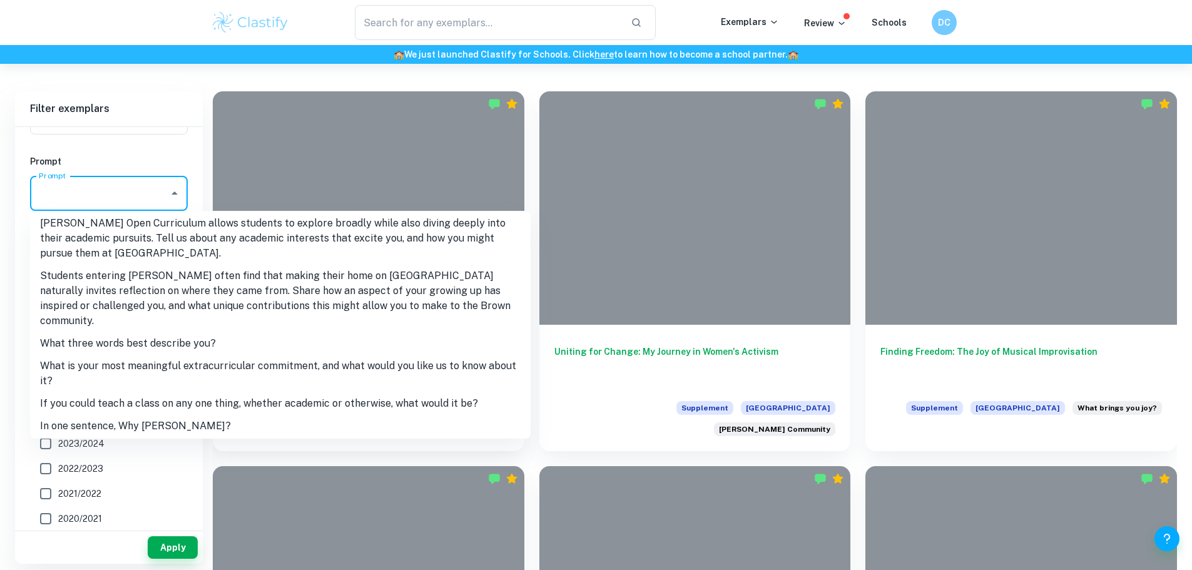
click at [115, 332] on li "What three words best describe you?" at bounding box center [280, 343] width 501 height 23
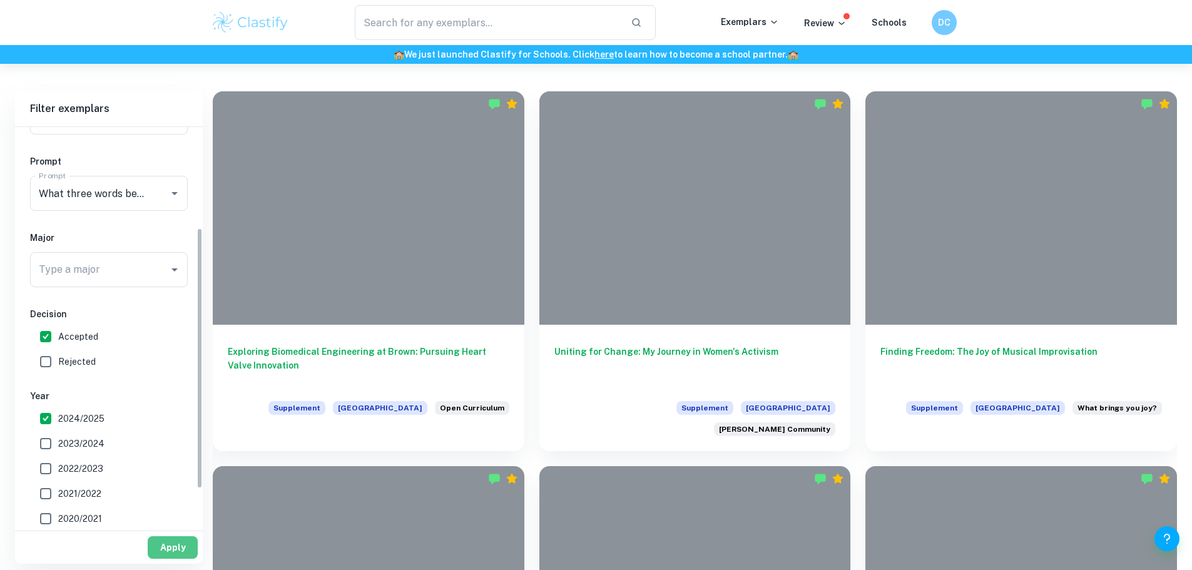
click at [171, 539] on button "Apply" at bounding box center [173, 547] width 50 height 23
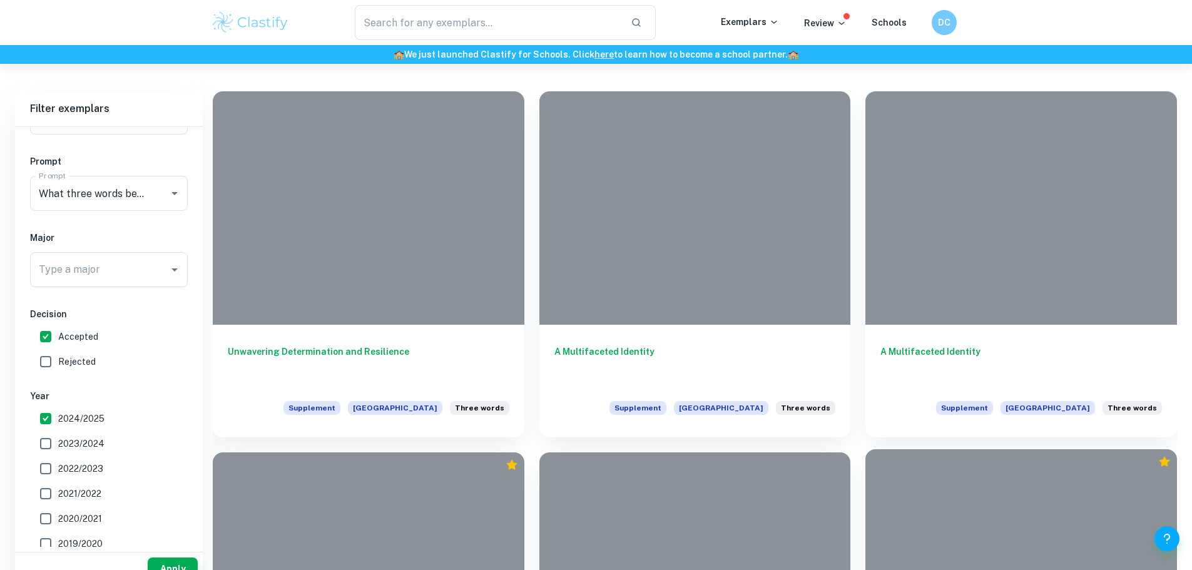
scroll to position [375, 0]
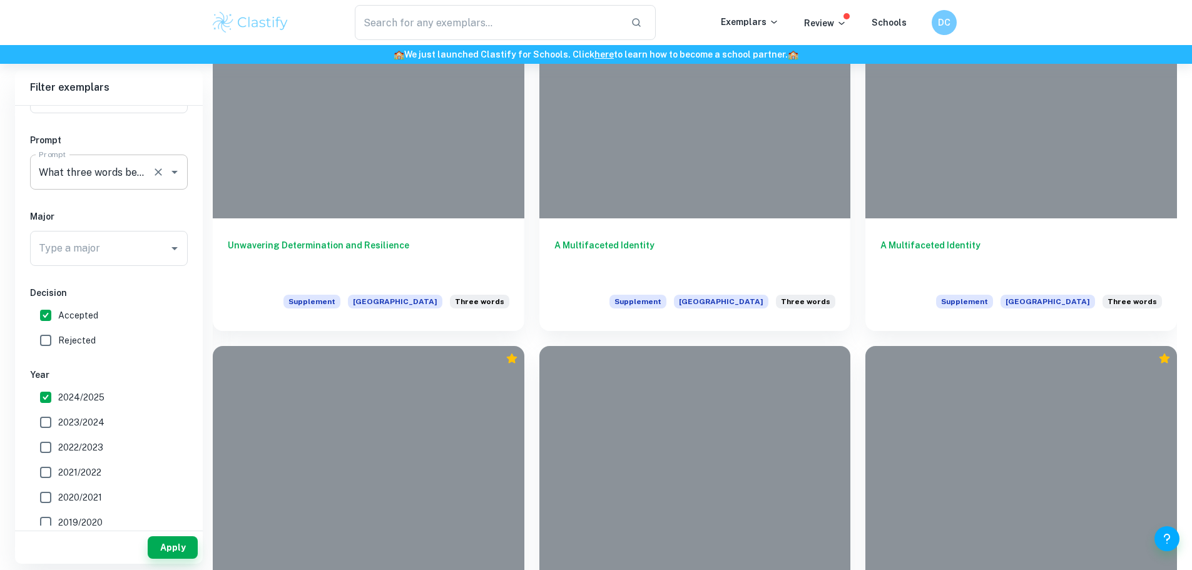
click at [123, 173] on input "Prompt" at bounding box center [91, 172] width 111 height 24
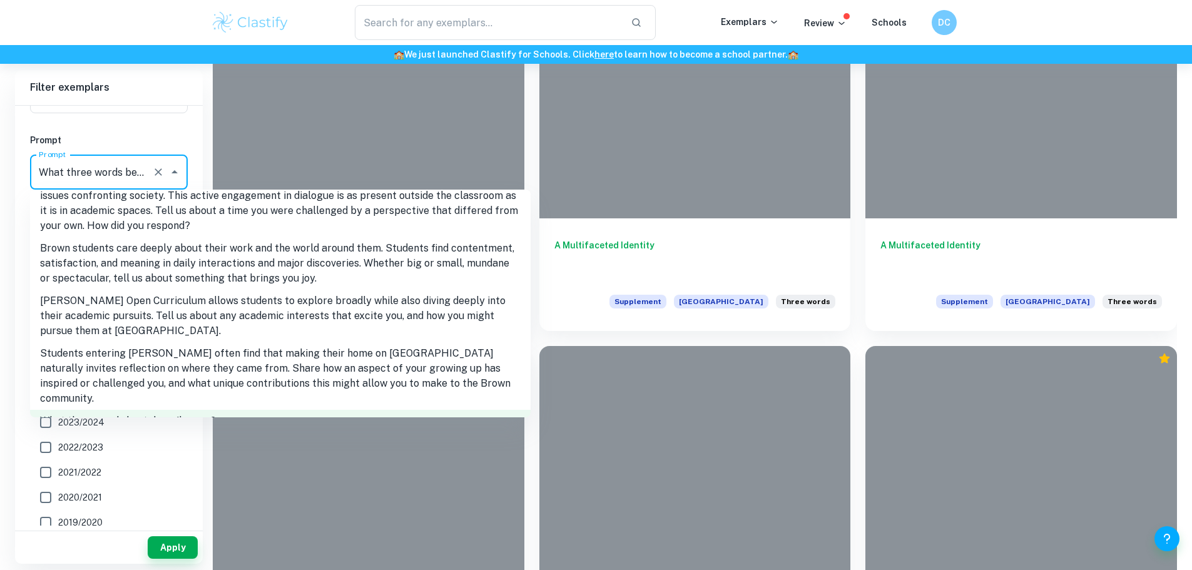
scroll to position [0, 0]
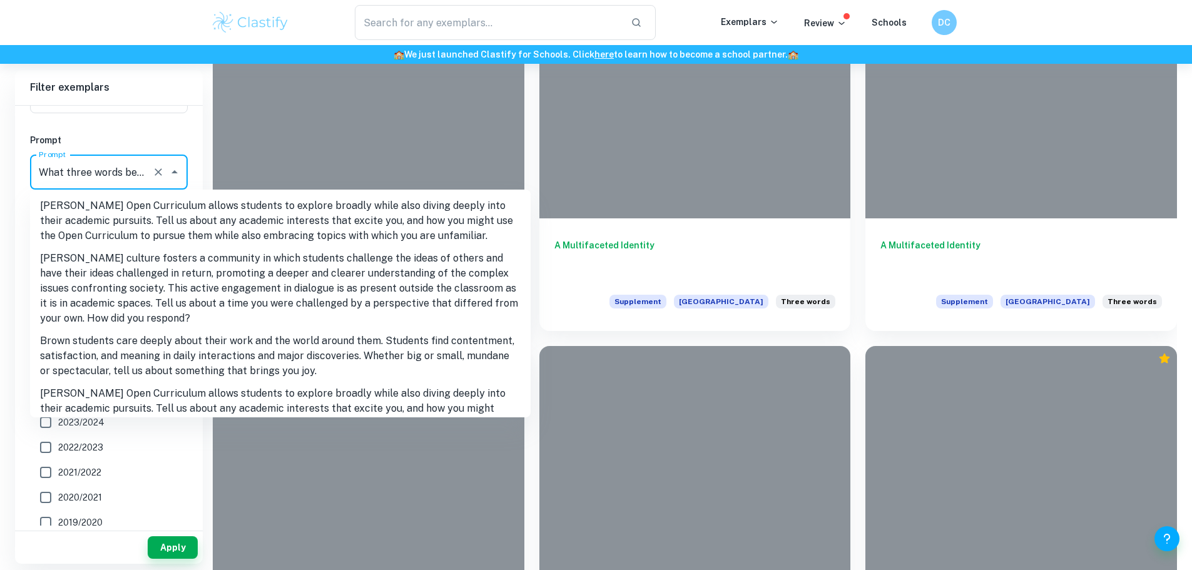
click at [140, 213] on li "Brown’s Open Curriculum allows students to explore broadly while also diving de…" at bounding box center [280, 221] width 501 height 53
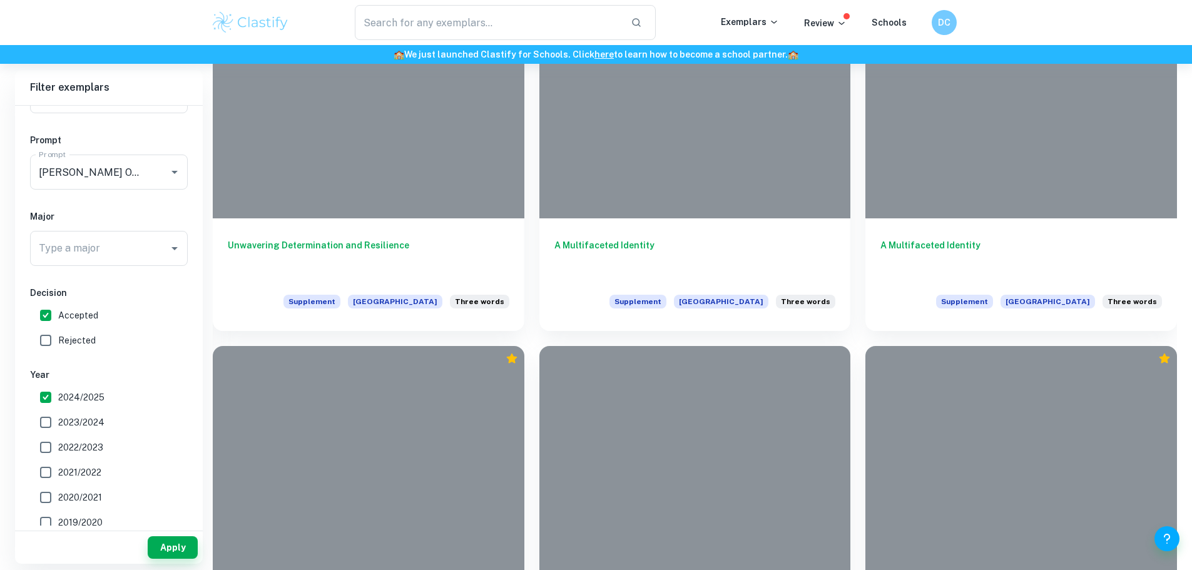
click at [109, 151] on div "Prompt Prompt Prompt" at bounding box center [109, 163] width 158 height 61
click at [116, 163] on input "Prompt" at bounding box center [91, 172] width 111 height 24
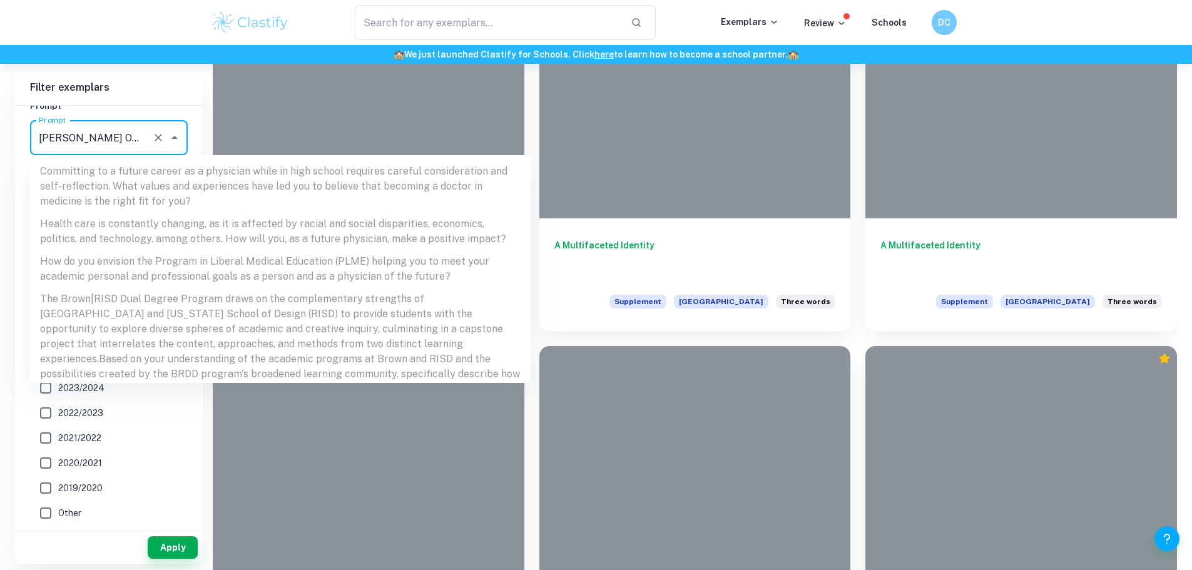
scroll to position [412, 0]
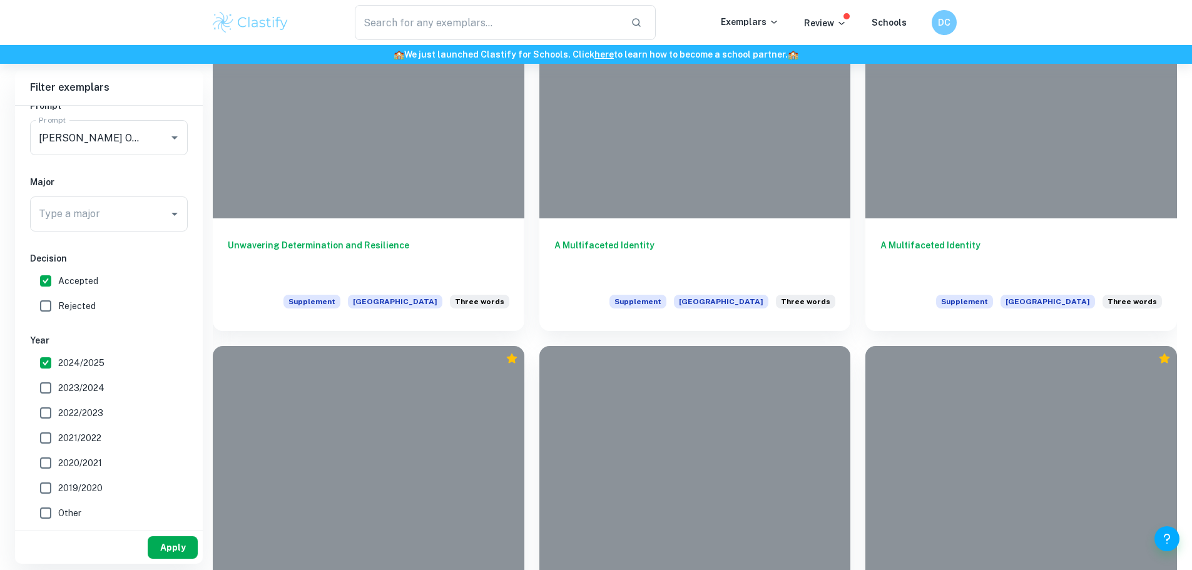
click at [171, 543] on button "Apply" at bounding box center [173, 547] width 50 height 23
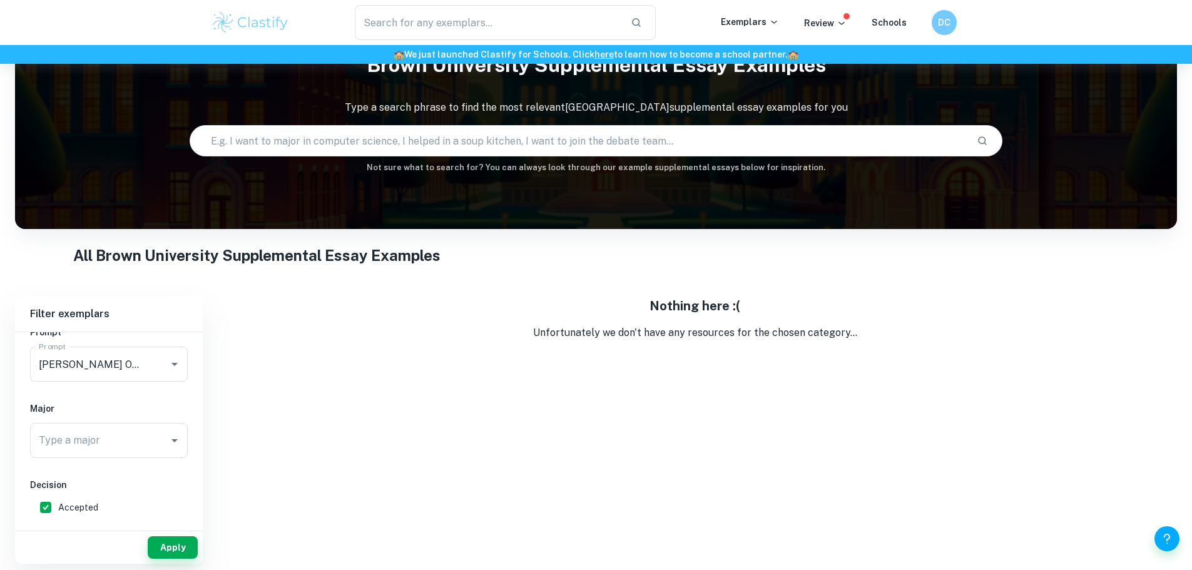
scroll to position [64, 0]
click at [85, 364] on input "Prompt" at bounding box center [91, 364] width 111 height 24
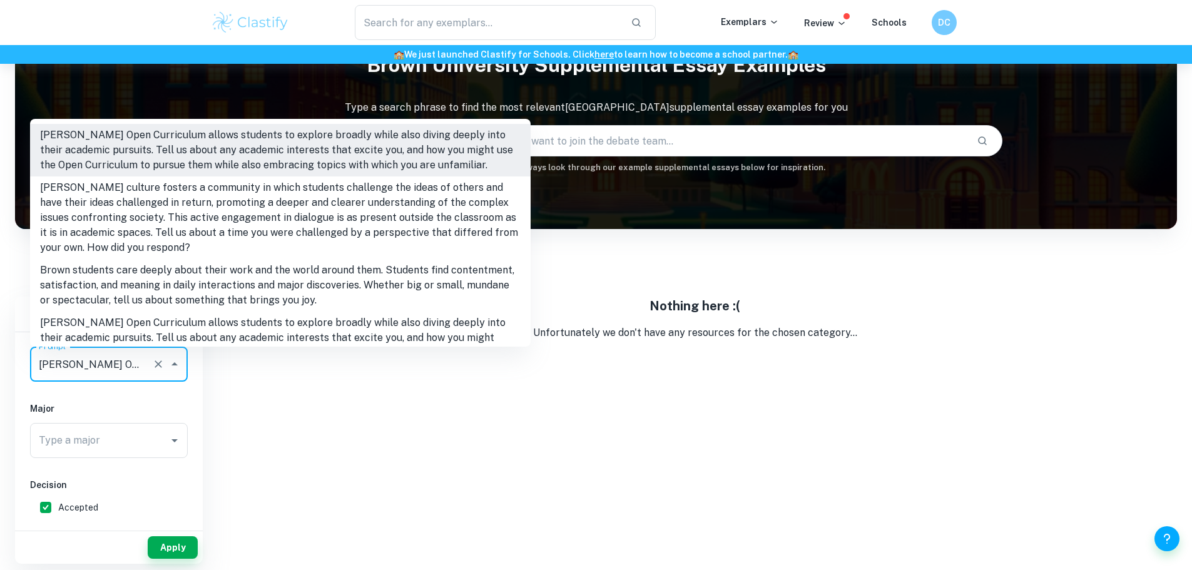
click at [161, 359] on icon "Clear" at bounding box center [158, 364] width 13 height 13
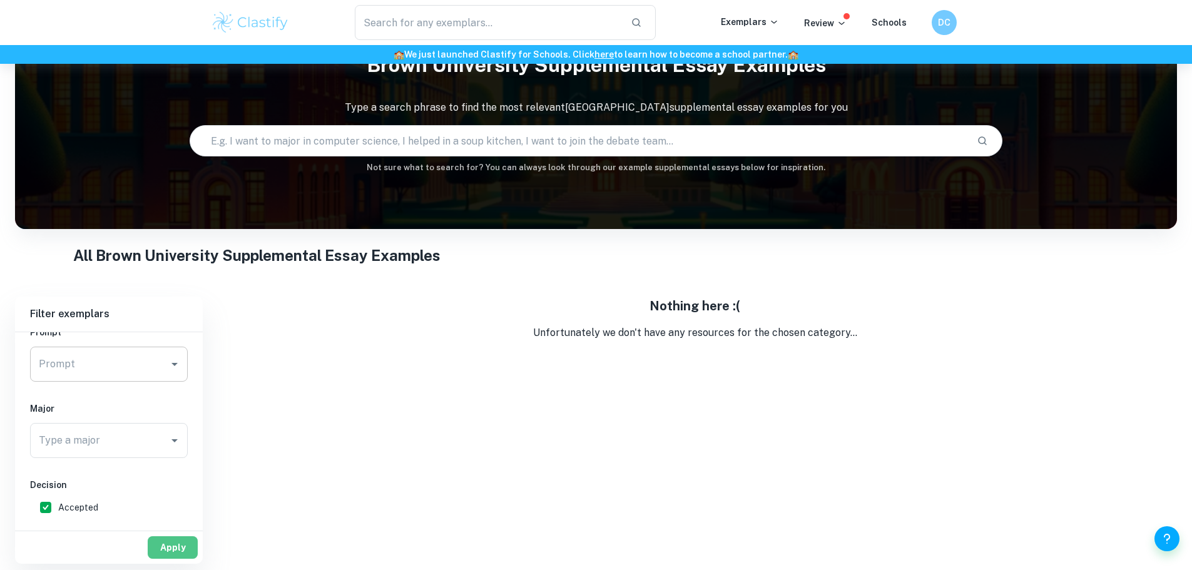
click at [166, 544] on button "Apply" at bounding box center [173, 547] width 50 height 23
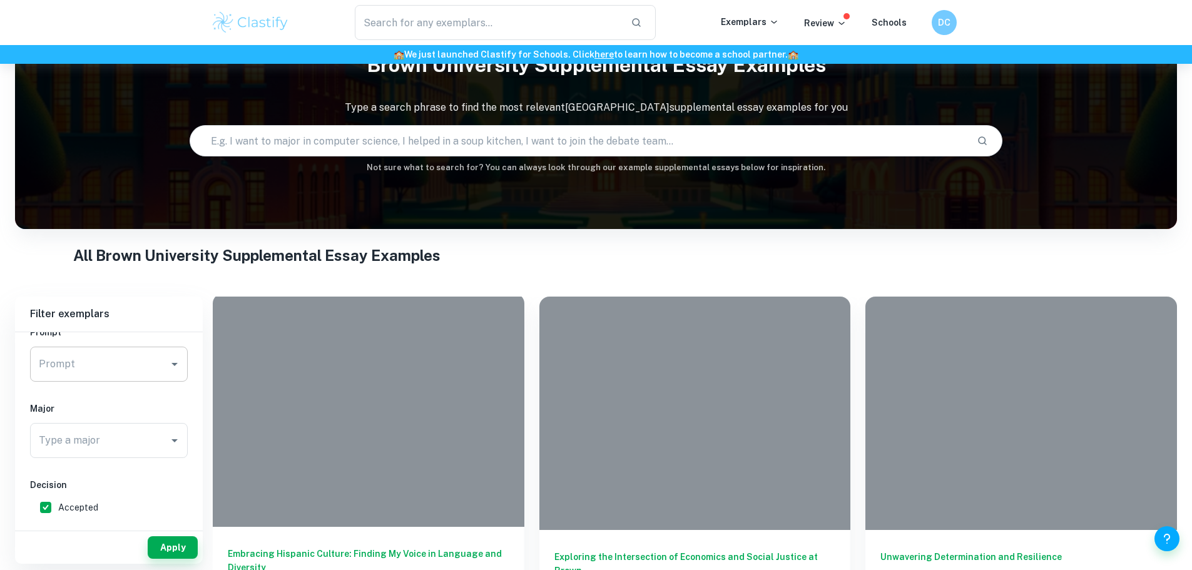
click at [306, 547] on h6 "Embracing Hispanic Culture: Finding My Voice in Language and Diversity" at bounding box center [369, 567] width 282 height 41
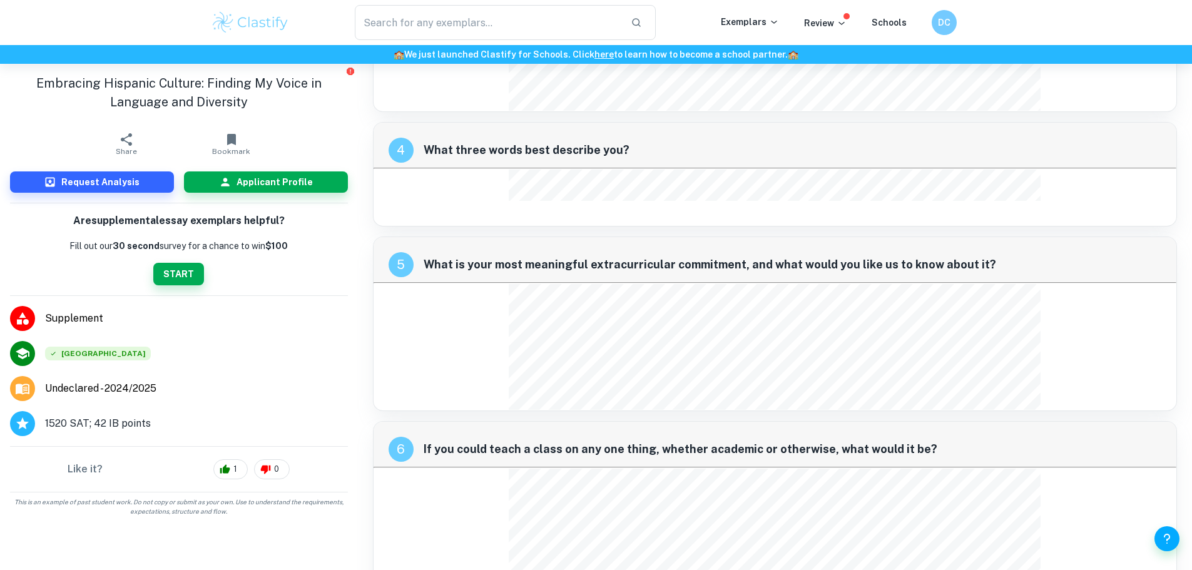
scroll to position [1178, 0]
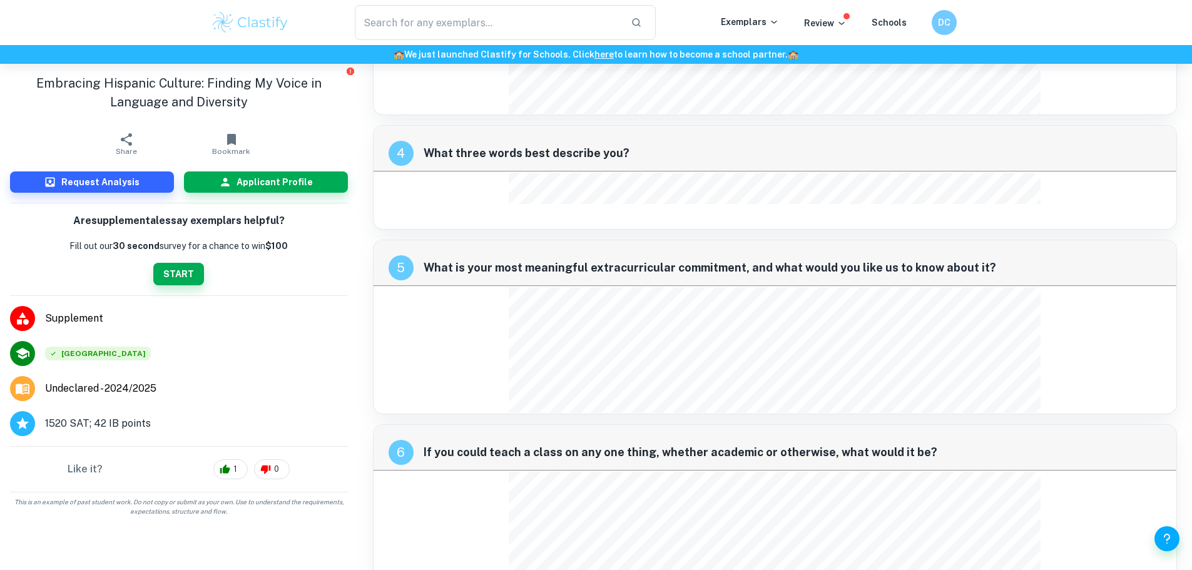
drag, startPoint x: 601, startPoint y: 188, endPoint x: 523, endPoint y: 193, distance: 78.4
click at [523, 193] on div "Try with courage!" at bounding box center [775, 188] width 532 height 31
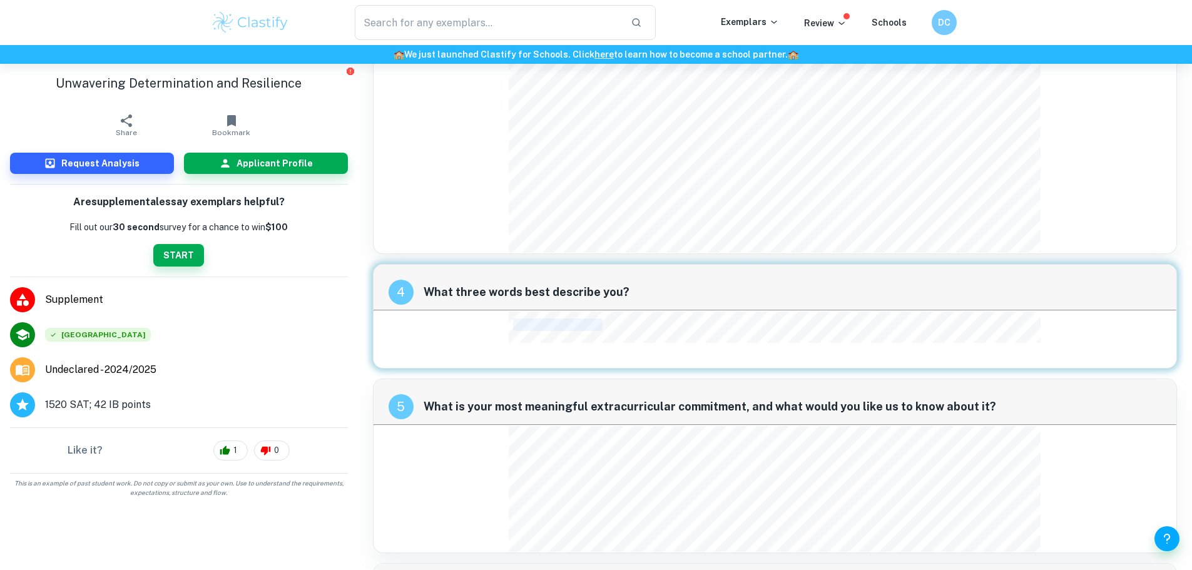
drag, startPoint x: 516, startPoint y: 327, endPoint x: 636, endPoint y: 325, distance: 120.2
click at [636, 325] on div "Try with courage!" at bounding box center [775, 327] width 532 height 31
copy div "Try with courage! 5"
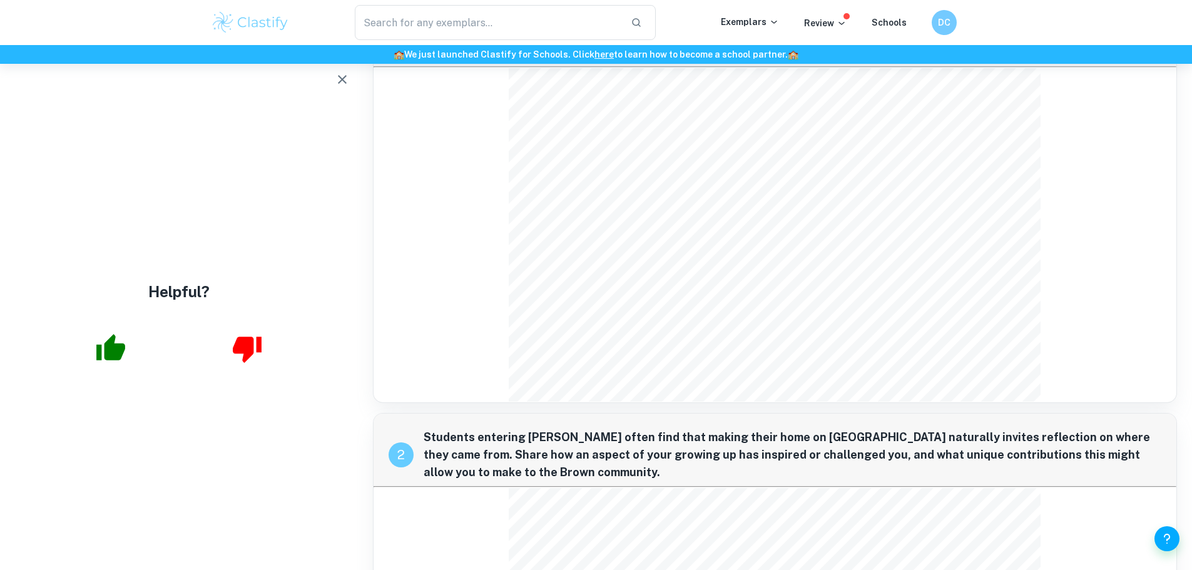
scroll to position [69, 0]
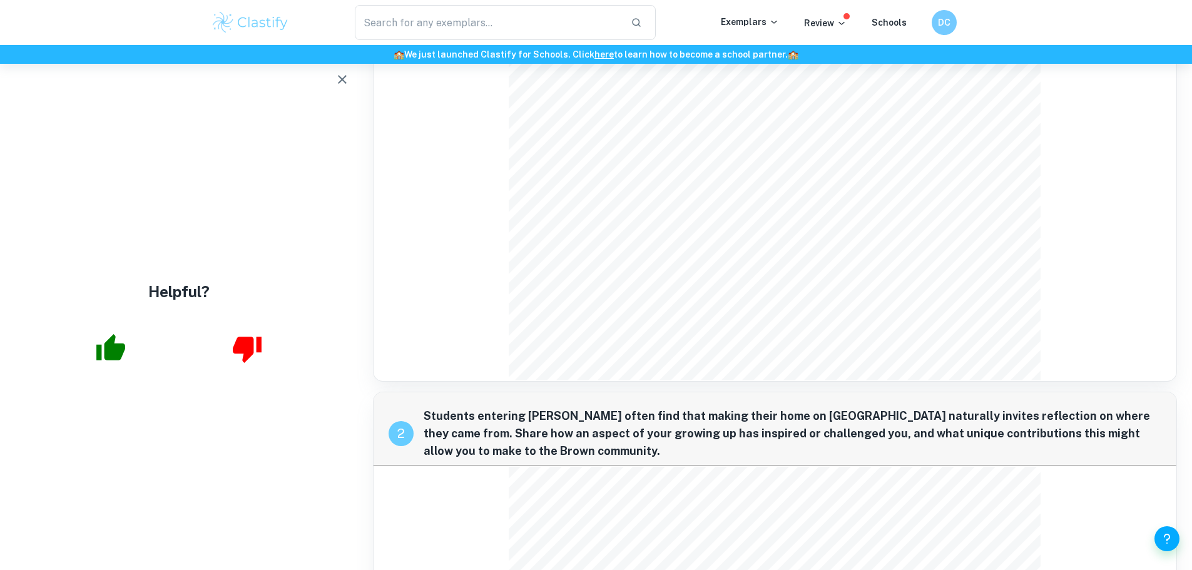
scroll to position [185, 0]
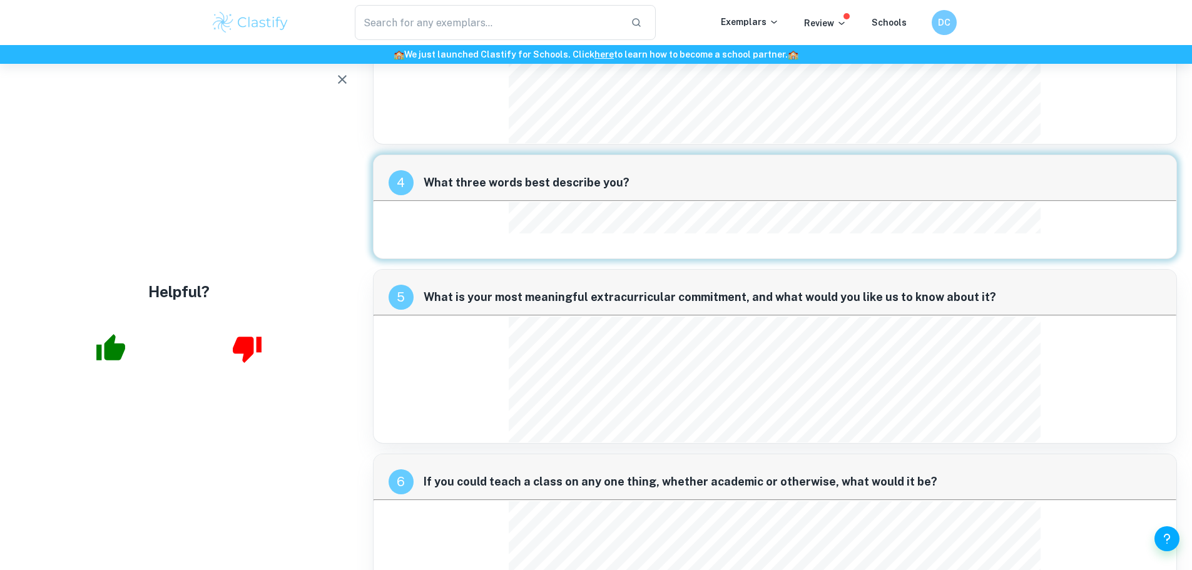
scroll to position [1393, 0]
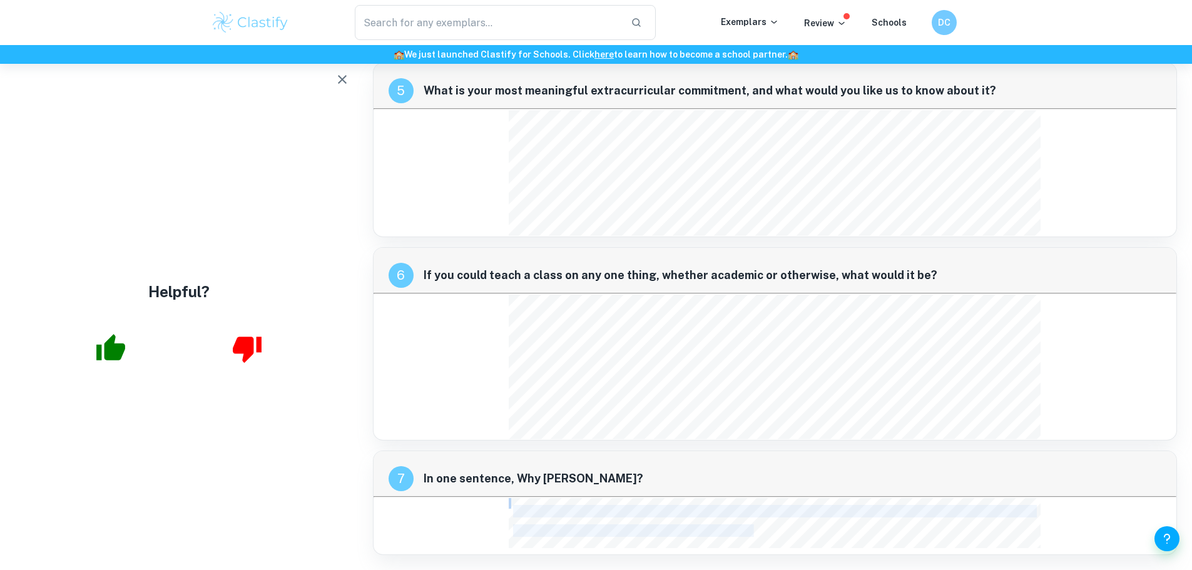
drag, startPoint x: 505, startPoint y: 509, endPoint x: 755, endPoint y: 533, distance: 251.4
click at [755, 533] on div "7 In one sentence, Why [PERSON_NAME]? Because at Brown, I can build an educatio…" at bounding box center [775, 503] width 805 height 105
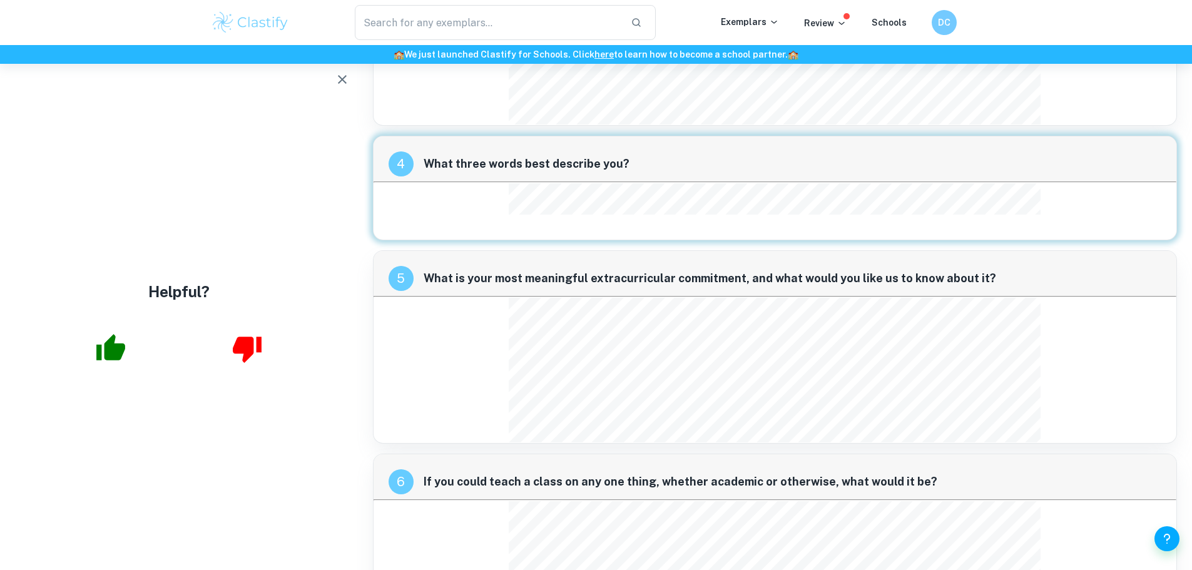
scroll to position [1369, 0]
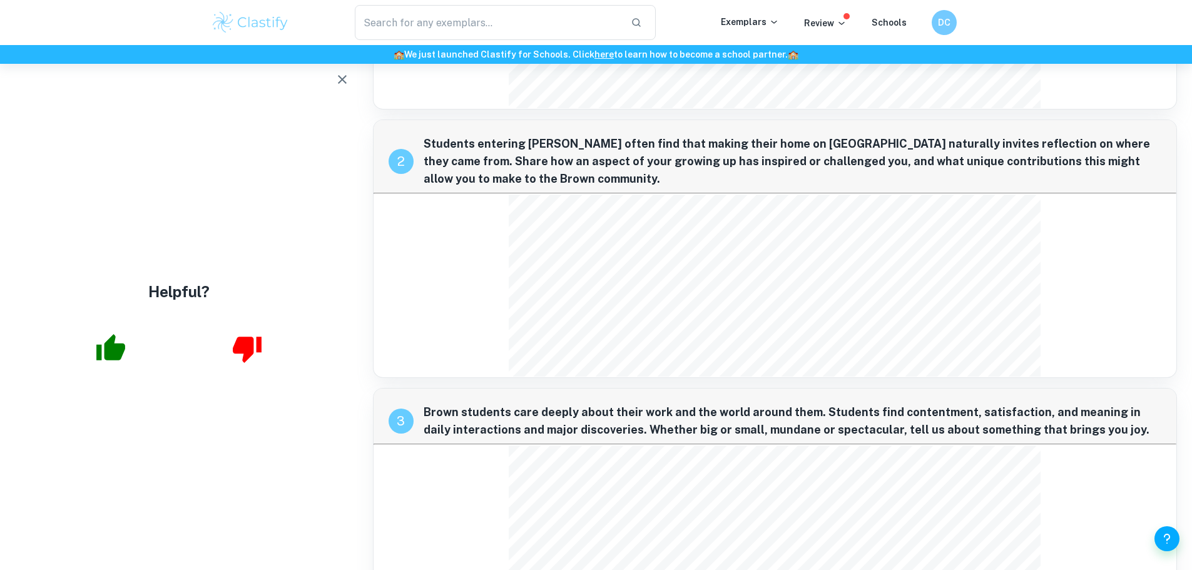
scroll to position [247, 0]
